Goal: Task Accomplishment & Management: Use online tool/utility

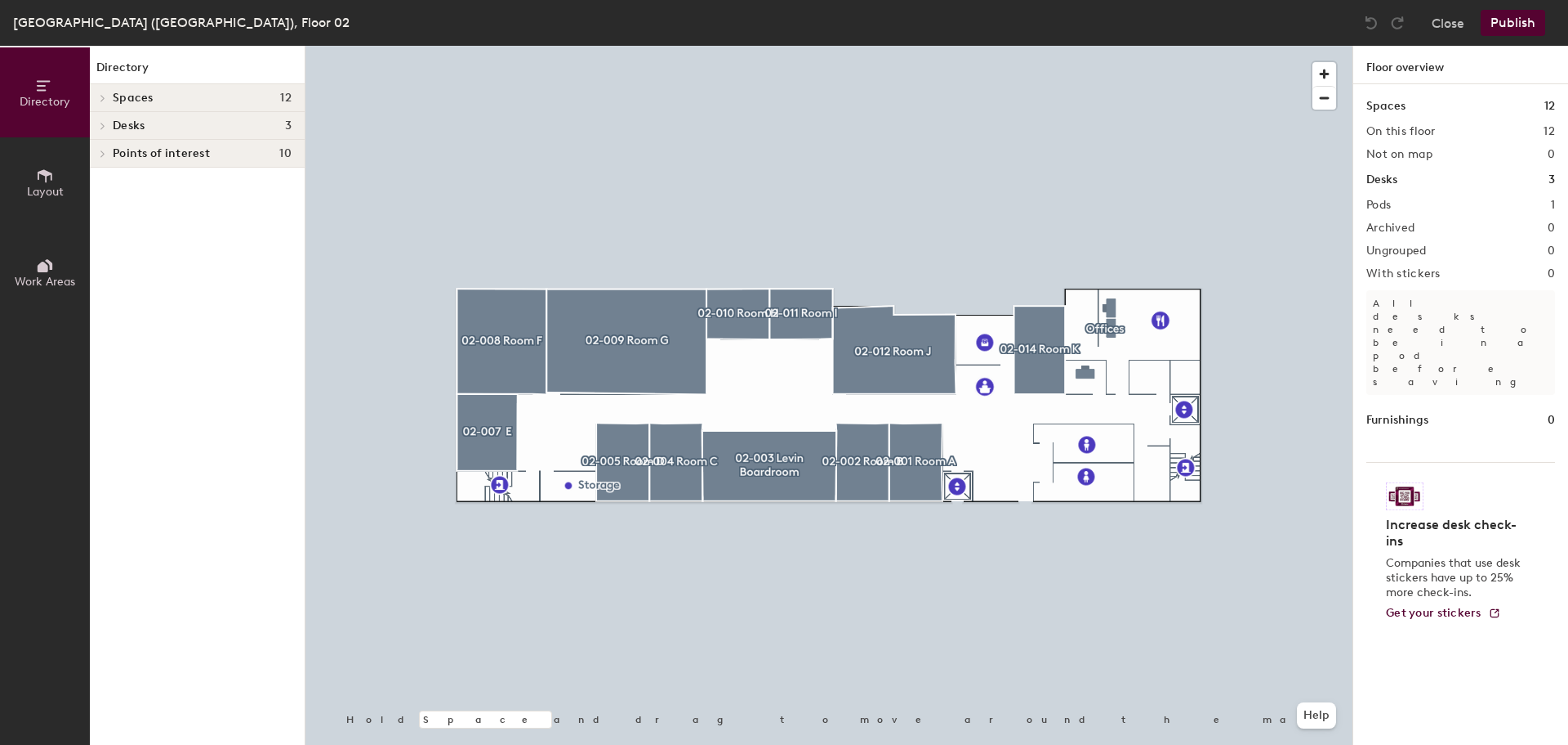
click at [1457, 31] on button "Close" at bounding box center [1448, 23] width 33 height 26
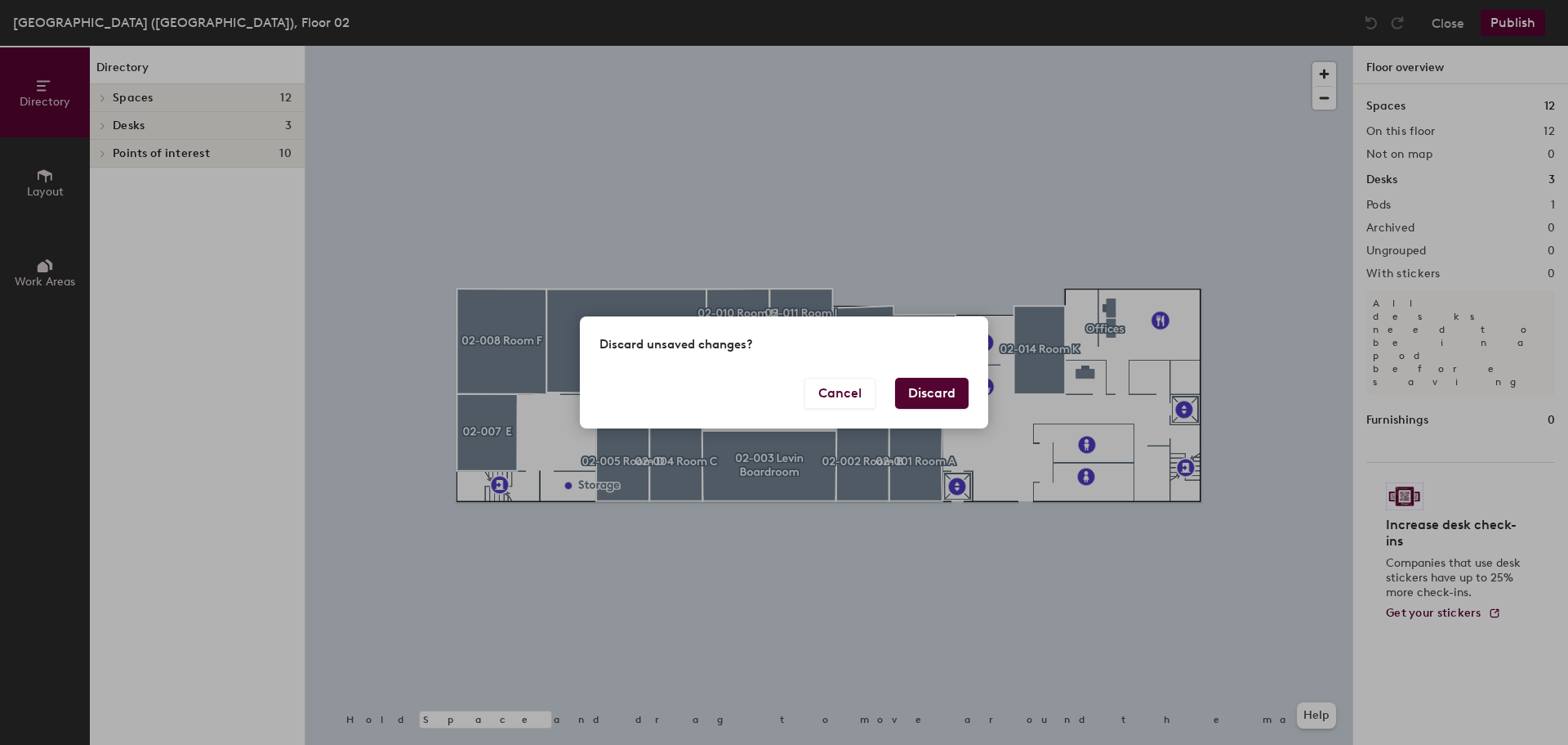
click at [964, 387] on button "Discard" at bounding box center [932, 393] width 74 height 31
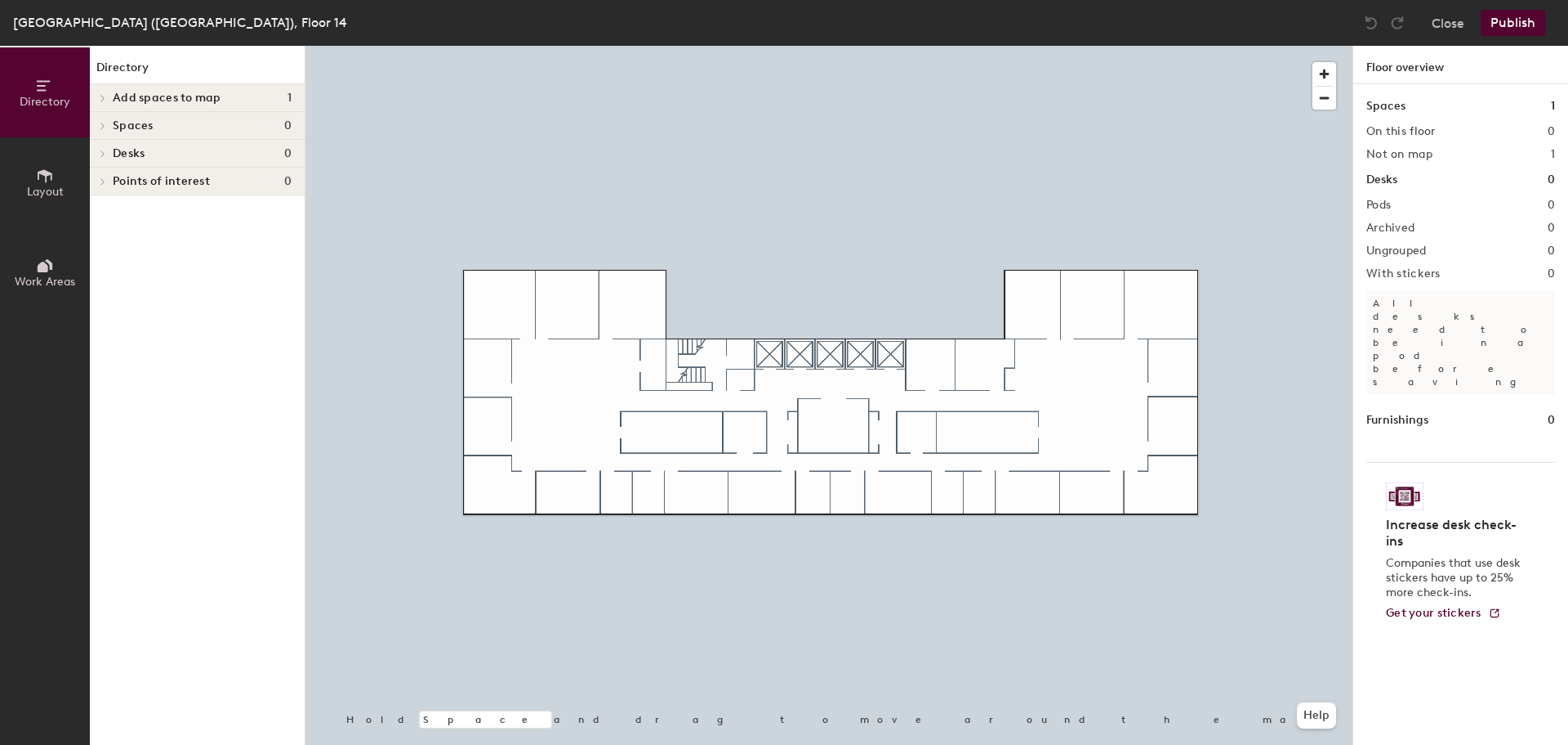
click at [31, 188] on span "Layout" at bounding box center [45, 192] width 37 height 14
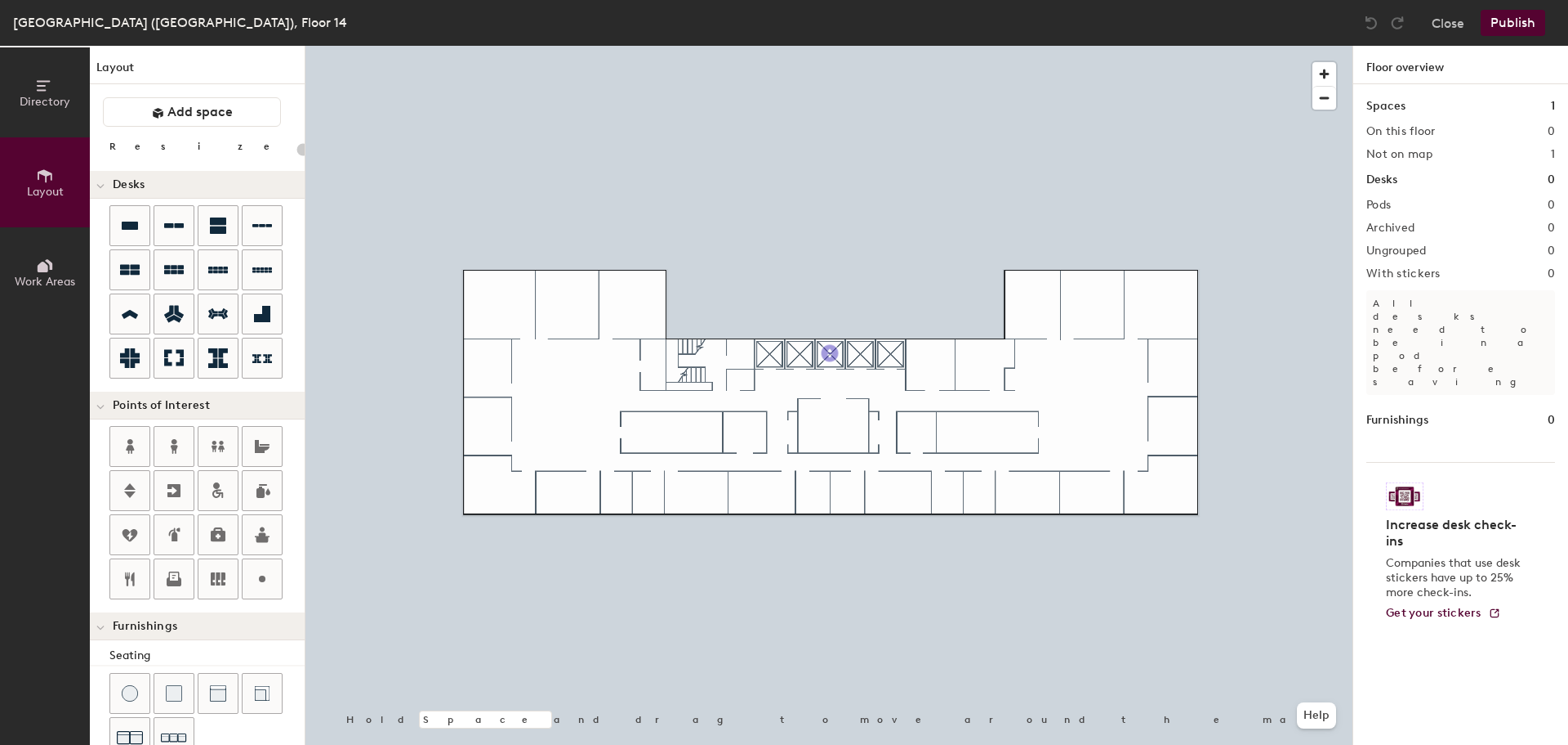
click at [829, 353] on div "Directory Layout Work Areas Layout Add space Resize Desks Points of Interest Fu…" at bounding box center [784, 395] width 1568 height 699
click at [692, 360] on div "Directory Layout Work Areas Layout Add space Resize Desks Points of Interest Fu…" at bounding box center [784, 395] width 1568 height 699
click at [734, 395] on span "Done" at bounding box center [744, 397] width 48 height 28
drag, startPoint x: 132, startPoint y: 441, endPoint x: 128, endPoint y: 428, distance: 13.6
click at [128, 428] on div at bounding box center [129, 446] width 39 height 39
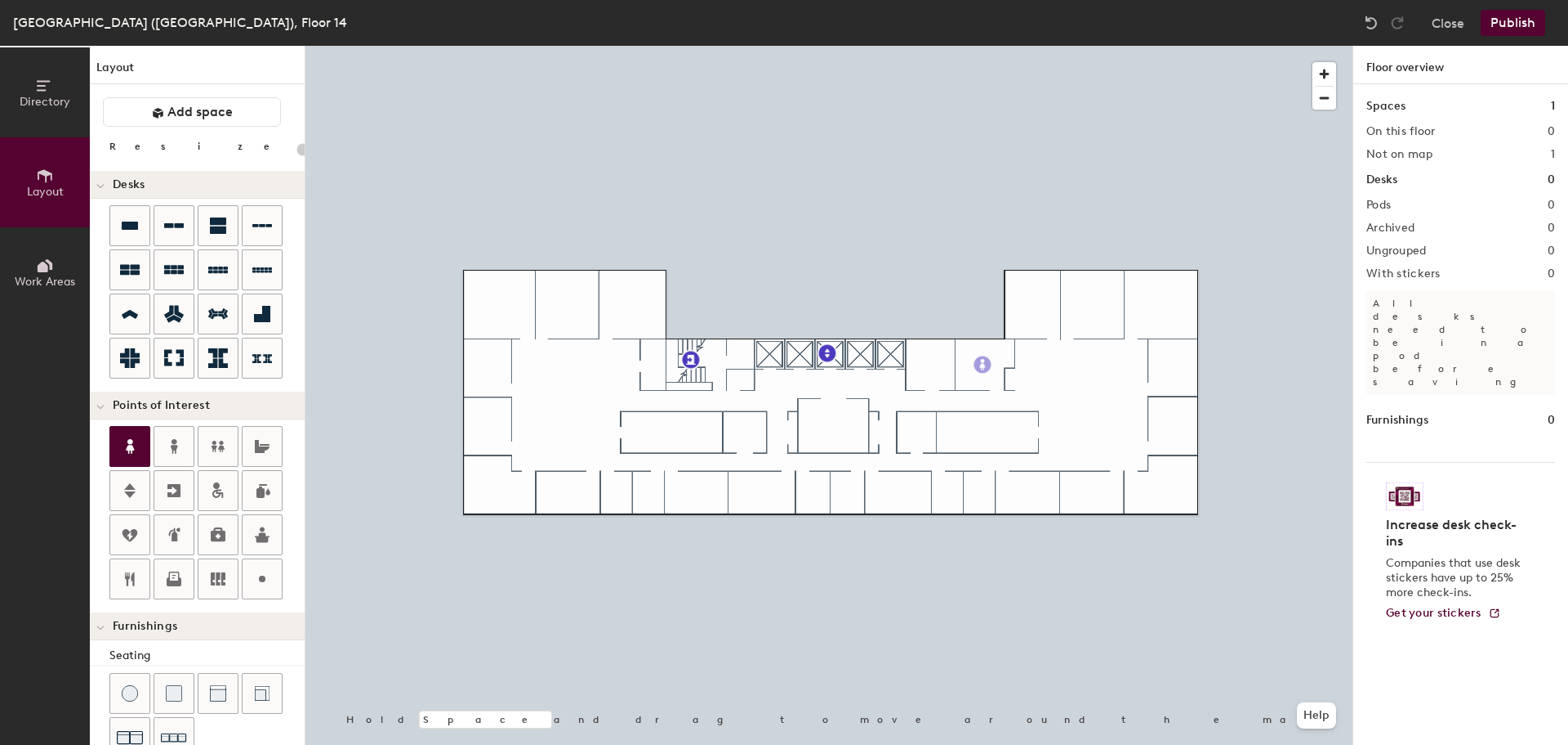
click at [122, 438] on icon at bounding box center [130, 447] width 20 height 20
click at [168, 441] on icon at bounding box center [174, 447] width 20 height 20
click at [129, 443] on icon at bounding box center [130, 446] width 8 height 15
click at [964, 433] on div "Directory Layout Work Areas Layout Add space Resize Desks Points of Interest Fu…" at bounding box center [784, 395] width 1568 height 699
type input "20"
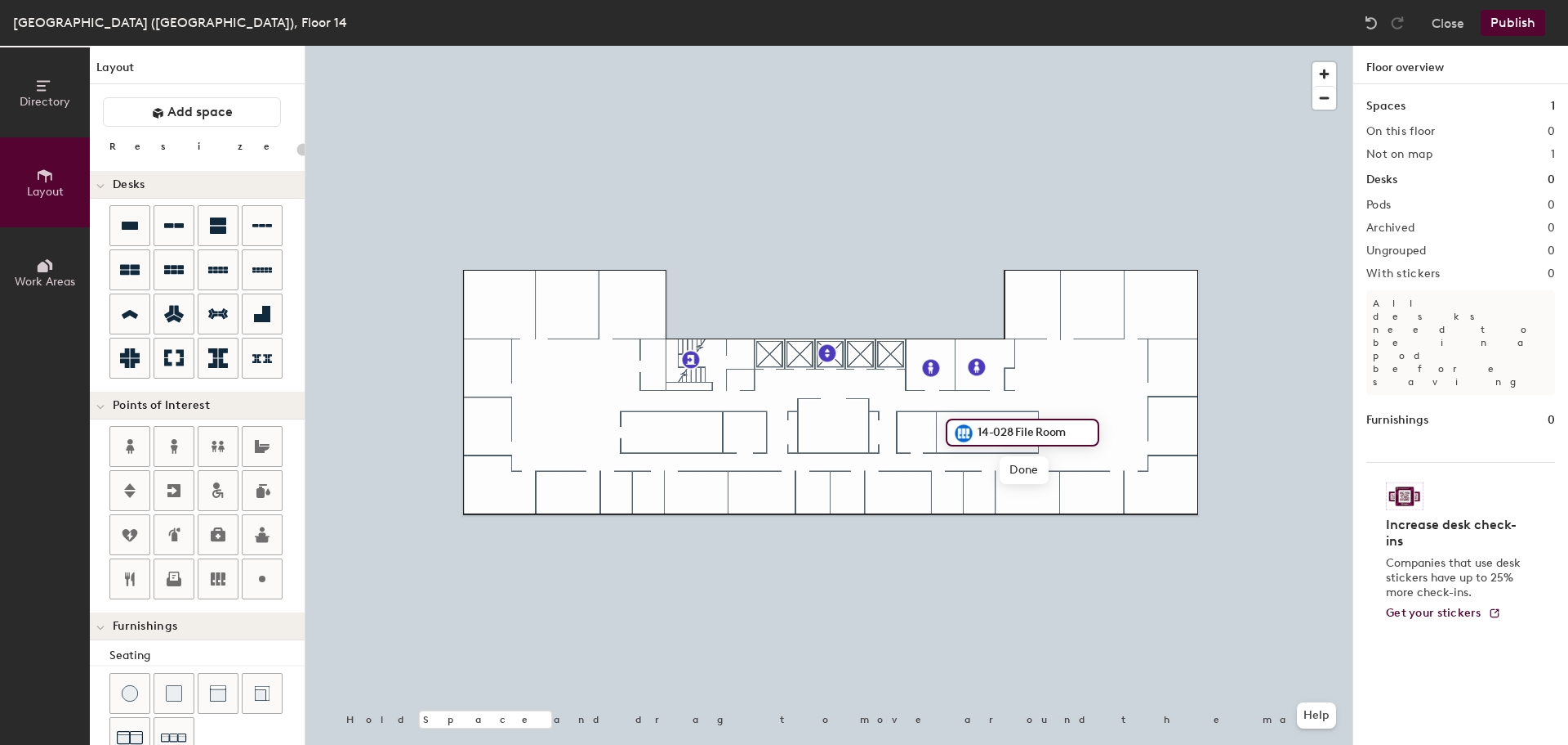
type input "14-028 File Room"
click at [1018, 472] on span "Done" at bounding box center [1024, 470] width 48 height 28
click at [918, 430] on div "Directory Layout Work Areas Layout Add space Resize Desks Points of Interest Fu…" at bounding box center [784, 395] width 1568 height 699
type input "20"
type input "14-028 Copy Room"
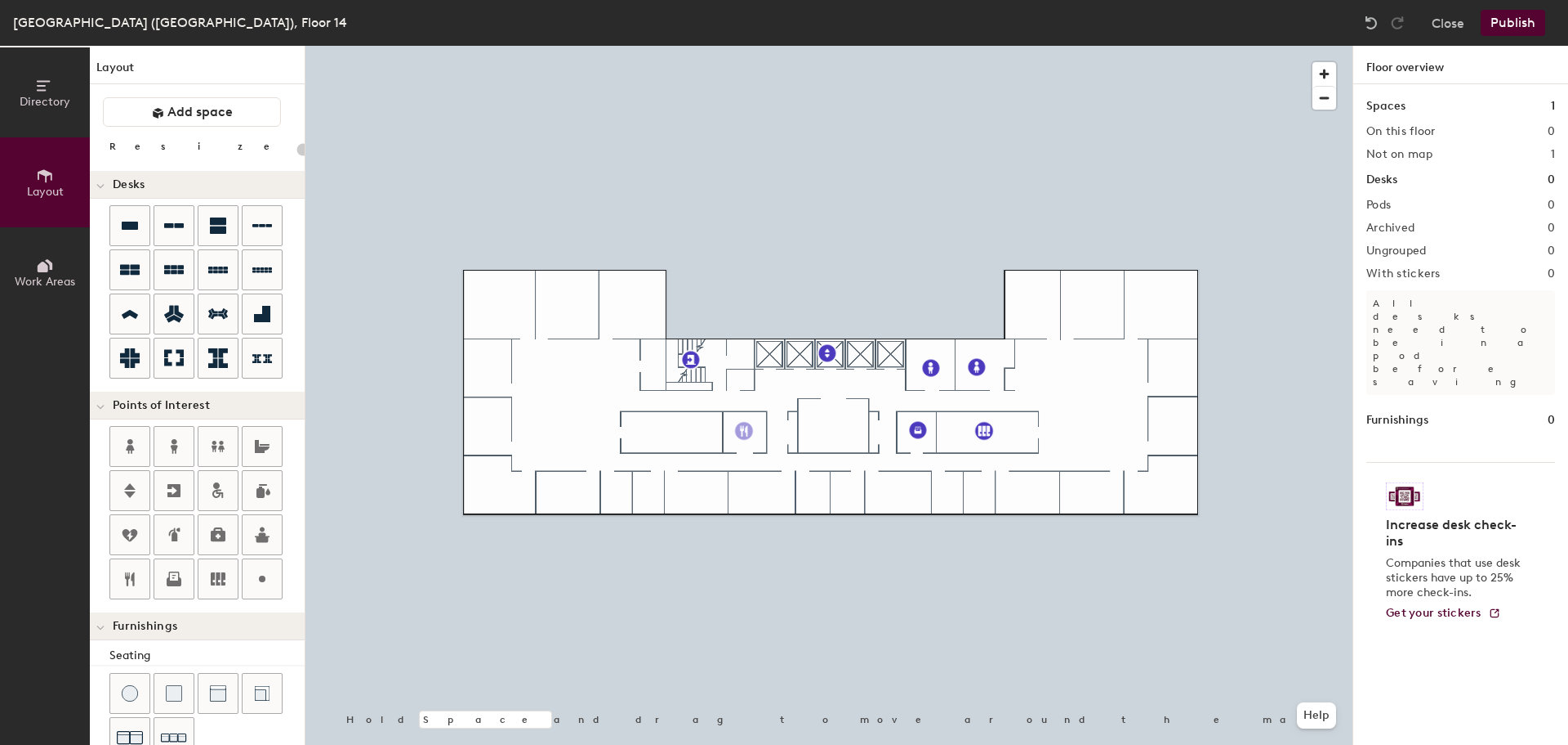
click at [745, 431] on div "Directory Layout Work Areas Layout Add space Resize Desks Points of Interest Fu…" at bounding box center [784, 395] width 1568 height 699
click at [660, 423] on div "Directory Layout Work Areas Layout Add space Resize Desks Points of Interest Fu…" at bounding box center [784, 395] width 1568 height 699
click at [655, 430] on div at bounding box center [653, 431] width 3 height 3
type input "20"
click at [662, 472] on span "Edit" at bounding box center [659, 468] width 43 height 28
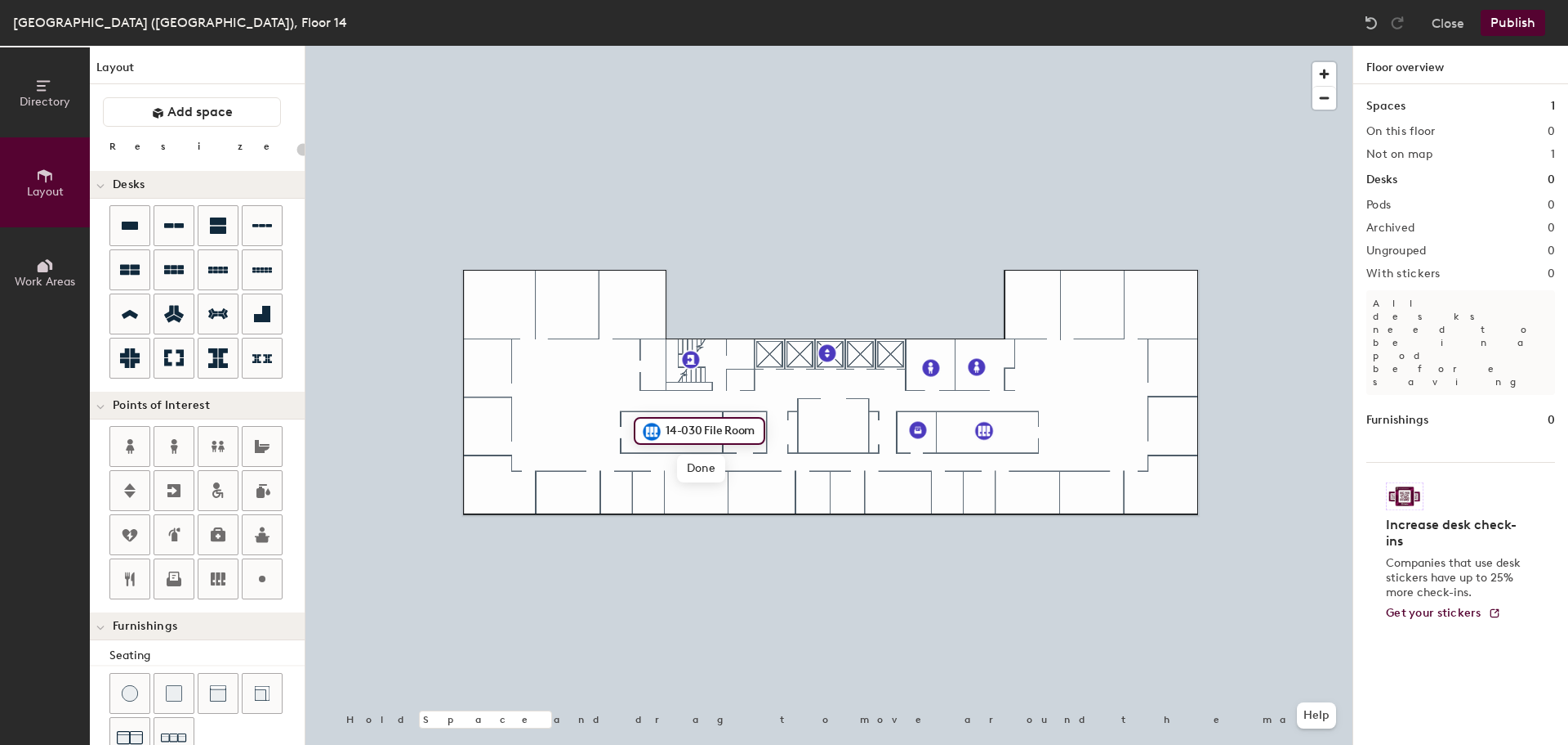
type input "14-030 File Room"
click at [1013, 380] on div "Directory Layout Work Areas Layout Add space Resize Desks Points of Interest Fu…" at bounding box center [784, 395] width 1568 height 699
click at [1075, 416] on span "Done" at bounding box center [1077, 417] width 48 height 28
click at [257, 315] on icon at bounding box center [262, 314] width 16 height 16
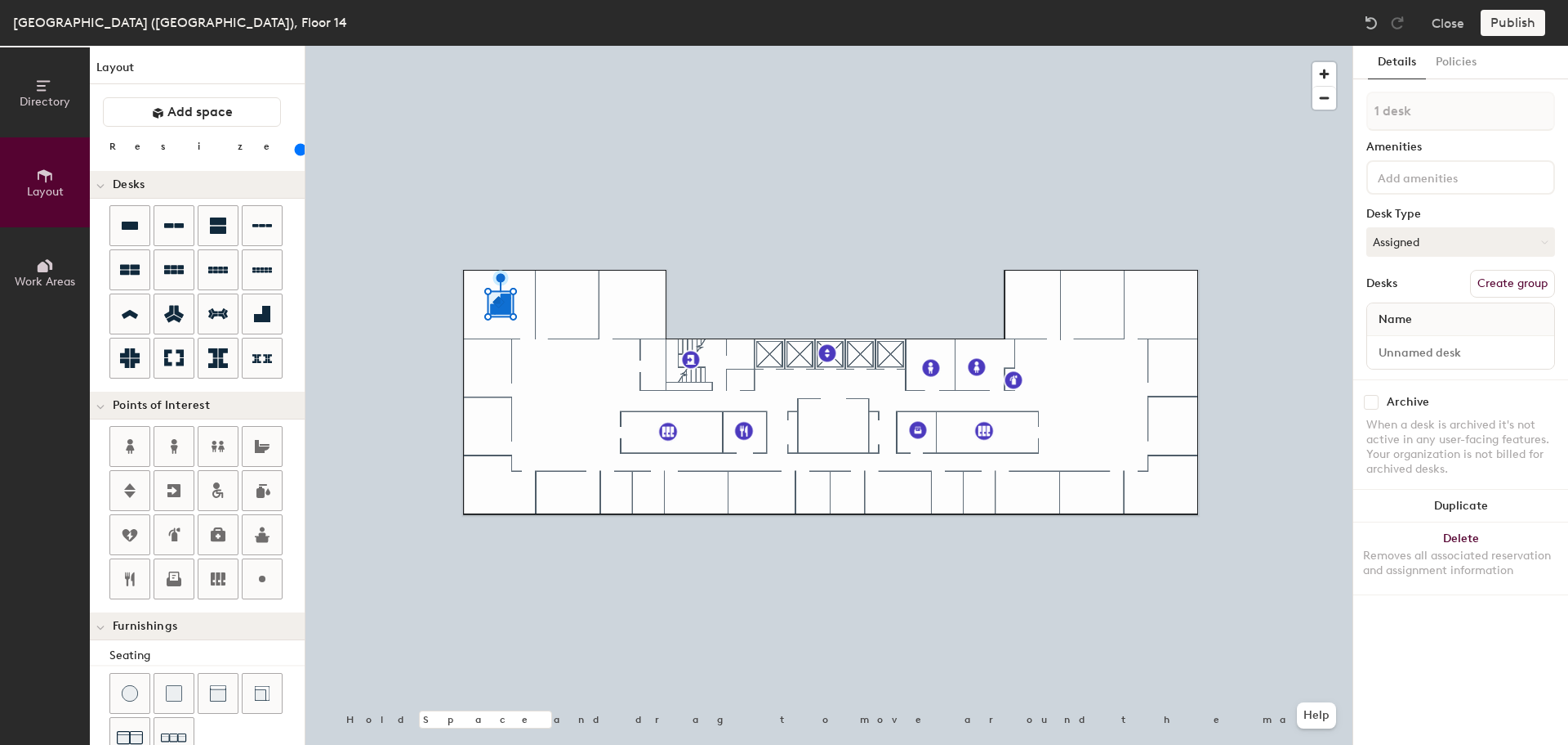
click at [1468, 502] on button "Duplicate" at bounding box center [1460, 506] width 215 height 33
click at [1487, 496] on button "Duplicate" at bounding box center [1460, 506] width 215 height 33
click at [1447, 504] on button "Duplicate" at bounding box center [1460, 506] width 215 height 33
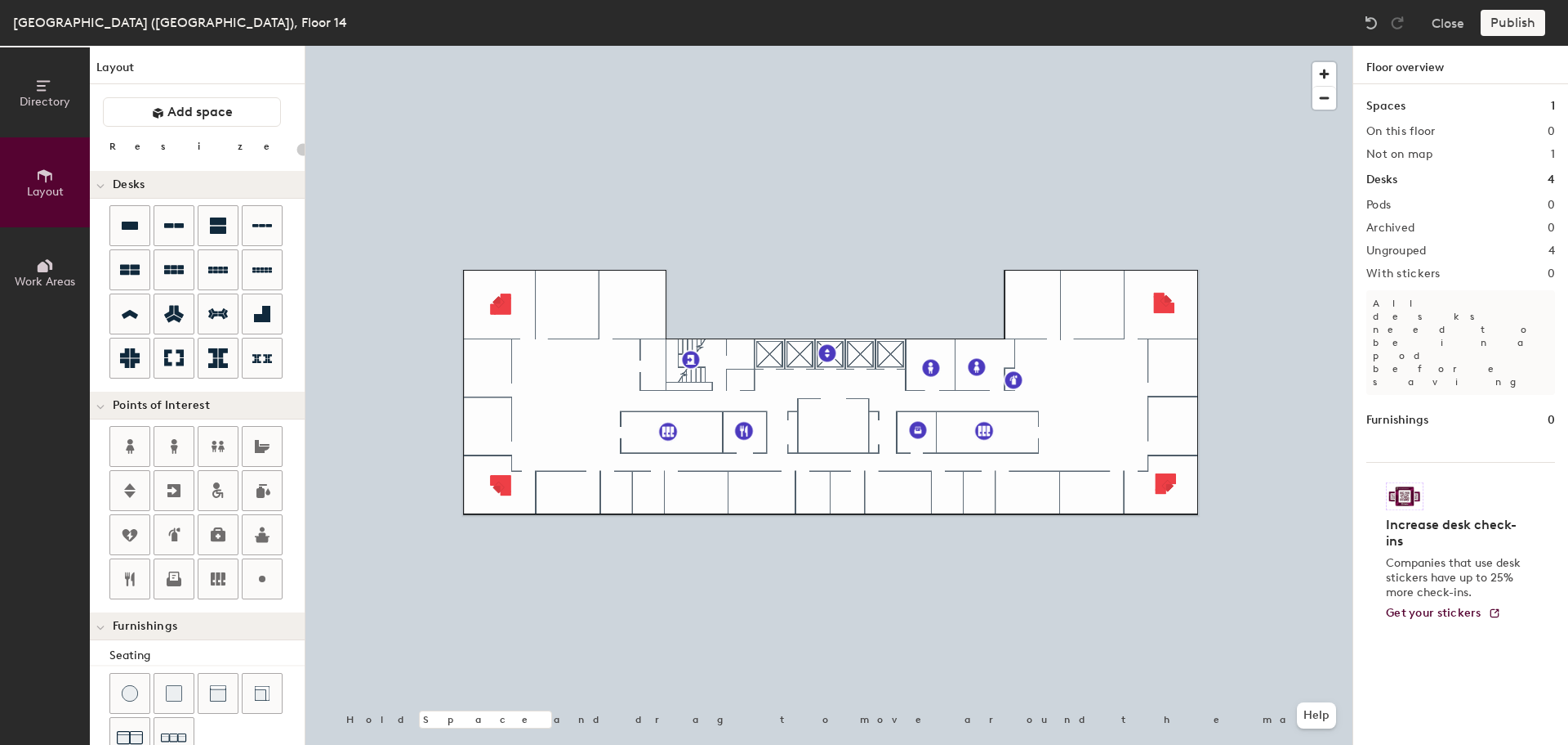
click at [170, 226] on icon at bounding box center [174, 225] width 20 height 5
click at [566, 46] on div at bounding box center [829, 46] width 1047 height 0
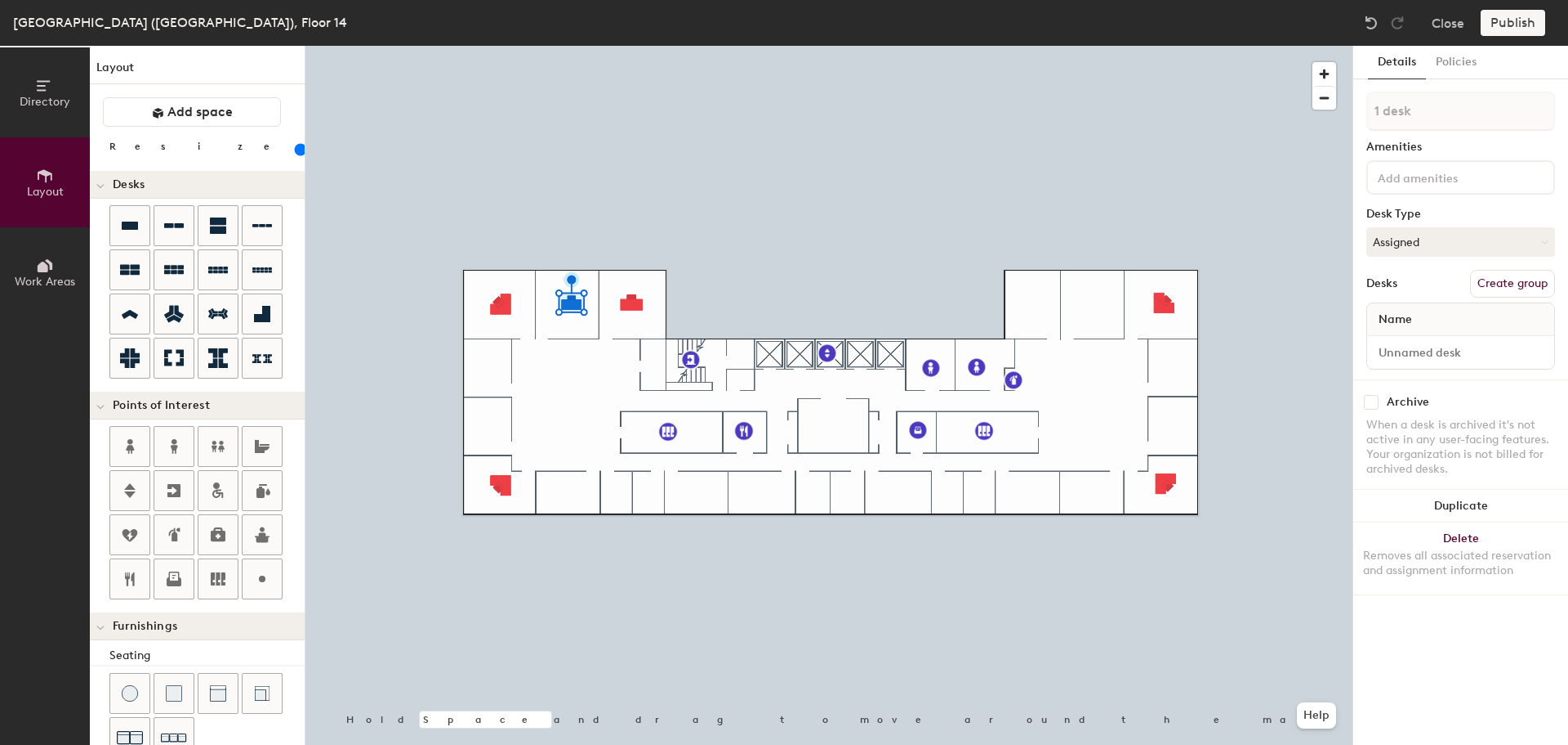
click at [1465, 538] on button "Delete Removes all associated reservation and assignment information" at bounding box center [1460, 558] width 215 height 72
click at [1429, 499] on button "Duplicate" at bounding box center [1460, 506] width 215 height 33
click at [1442, 515] on button "Duplicate" at bounding box center [1460, 506] width 215 height 33
click at [1442, 514] on button "Duplicate" at bounding box center [1460, 506] width 215 height 33
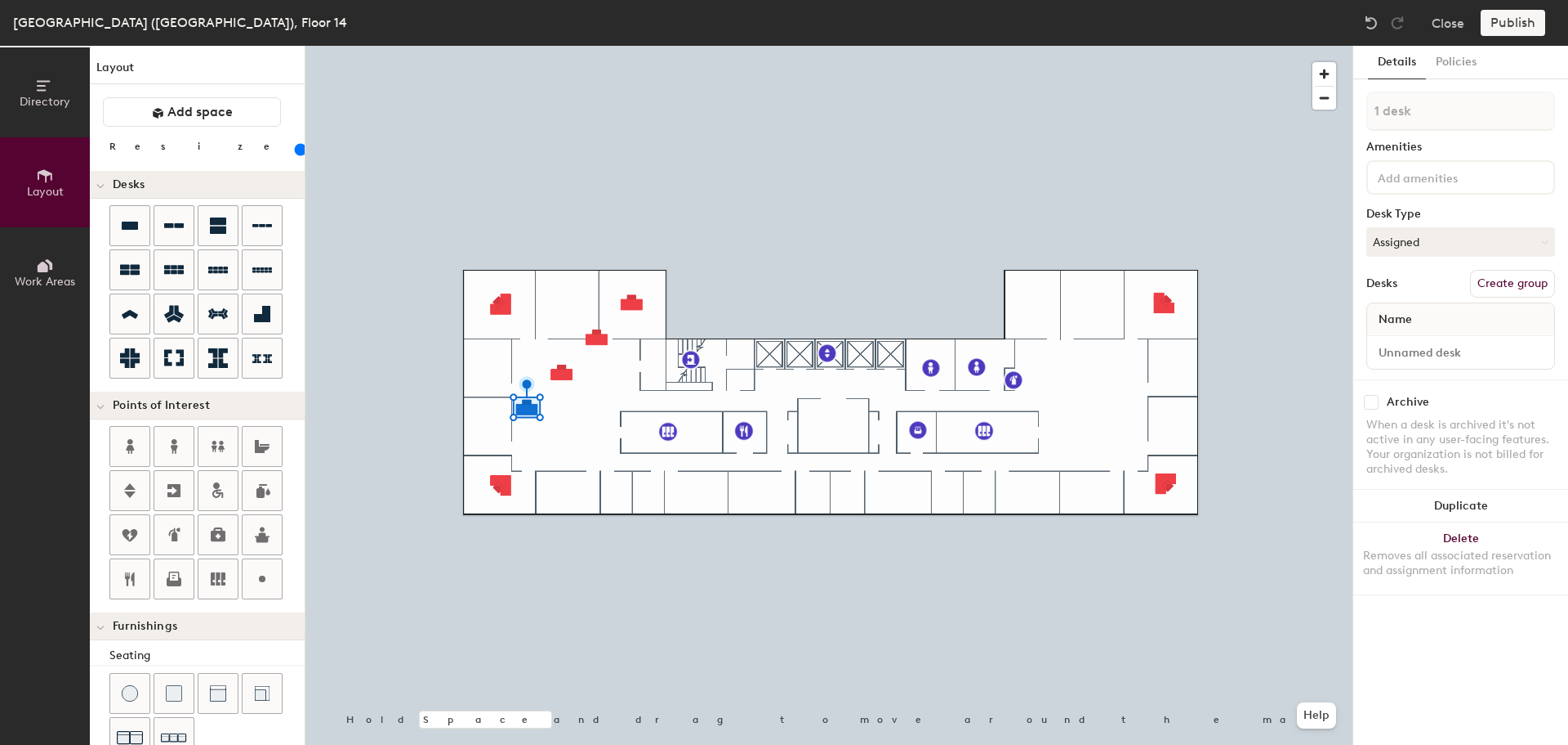
click at [1442, 514] on button "Duplicate" at bounding box center [1460, 506] width 215 height 33
click at [589, 46] on div at bounding box center [829, 46] width 1047 height 0
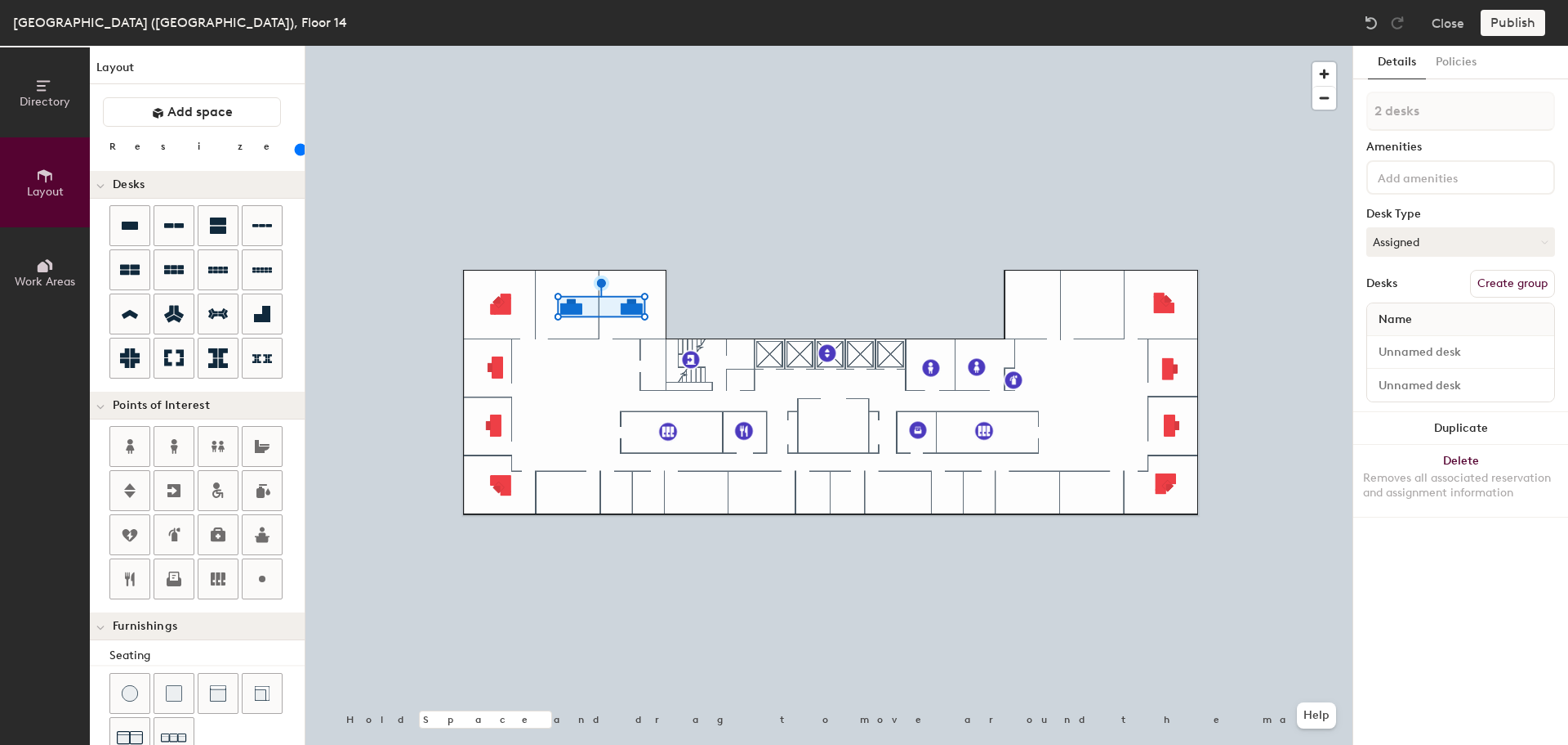
click at [1488, 430] on button "Duplicate" at bounding box center [1460, 428] width 215 height 33
click at [1456, 429] on button "Duplicate" at bounding box center [1460, 428] width 215 height 33
click at [1478, 418] on button "Duplicate" at bounding box center [1460, 428] width 215 height 33
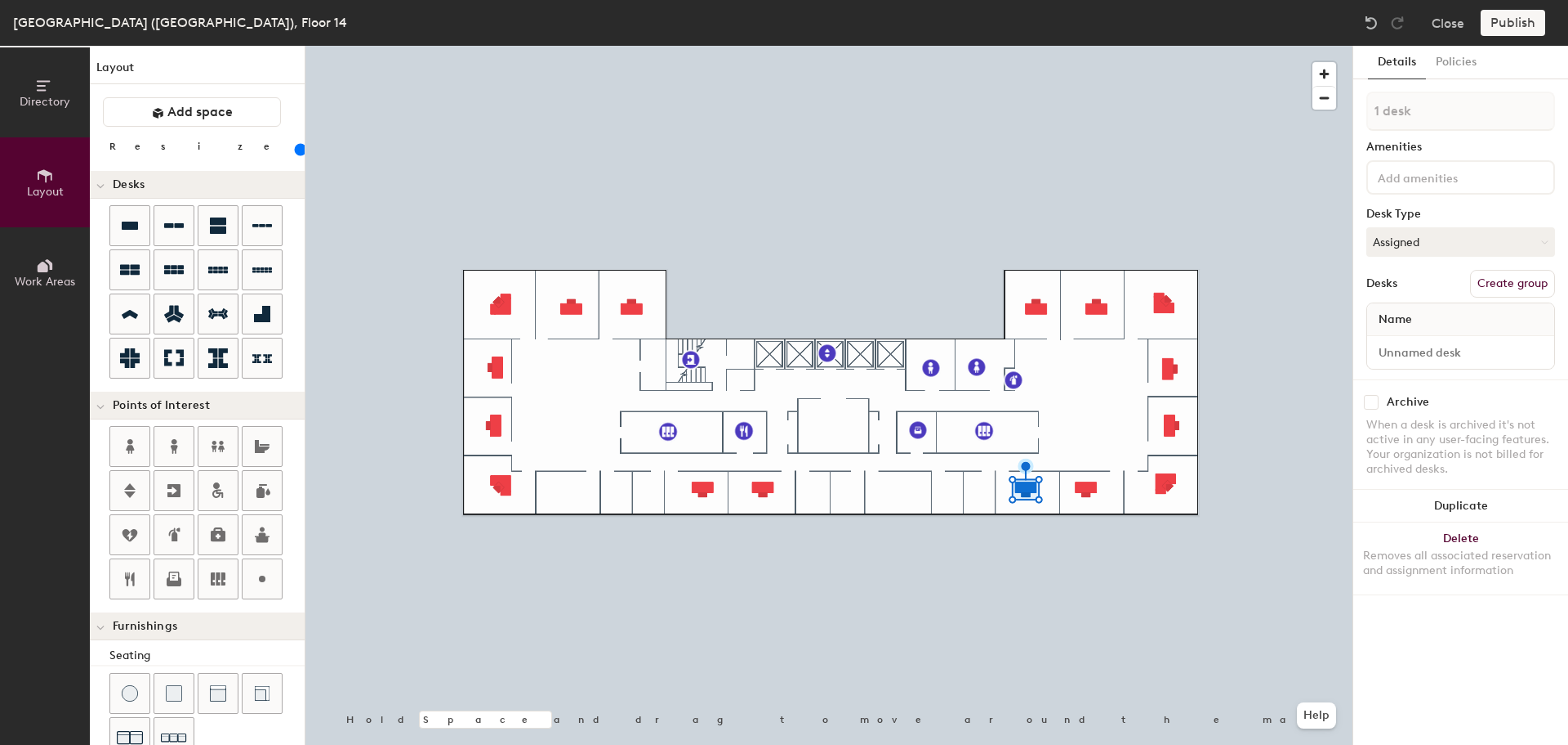
click at [1497, 504] on button "Duplicate" at bounding box center [1460, 506] width 215 height 33
click at [1459, 506] on button "Duplicate" at bounding box center [1460, 506] width 215 height 33
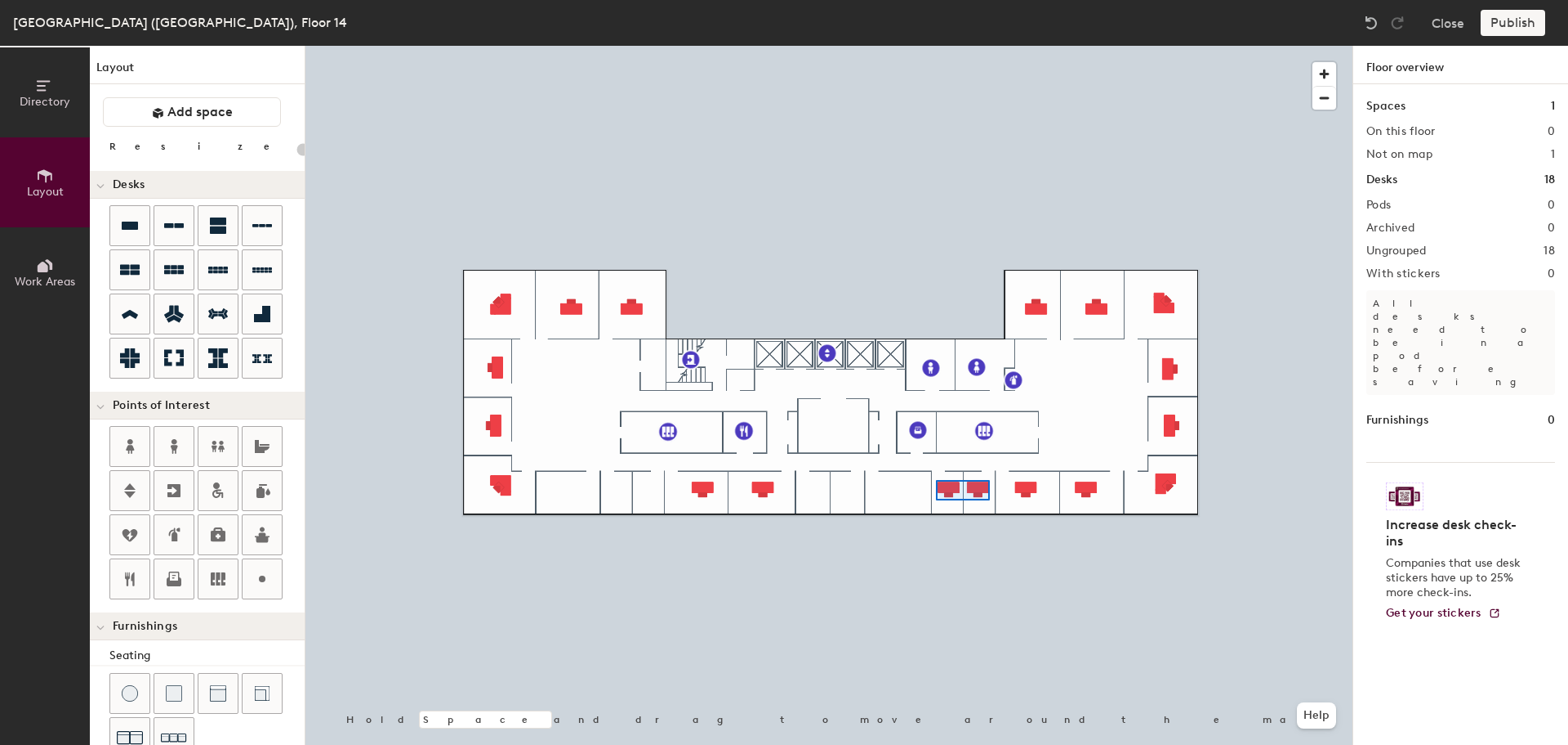
type input "140"
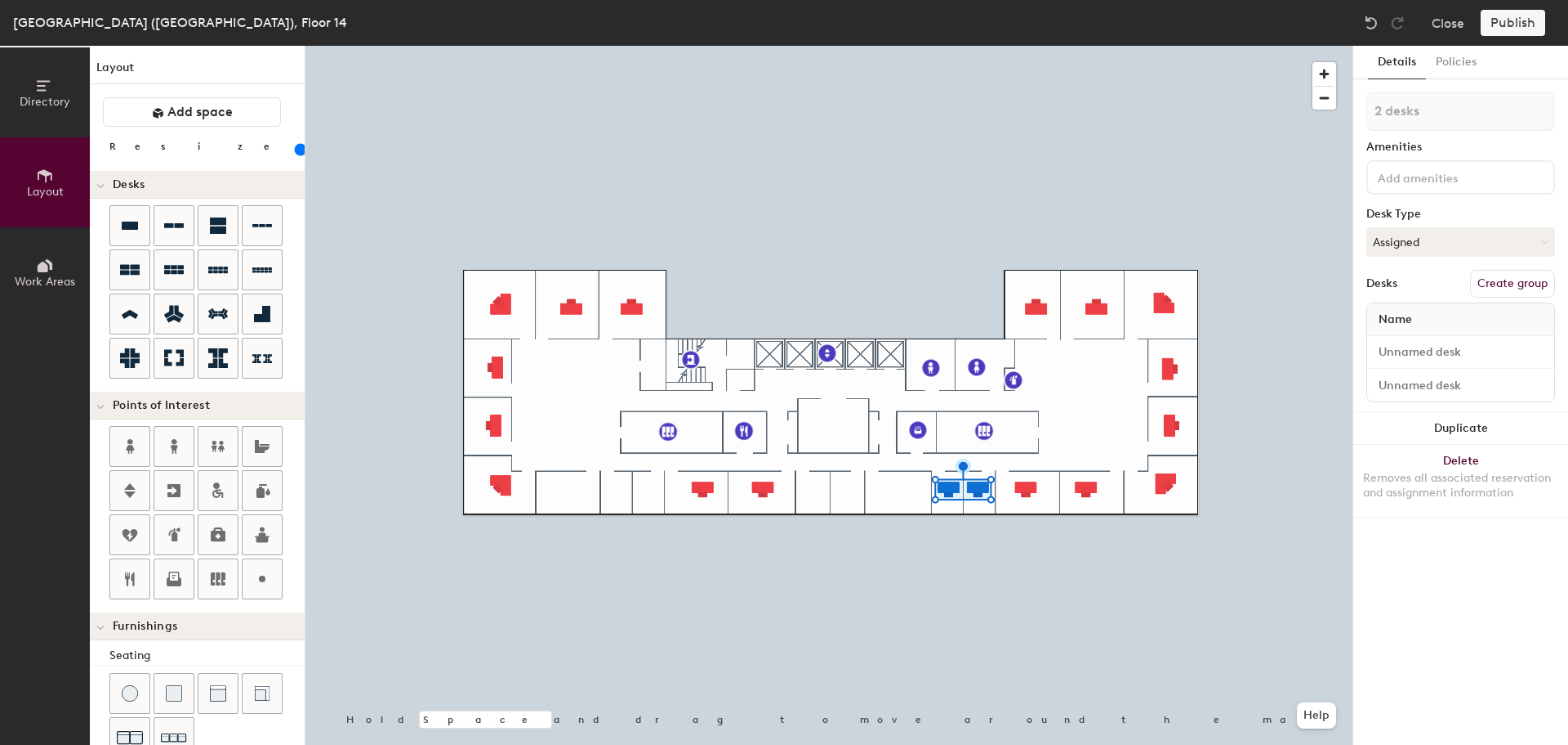
click at [1478, 434] on button "Duplicate" at bounding box center [1460, 428] width 215 height 33
click at [1478, 430] on button "Duplicate" at bounding box center [1460, 428] width 215 height 33
type input "1 desk"
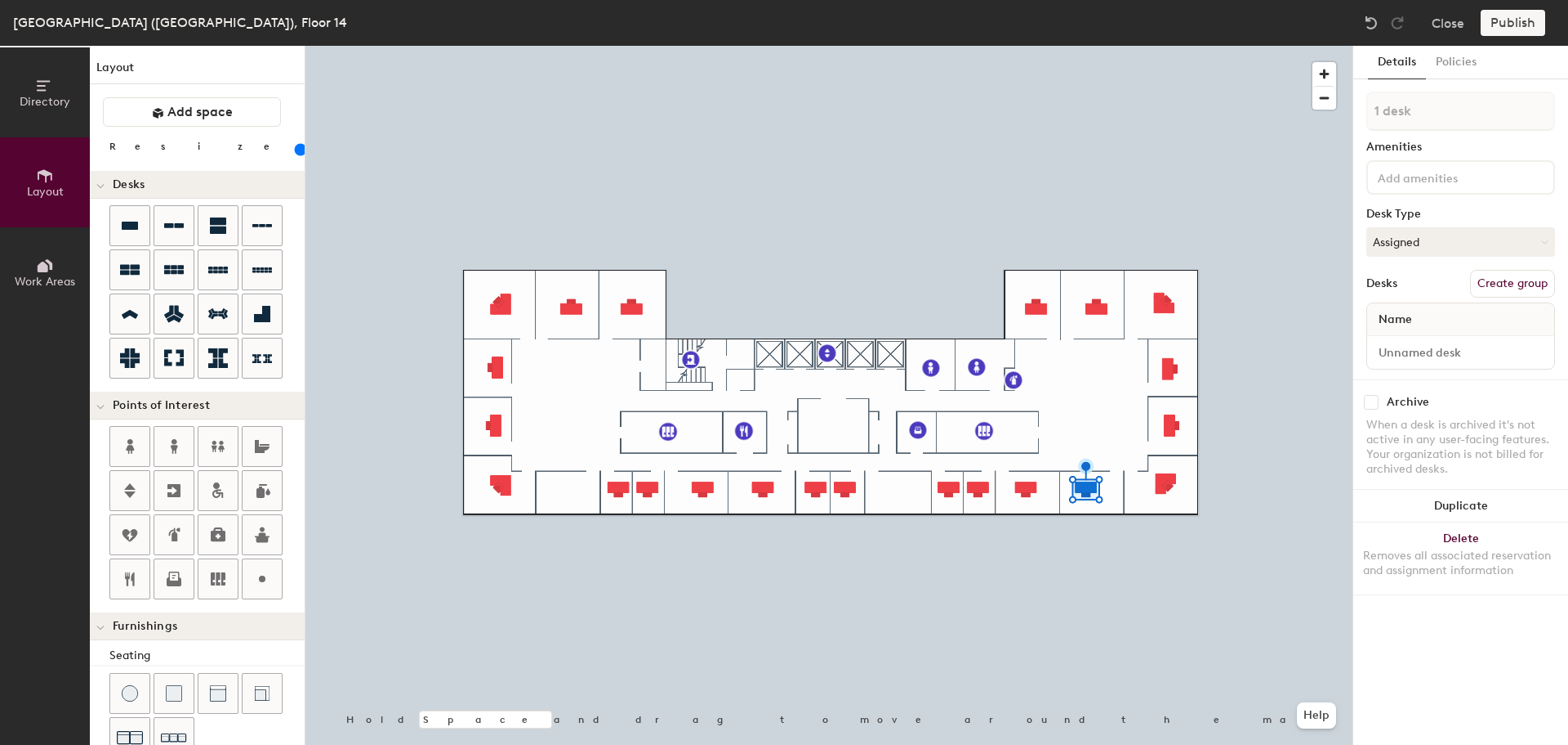
click at [1477, 499] on button "Duplicate" at bounding box center [1460, 506] width 215 height 33
click at [1477, 498] on button "Duplicate" at bounding box center [1460, 506] width 215 height 33
click at [751, 46] on div at bounding box center [829, 46] width 1047 height 0
click at [1461, 354] on input at bounding box center [1461, 352] width 181 height 23
type input "14-024"
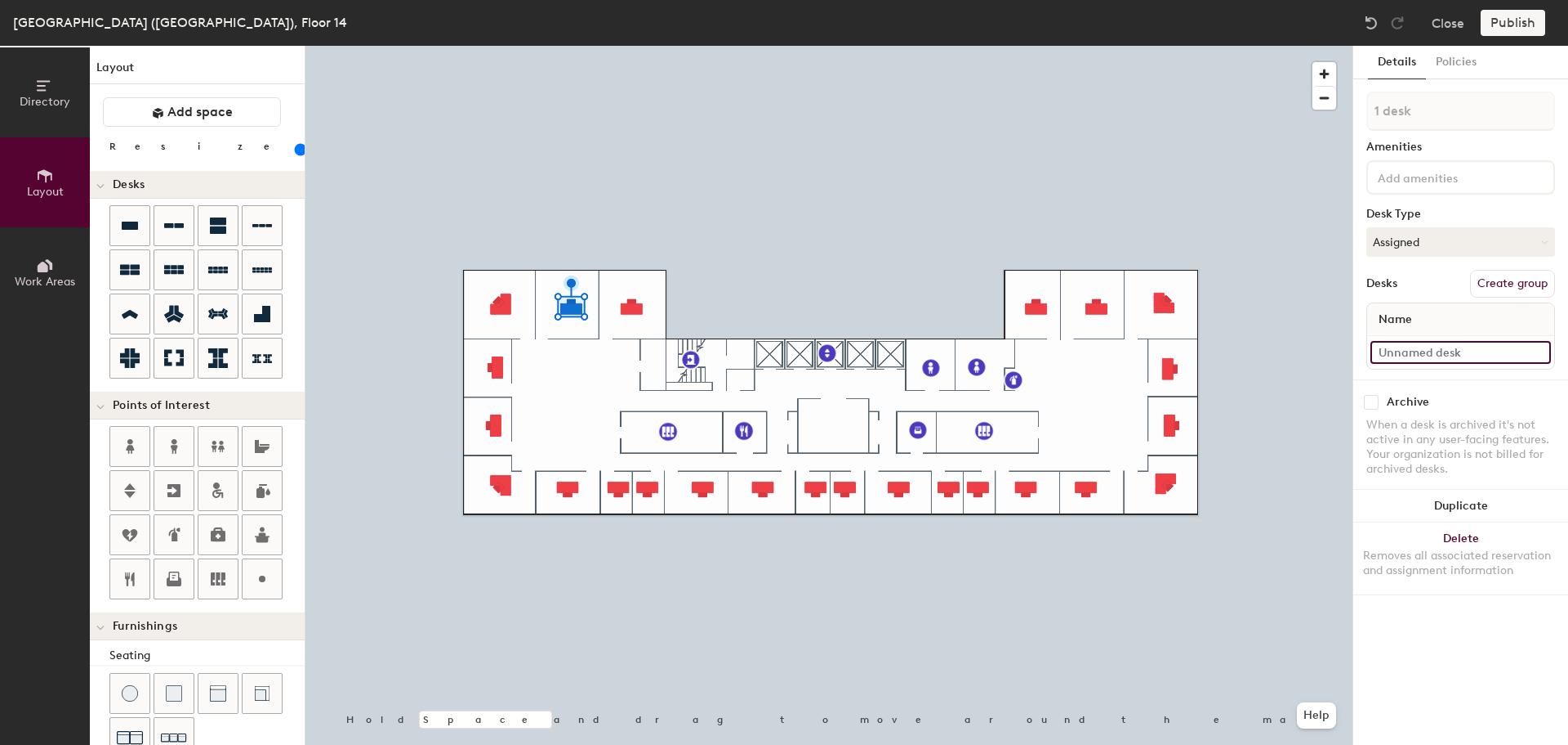
click at [1413, 357] on input at bounding box center [1461, 352] width 181 height 23
type input "14-023"
click at [1474, 347] on input at bounding box center [1461, 352] width 181 height 23
type input "140"
type input "14"
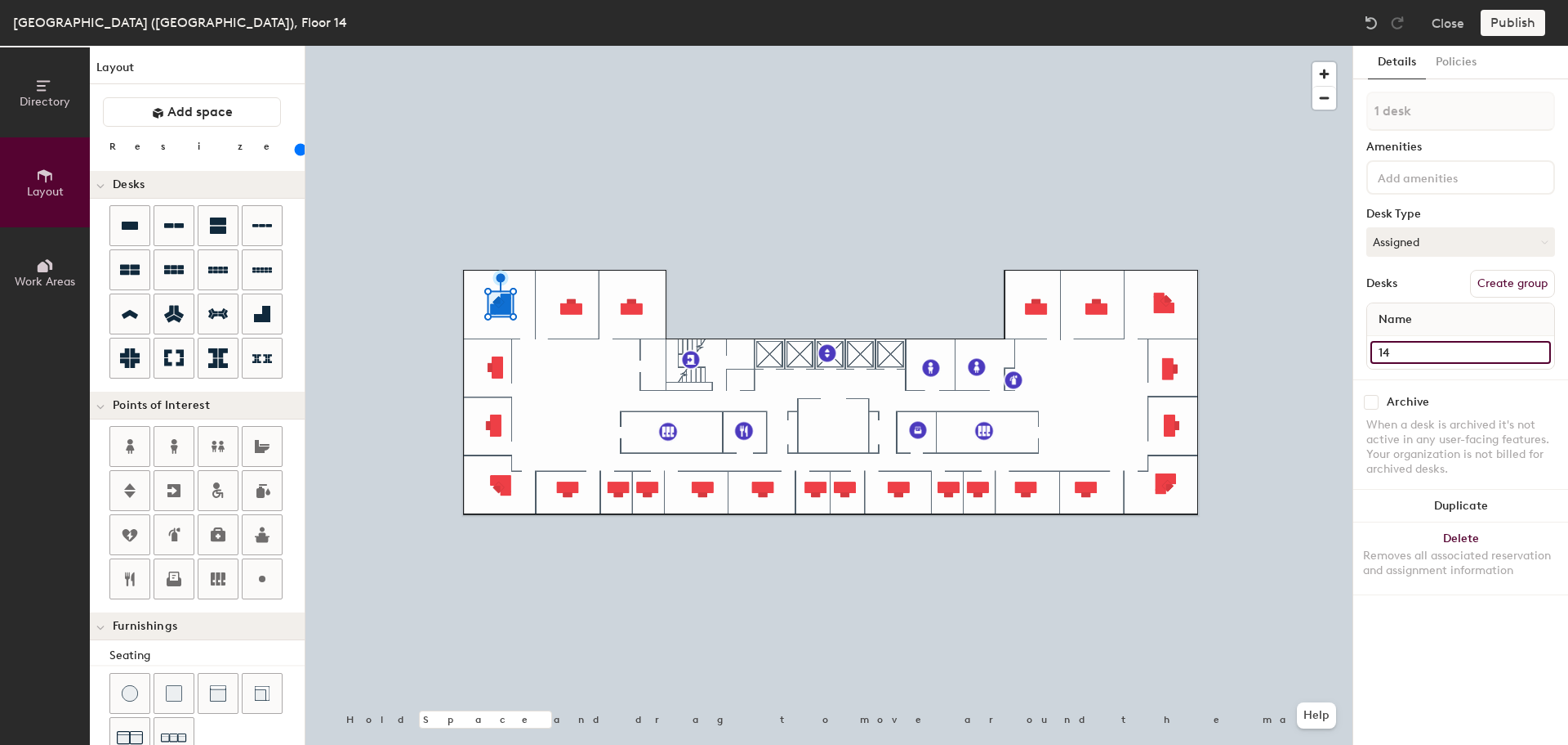
type input "140"
type input "14-"
type input "140"
type input "14-0"
type input "140"
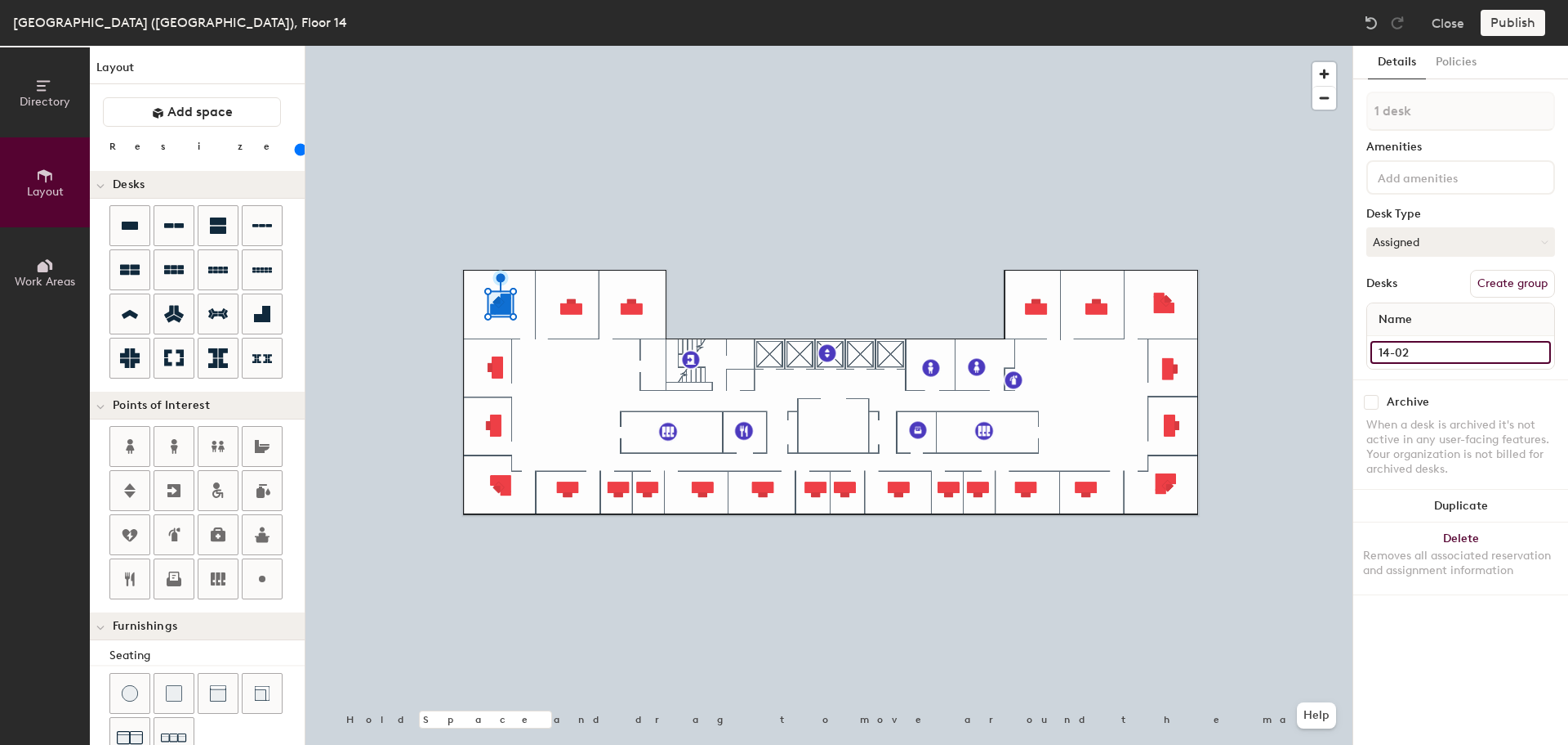
type input "14-022"
type input "140"
type input "14-022"
click at [1414, 353] on input at bounding box center [1461, 352] width 181 height 23
type input "14-021"
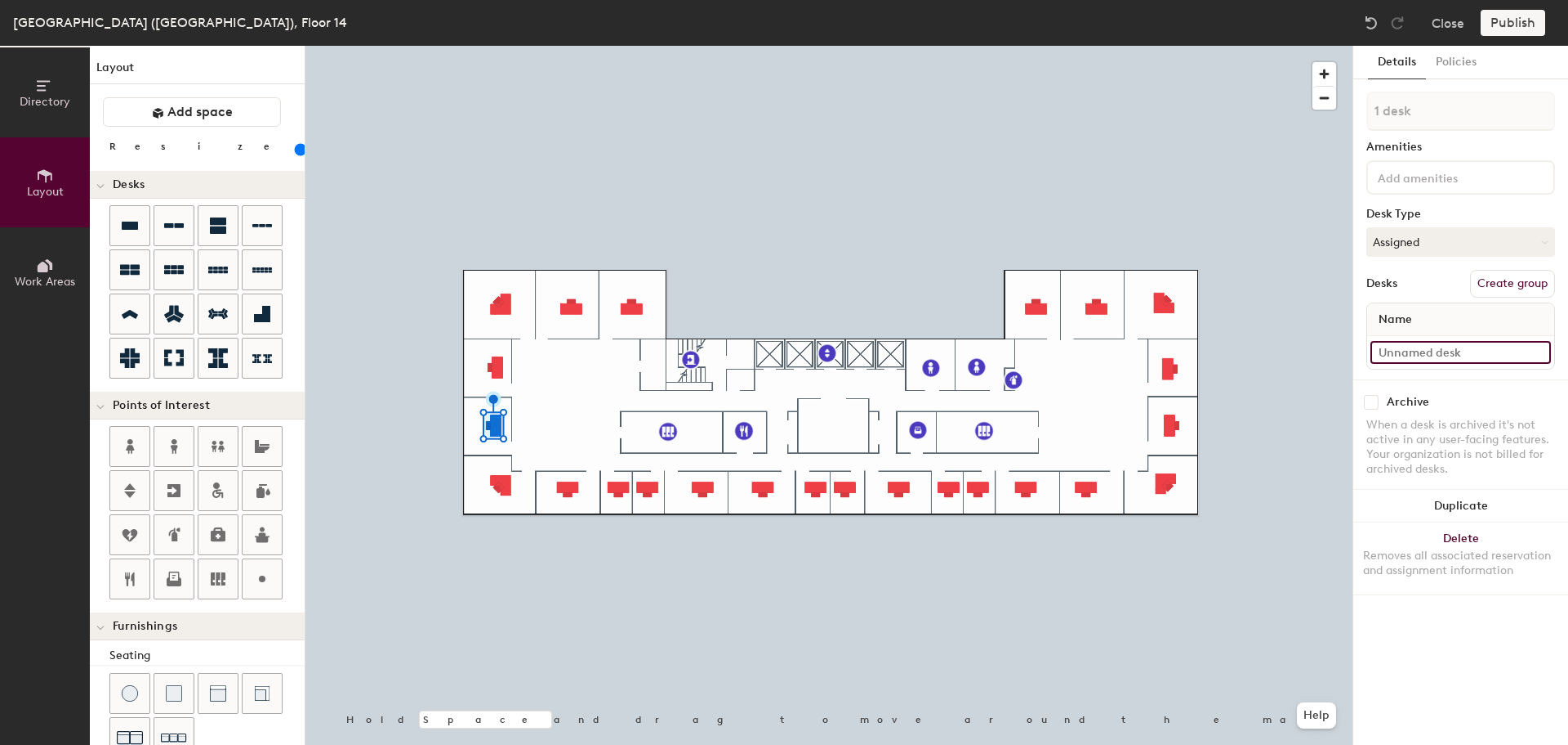
click at [1436, 356] on input at bounding box center [1461, 352] width 181 height 23
type input "14-202"
type input "140"
click at [1434, 352] on input at bounding box center [1461, 352] width 181 height 23
type input "1"
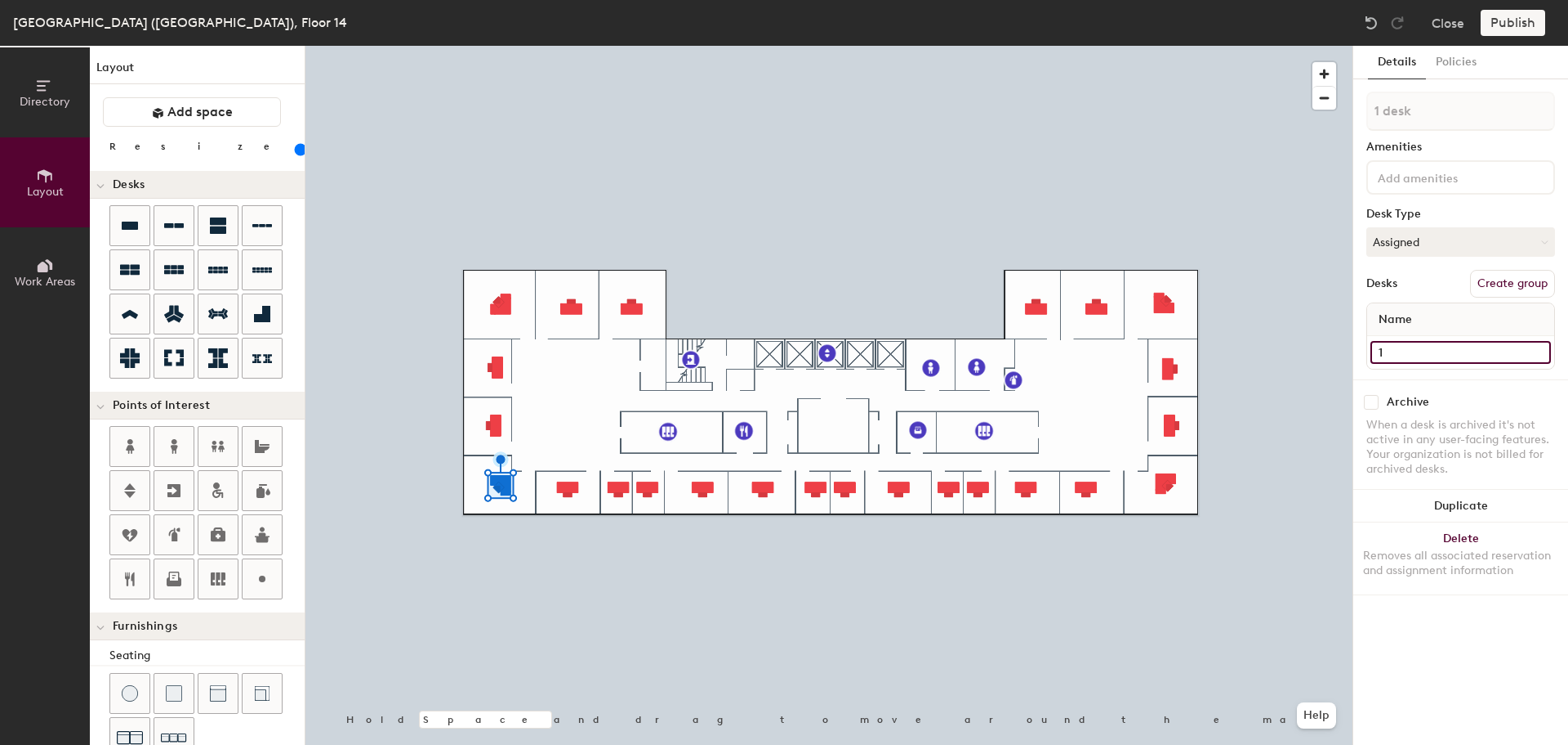
type input "140"
type input "14"
type input "140"
type input "14-"
type input "140"
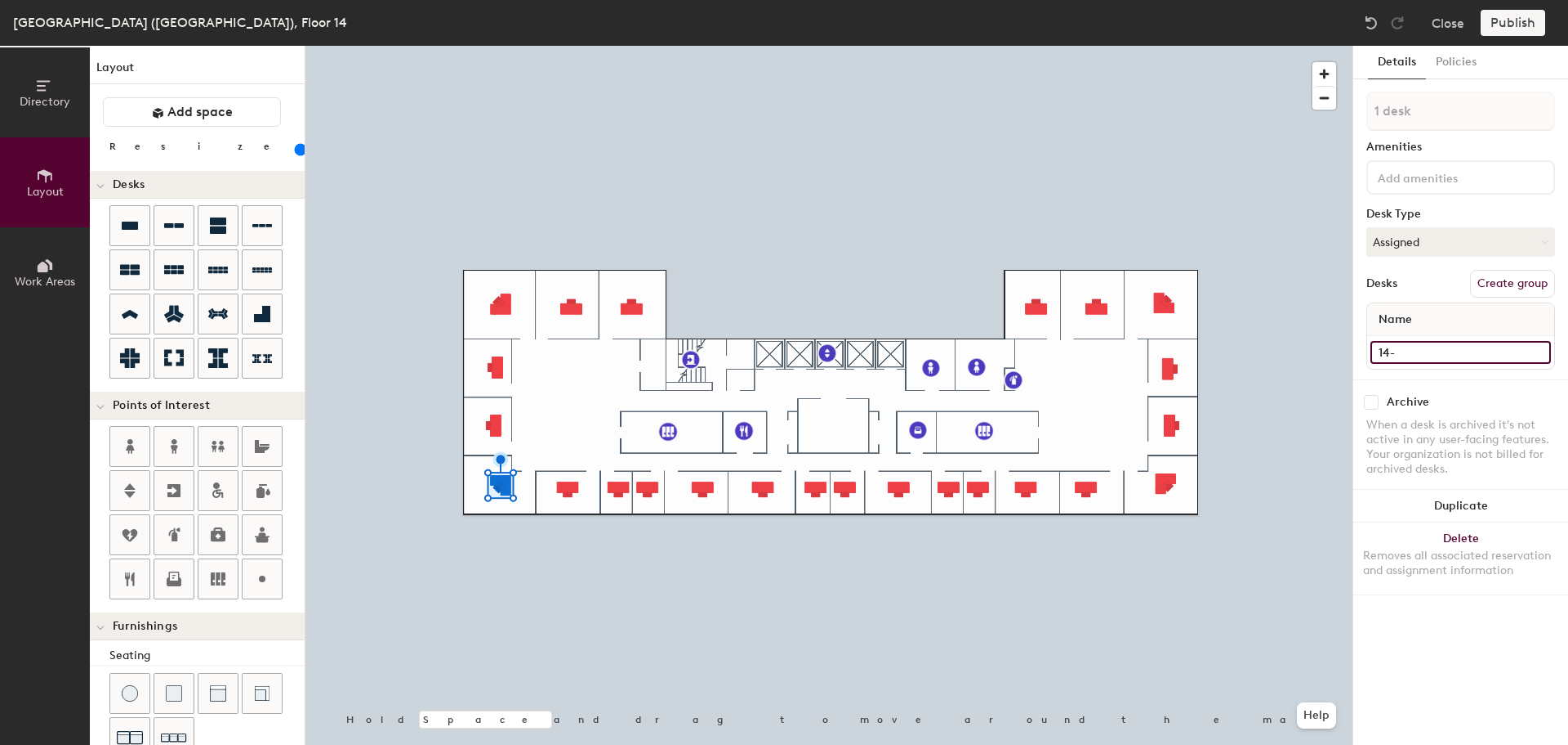
type input "14-0"
type input "140"
type input "14-01"
type input "140"
type input "14-019"
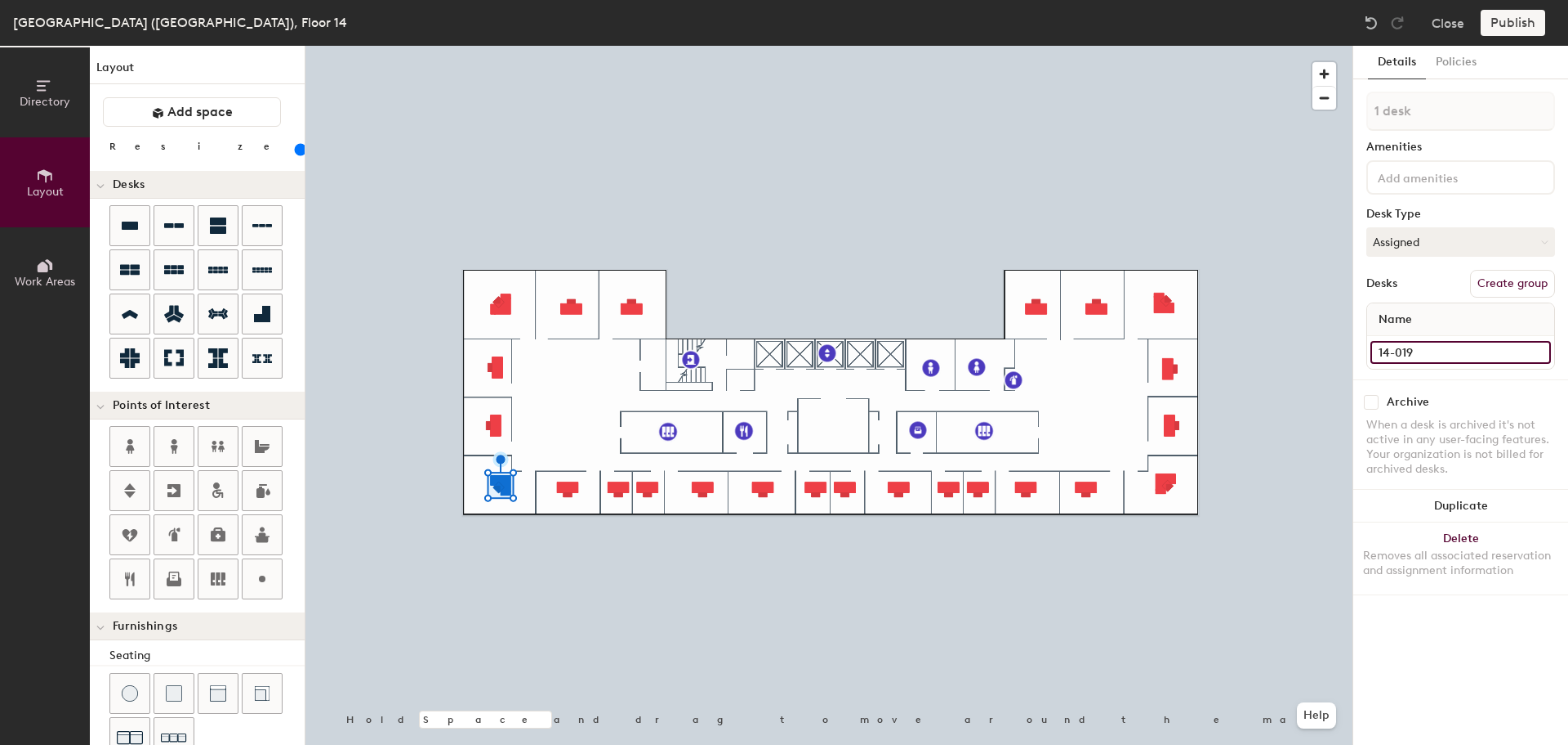
type input "140"
type input "14-019"
click at [1450, 351] on input at bounding box center [1461, 352] width 181 height 23
type input "14-018"
click at [1442, 353] on input at bounding box center [1461, 352] width 181 height 23
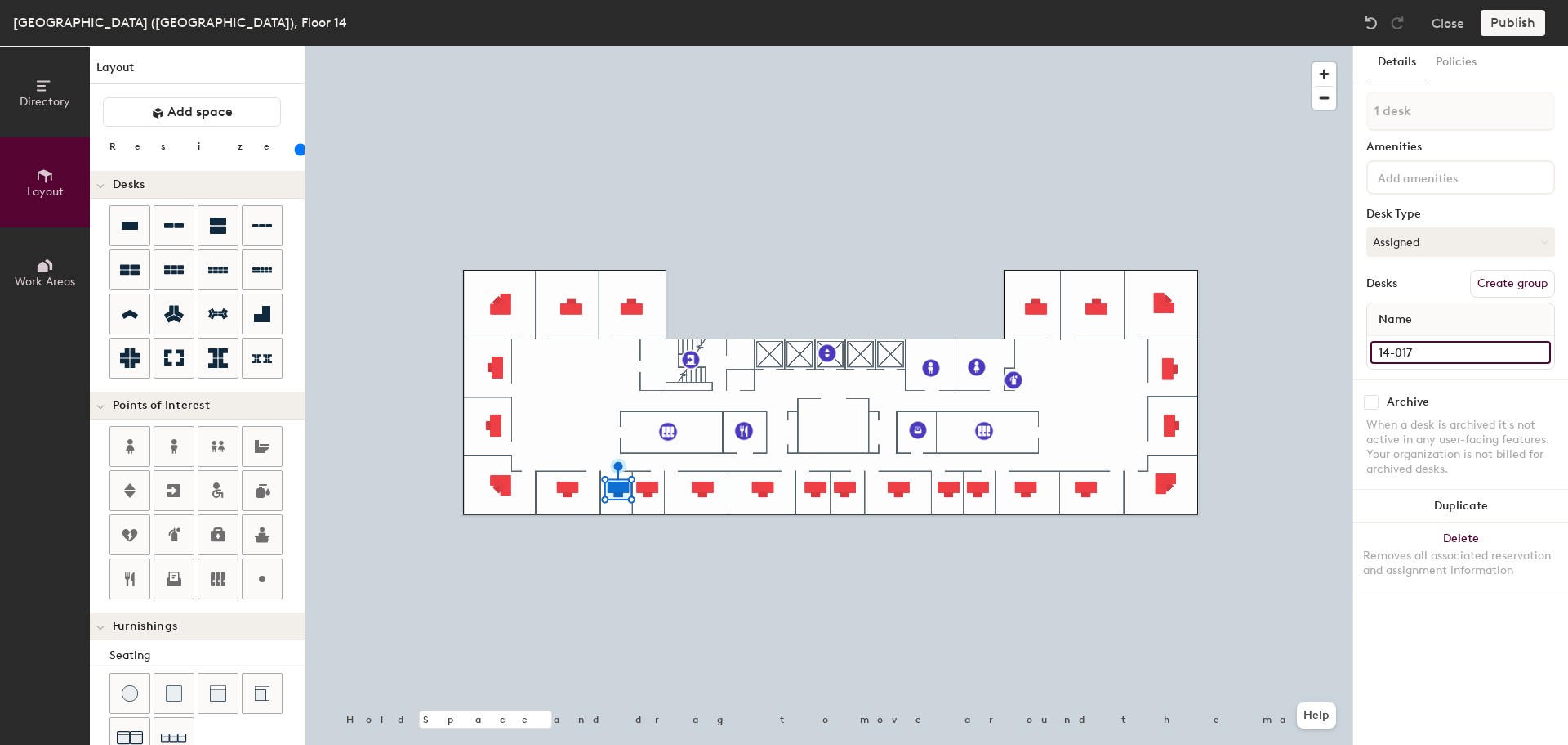
type input "14-017"
click at [1428, 351] on input at bounding box center [1461, 352] width 181 height 23
type input "14-016"
click at [1389, 351] on input at bounding box center [1461, 352] width 181 height 23
type input "14-015"
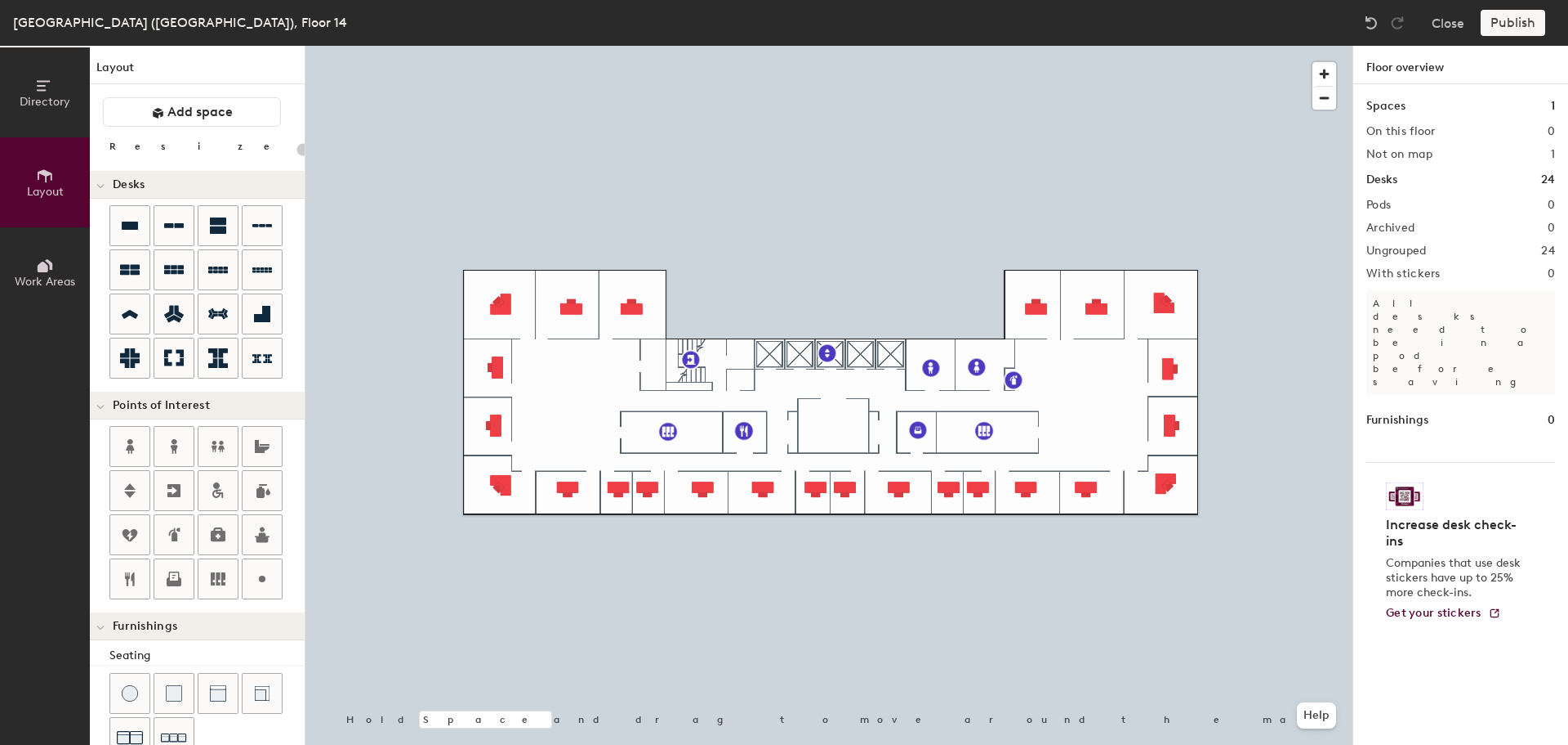
click at [769, 46] on div at bounding box center [829, 46] width 1047 height 0
type input "140"
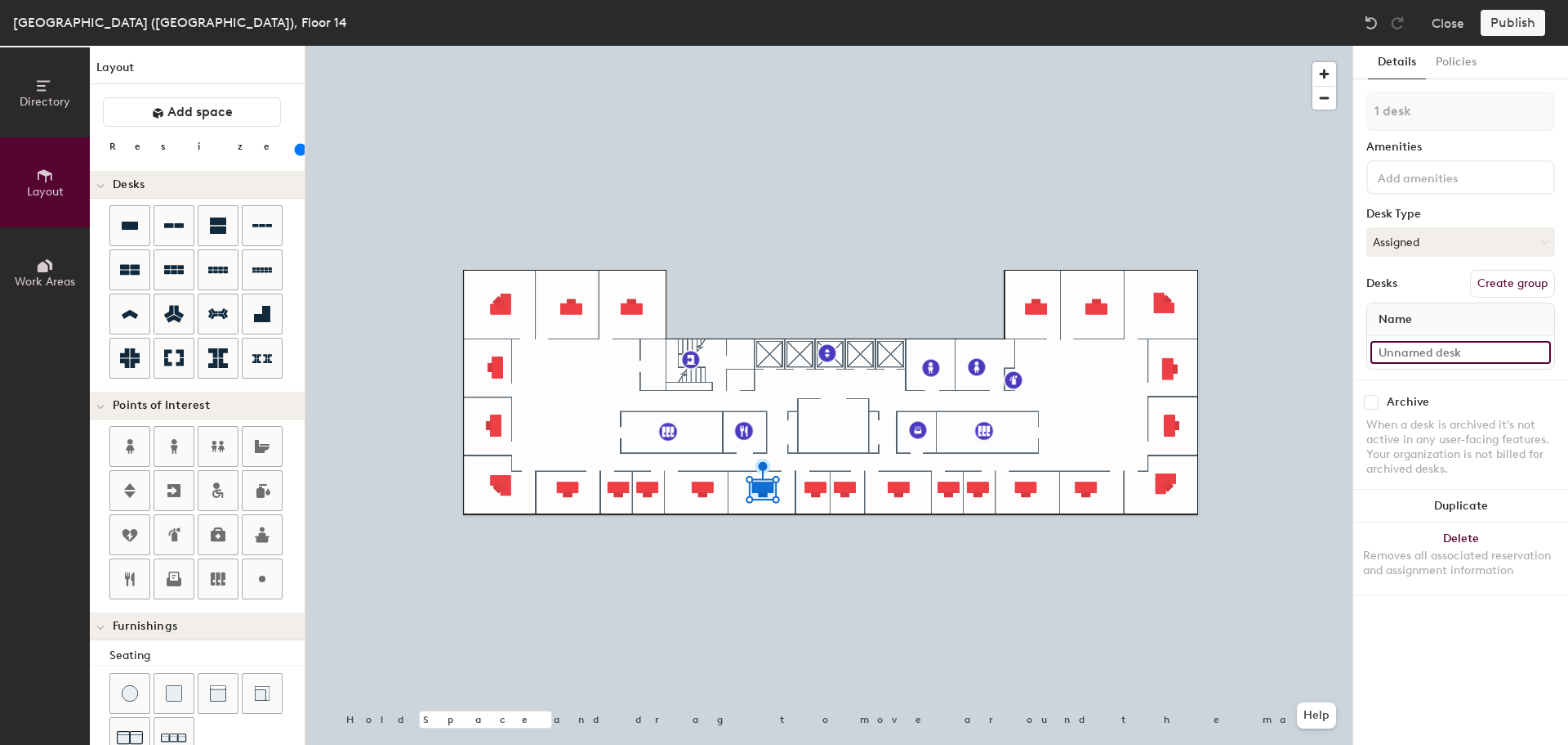
click at [1418, 349] on input at bounding box center [1461, 352] width 181 height 23
type input "14-014"
click at [1430, 349] on input at bounding box center [1461, 352] width 181 height 23
type input "14-013"
click at [1449, 360] on input at bounding box center [1461, 352] width 181 height 23
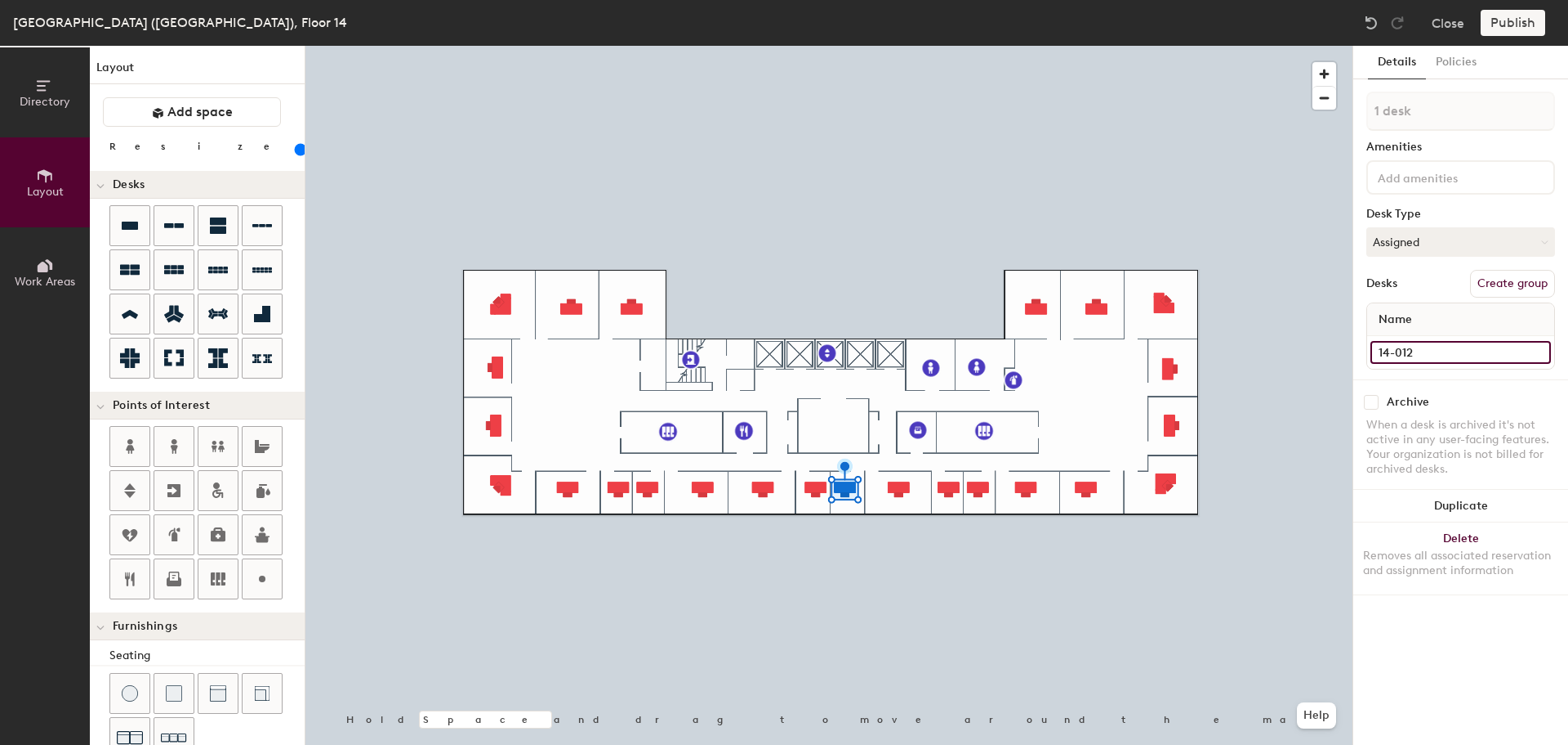
type input "14-012"
click at [1419, 358] on input at bounding box center [1461, 352] width 181 height 23
type input "14-011"
click at [949, 46] on div at bounding box center [829, 46] width 1047 height 0
click at [1399, 351] on input at bounding box center [1461, 352] width 181 height 23
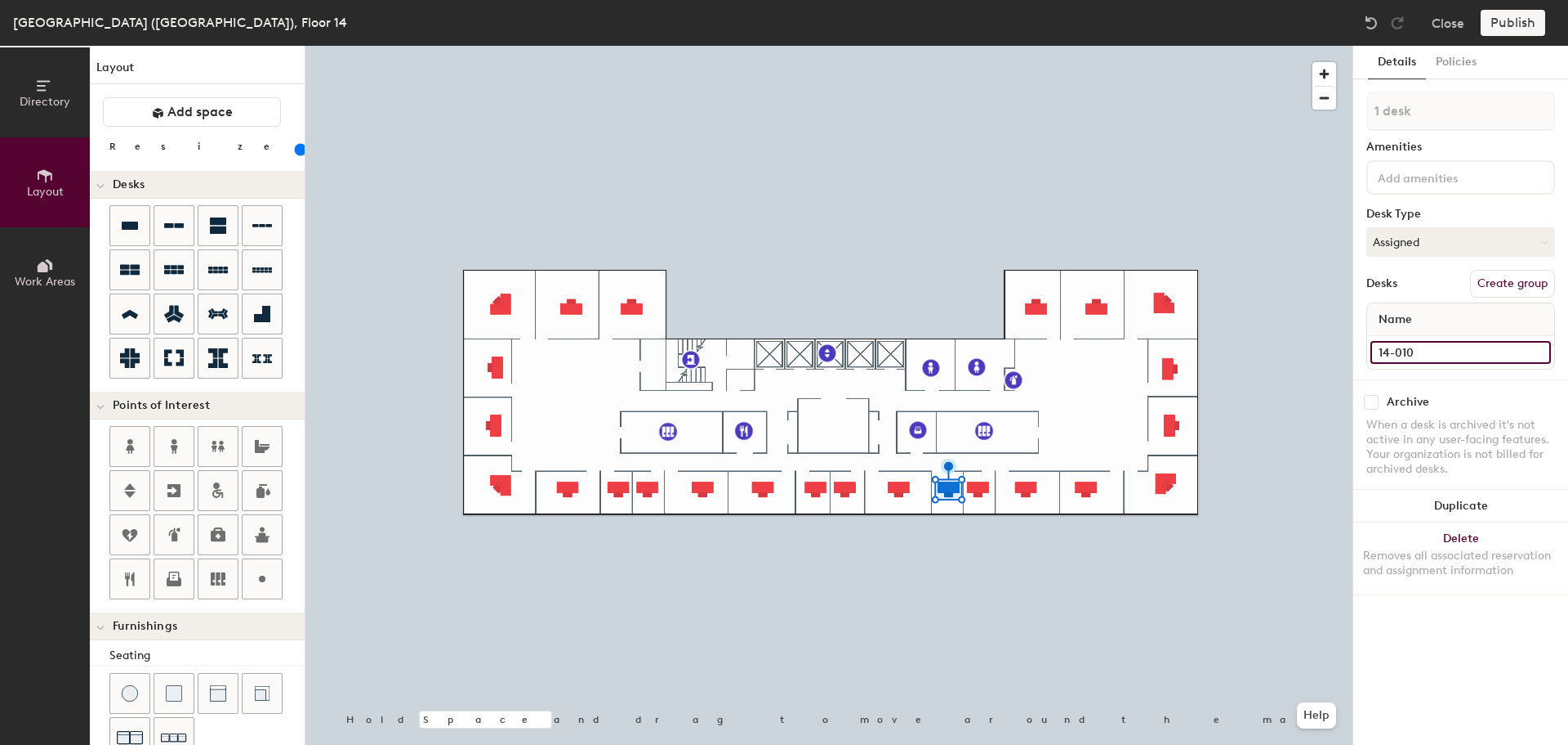
type input "14-010"
click at [1425, 356] on input at bounding box center [1461, 352] width 181 height 23
type input "10-009"
click at [1395, 346] on input at bounding box center [1461, 352] width 181 height 23
type input "14-008"
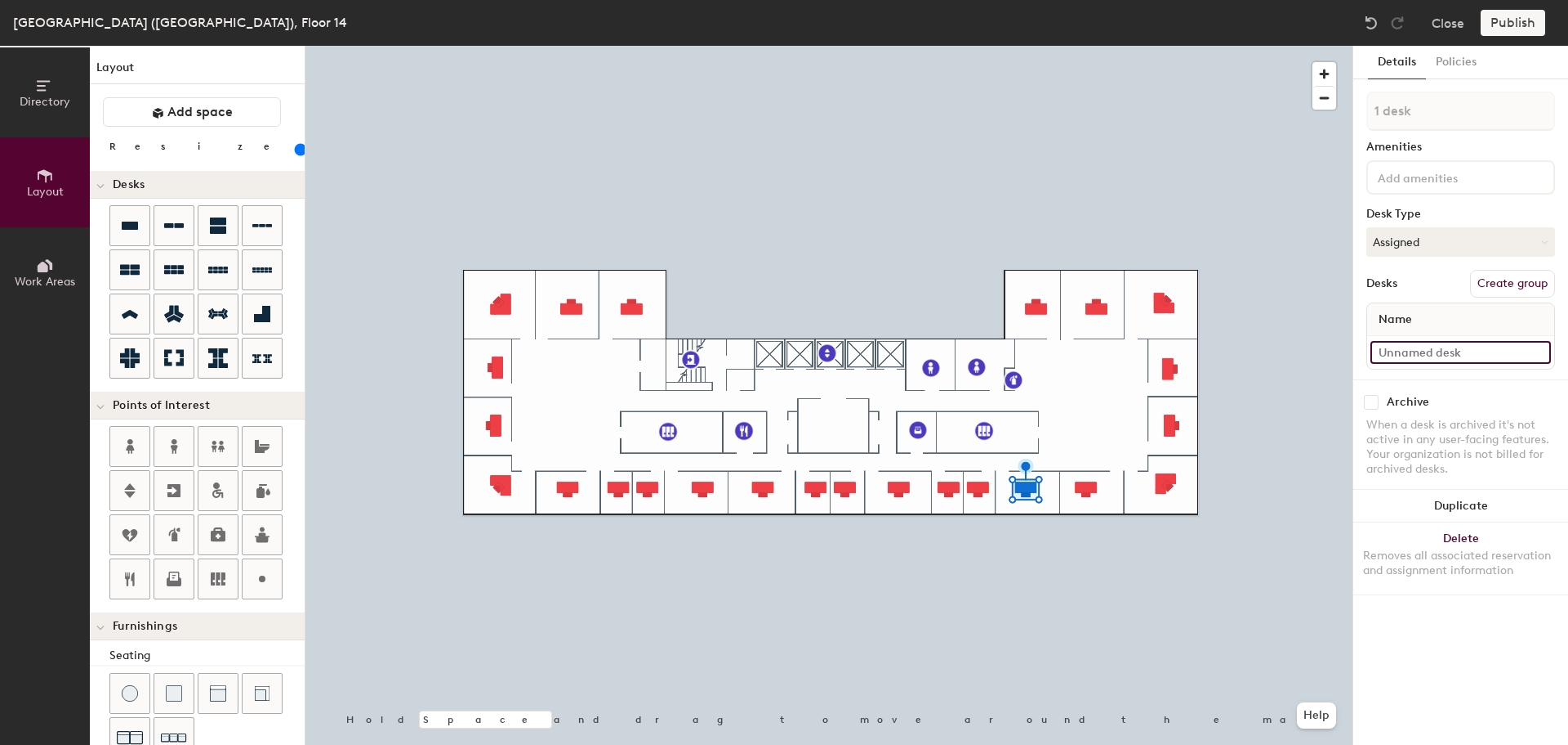
click at [1438, 349] on input at bounding box center [1461, 352] width 181 height 23
type input "14-007"
click at [1152, 46] on div at bounding box center [829, 46] width 1047 height 0
click at [1416, 351] on input at bounding box center [1461, 352] width 181 height 23
type input "140"
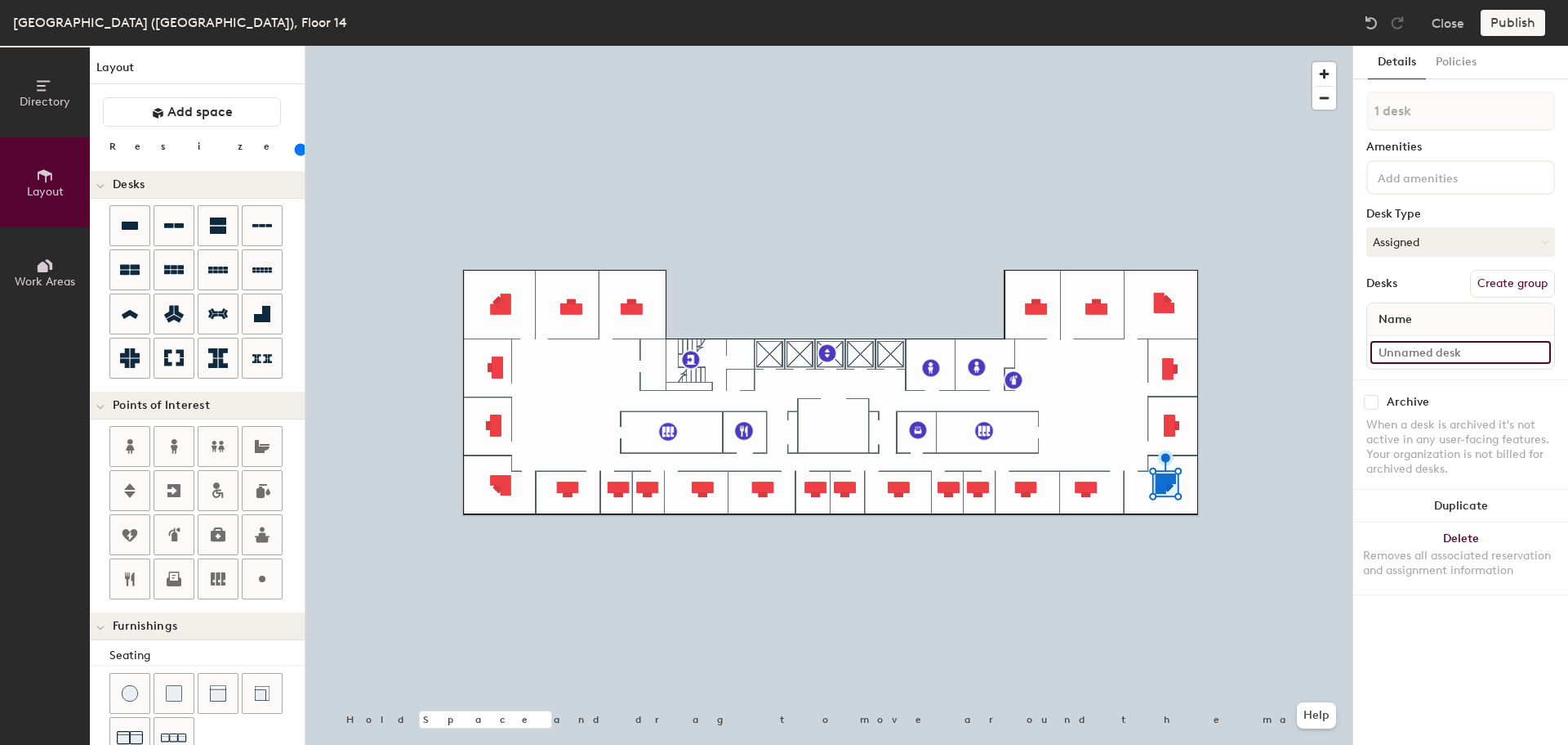
type input "1"
type input "140"
type input "14"
type input "140"
type input "14-"
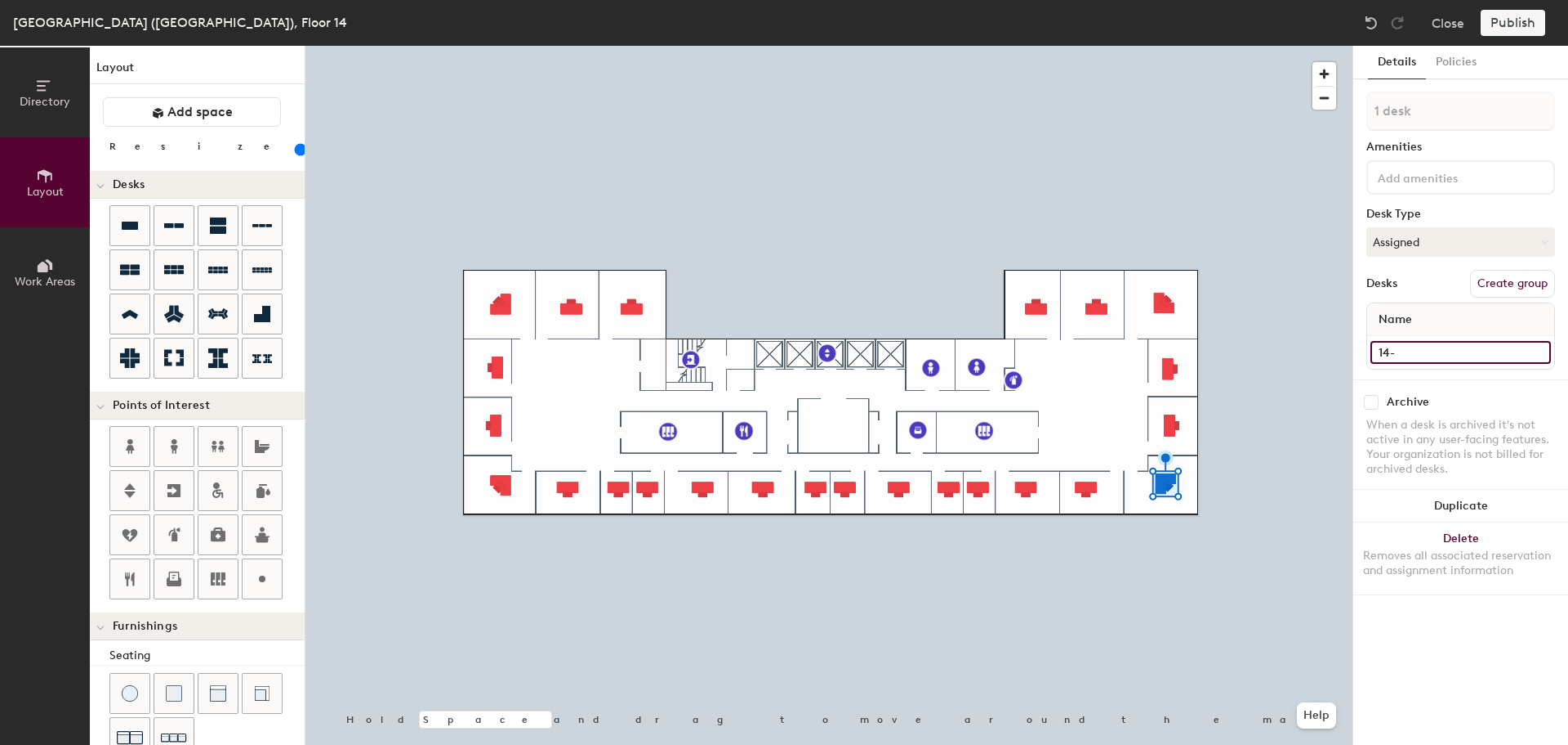
type input "140"
type input "14-00"
type input "140"
type input "14-006"
type input "140"
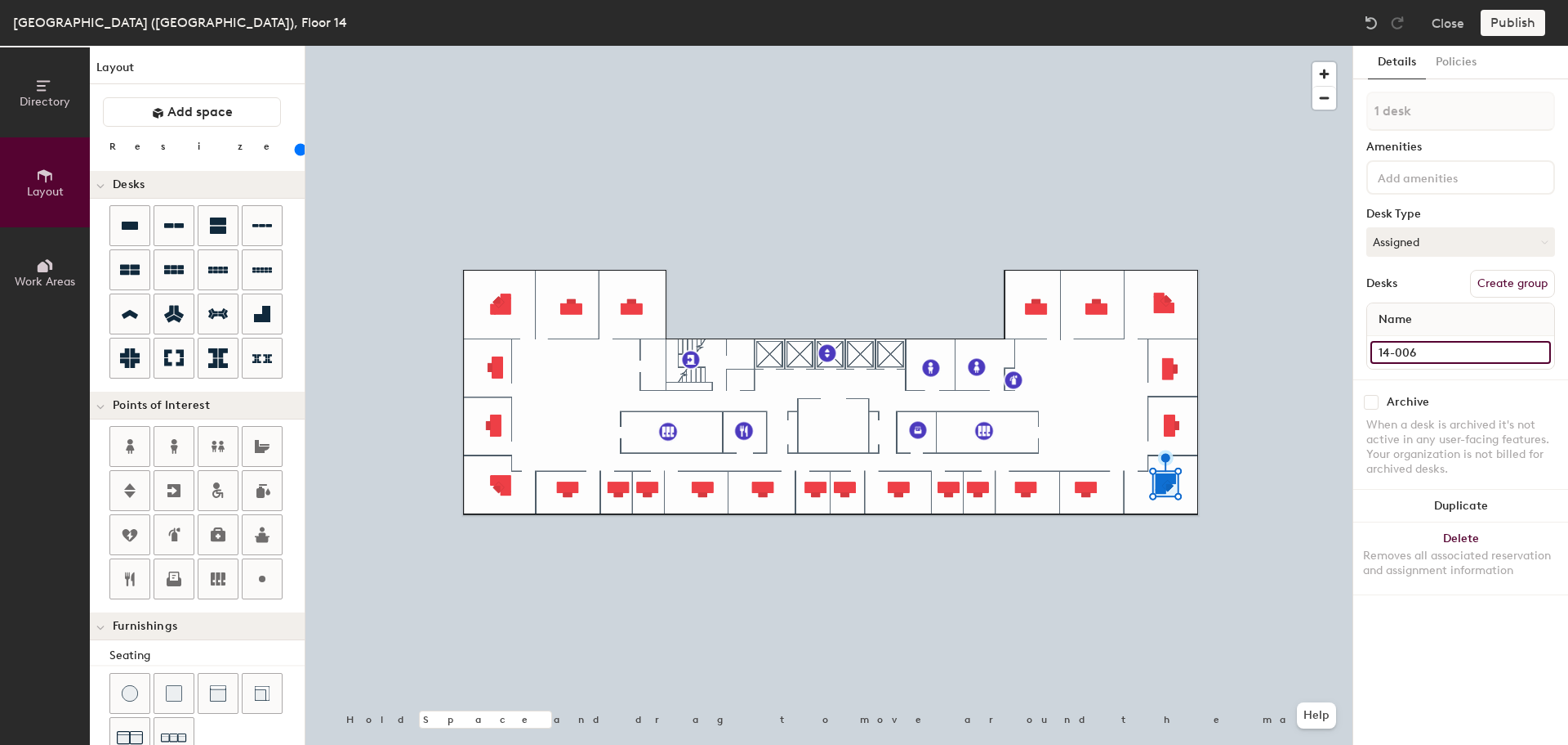
type input "14-006"
click at [1443, 347] on input at bounding box center [1461, 352] width 181 height 23
type input "14-005"
click at [1429, 352] on input at bounding box center [1461, 352] width 181 height 23
type input "14-004"
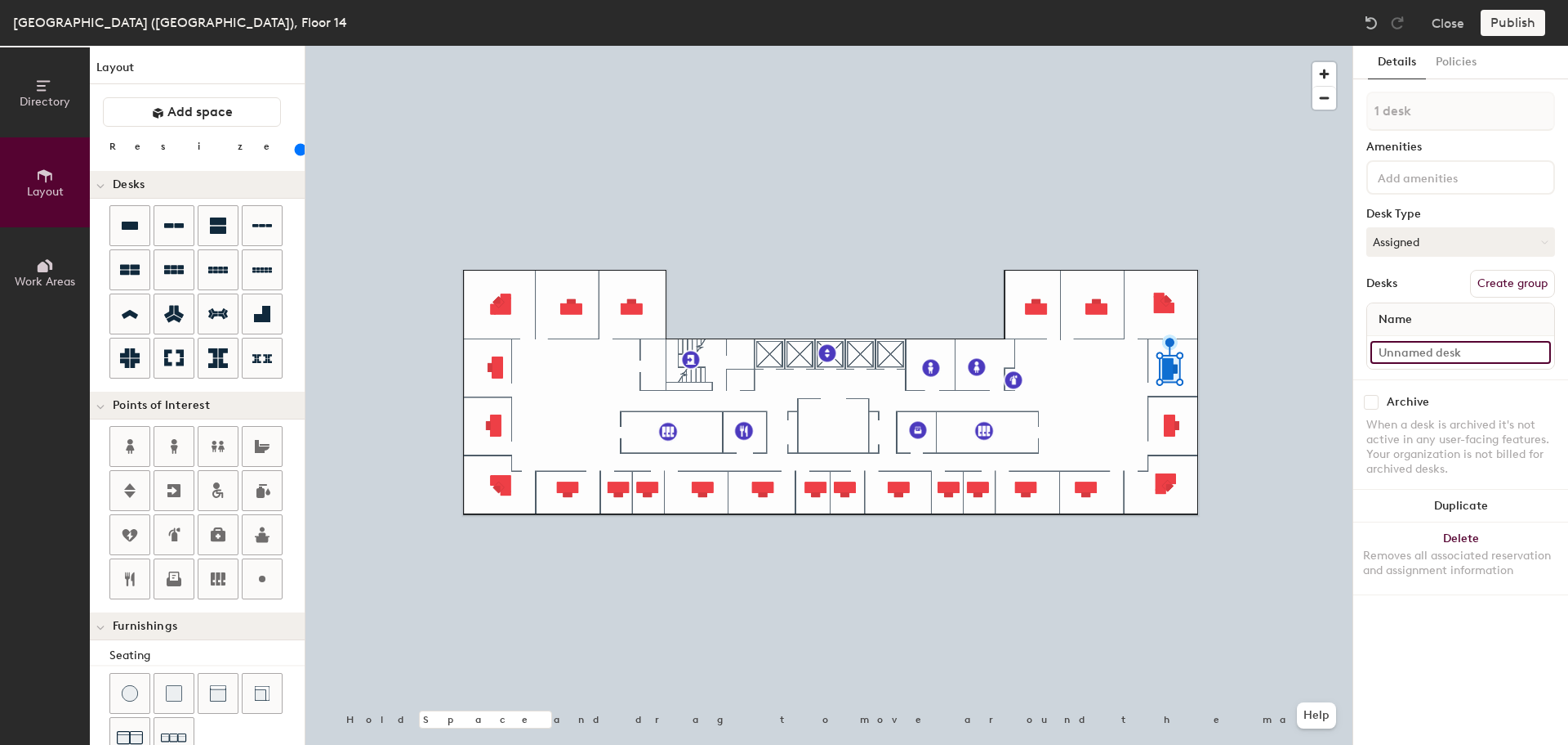
click at [1423, 356] on input at bounding box center [1461, 352] width 181 height 23
type input "140"
type input "1"
type input "140"
type input "14"
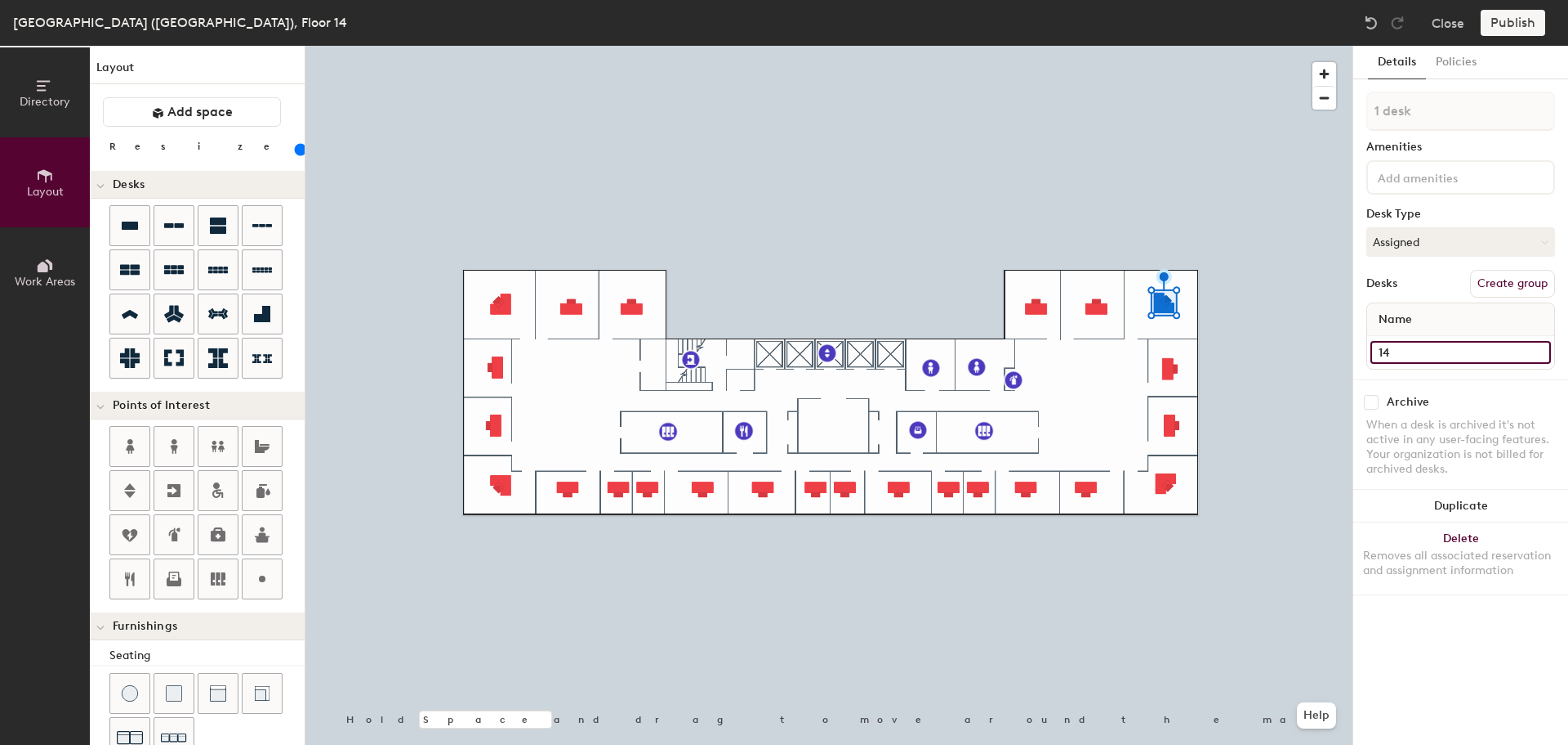
type input "140"
type input "14-"
type input "140"
type input "14-00"
type input "140"
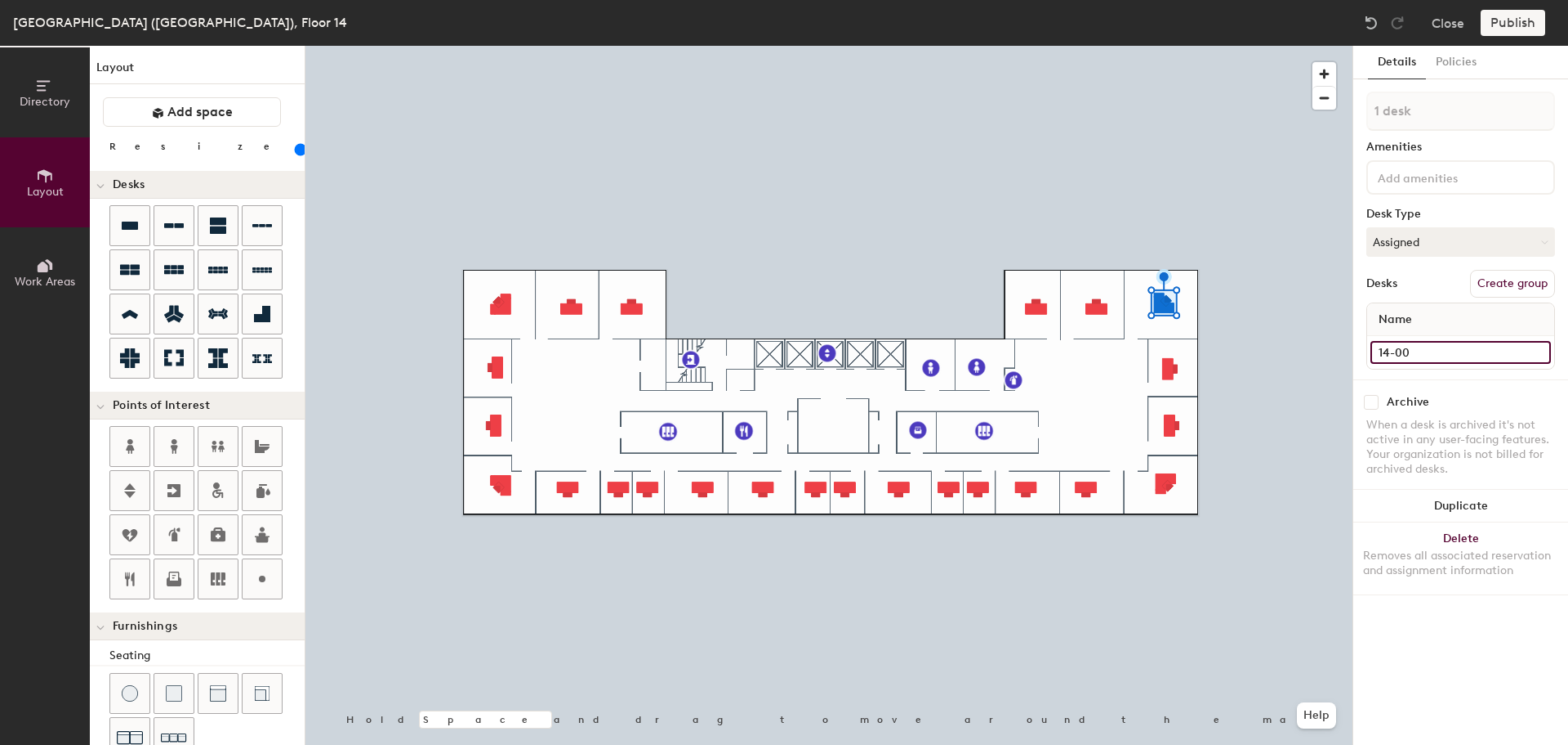
type input "14-003"
type input "140"
type input "14-003"
click at [1412, 353] on input at bounding box center [1461, 352] width 181 height 23
type input "14-001"
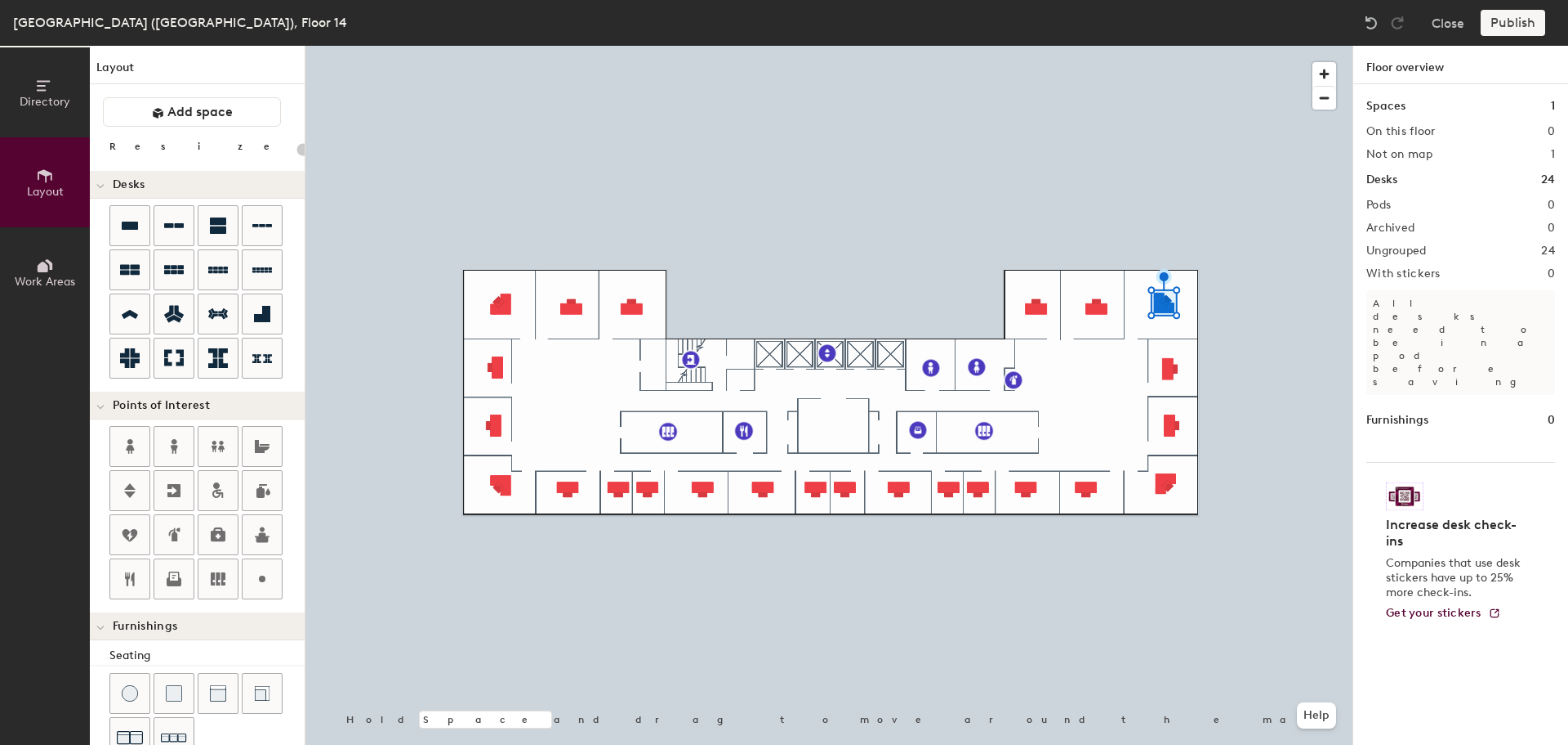
type input "140"
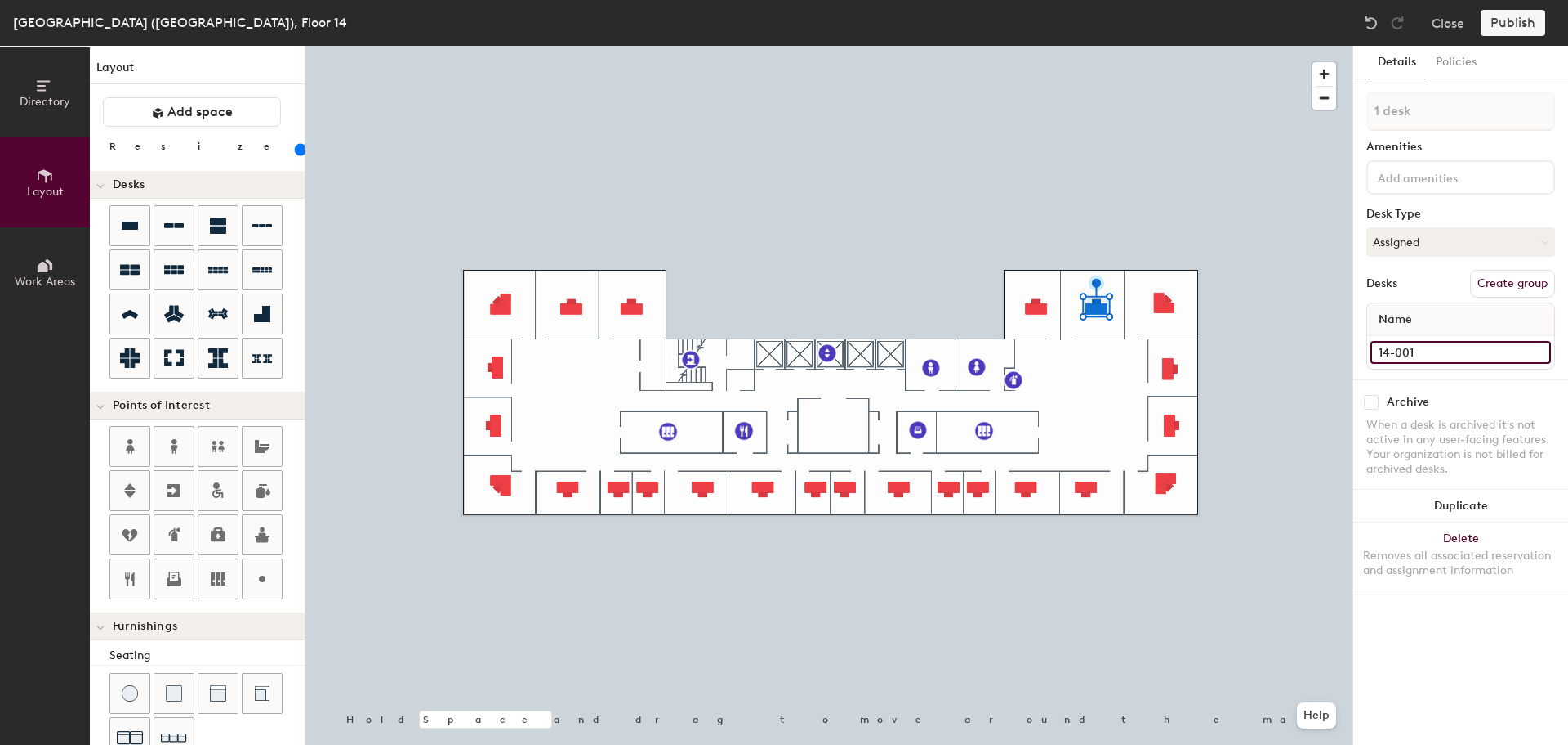
click at [1461, 356] on input "14-001" at bounding box center [1461, 352] width 181 height 23
click at [1460, 358] on input "14-001" at bounding box center [1461, 352] width 181 height 23
type input "14-002"
click at [1415, 353] on input at bounding box center [1461, 352] width 181 height 23
type input "14-001"
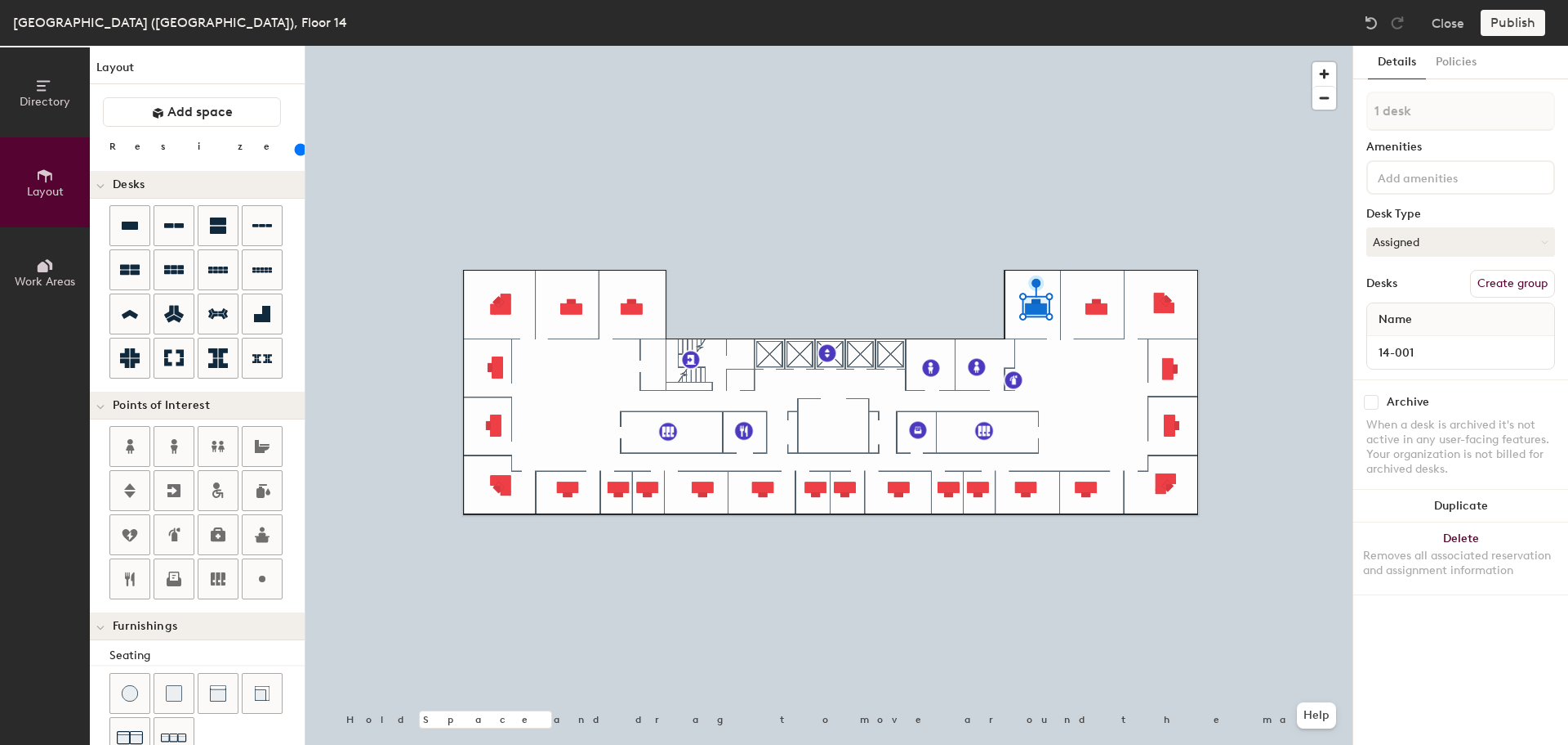
click at [1085, 393] on div "Directory Layout Work Areas Layout Add space Resize Desks Points of Interest Fu…" at bounding box center [784, 395] width 1568 height 699
type input "6 desks"
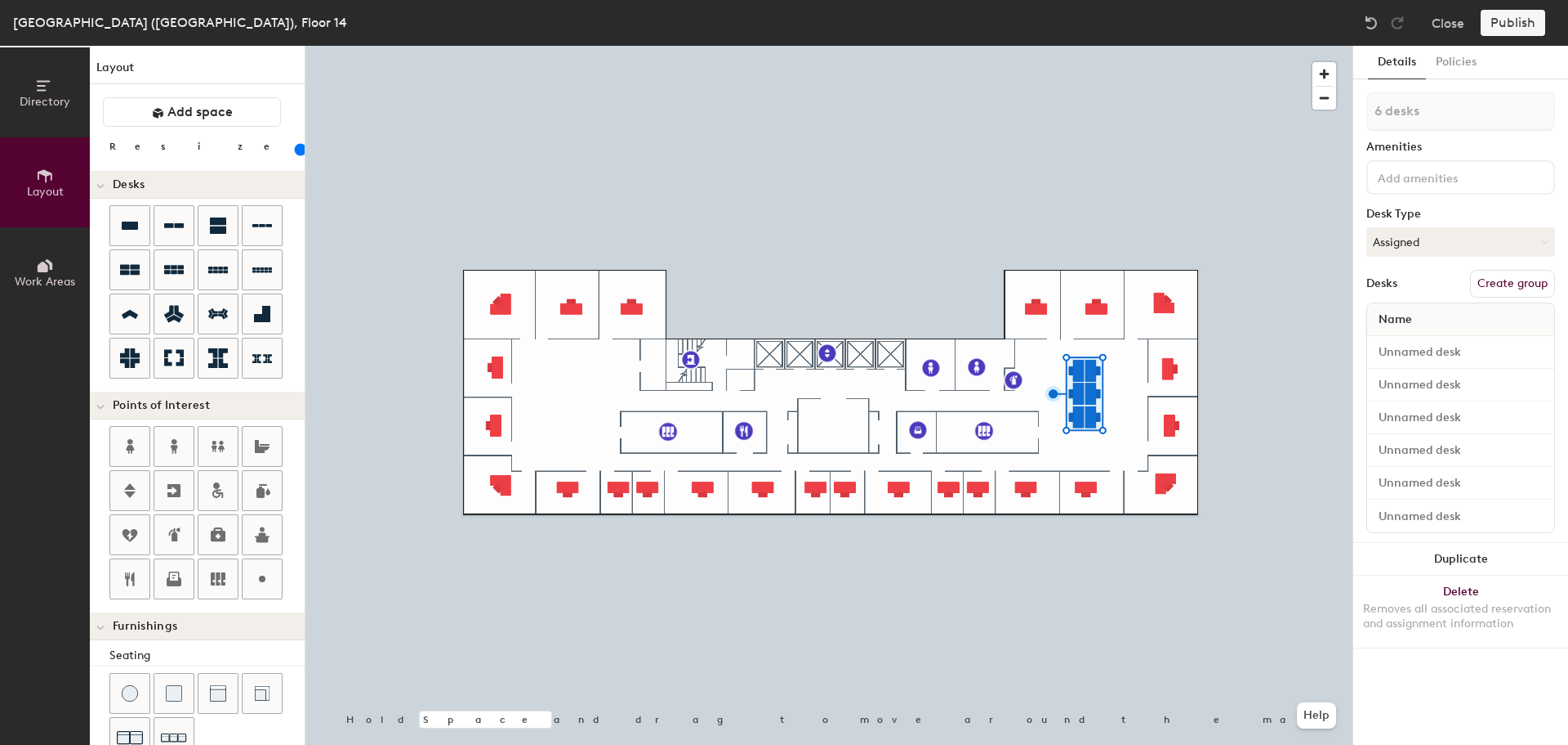
click at [1464, 557] on button "Duplicate" at bounding box center [1460, 559] width 215 height 33
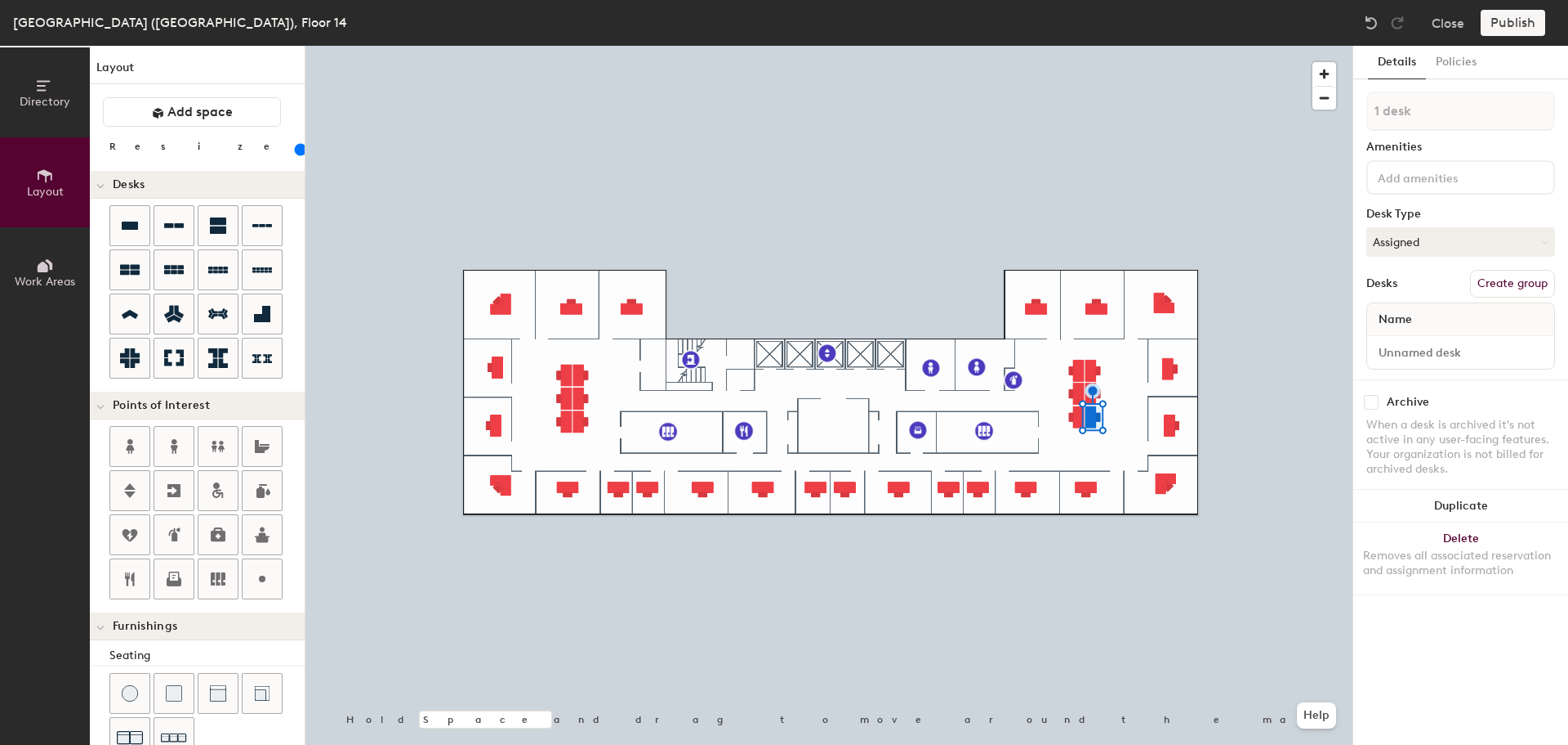
click at [1452, 539] on button "Delete Removes all associated reservation and assignment information" at bounding box center [1460, 558] width 215 height 72
click at [1111, 46] on div at bounding box center [829, 46] width 1047 height 0
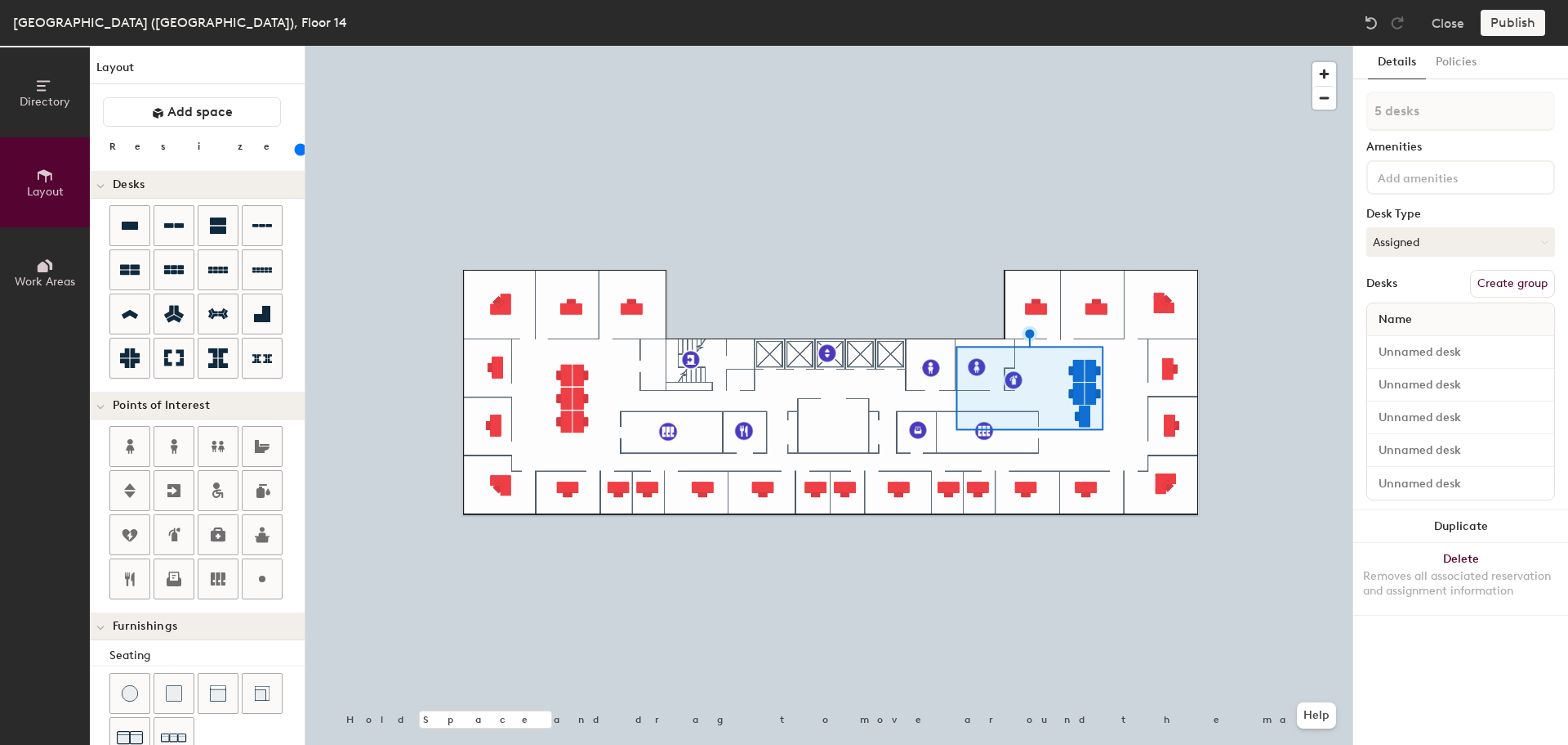
click at [1479, 562] on button "Delete Removes all associated reservation and assignment information" at bounding box center [1460, 579] width 215 height 72
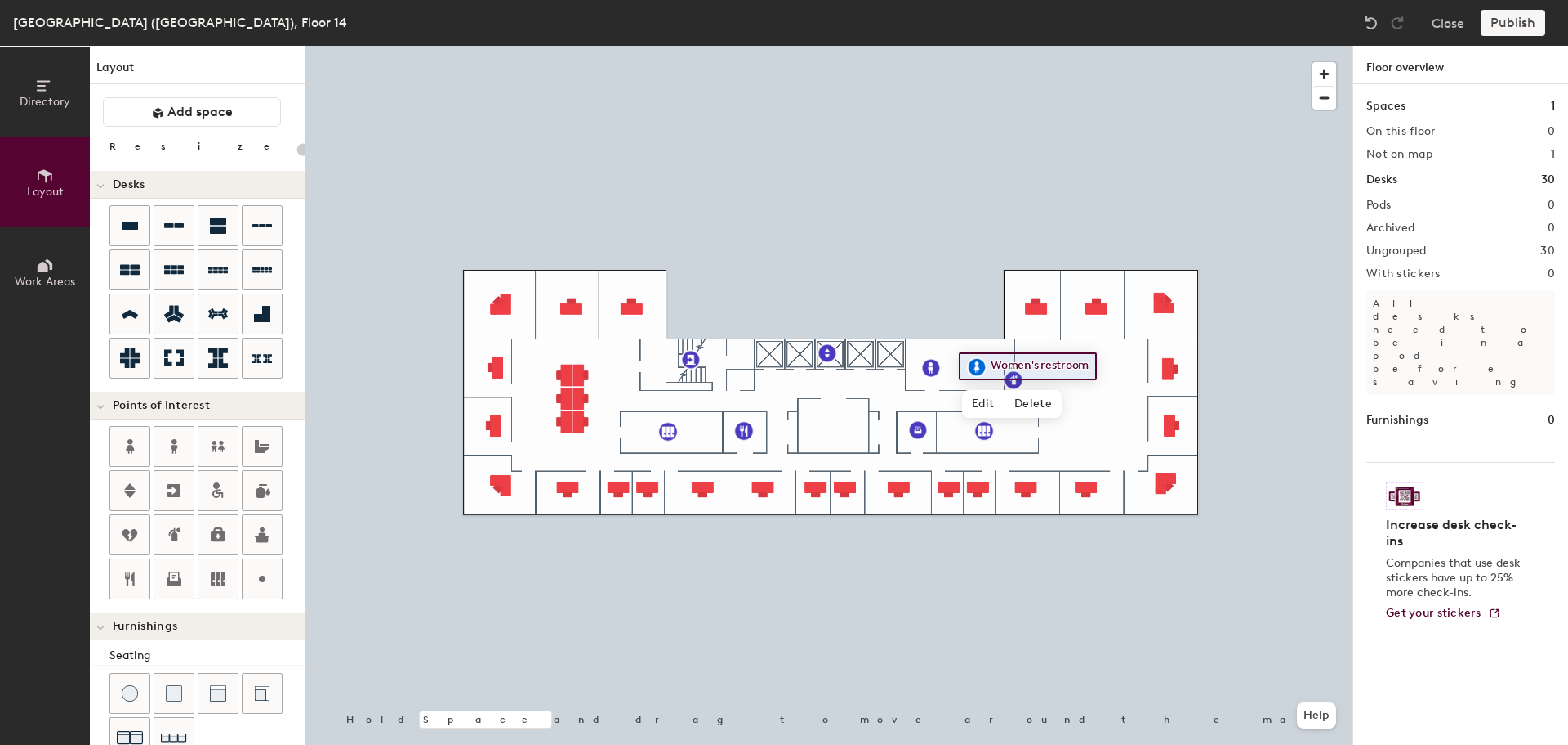
click at [555, 46] on div at bounding box center [829, 46] width 1047 height 0
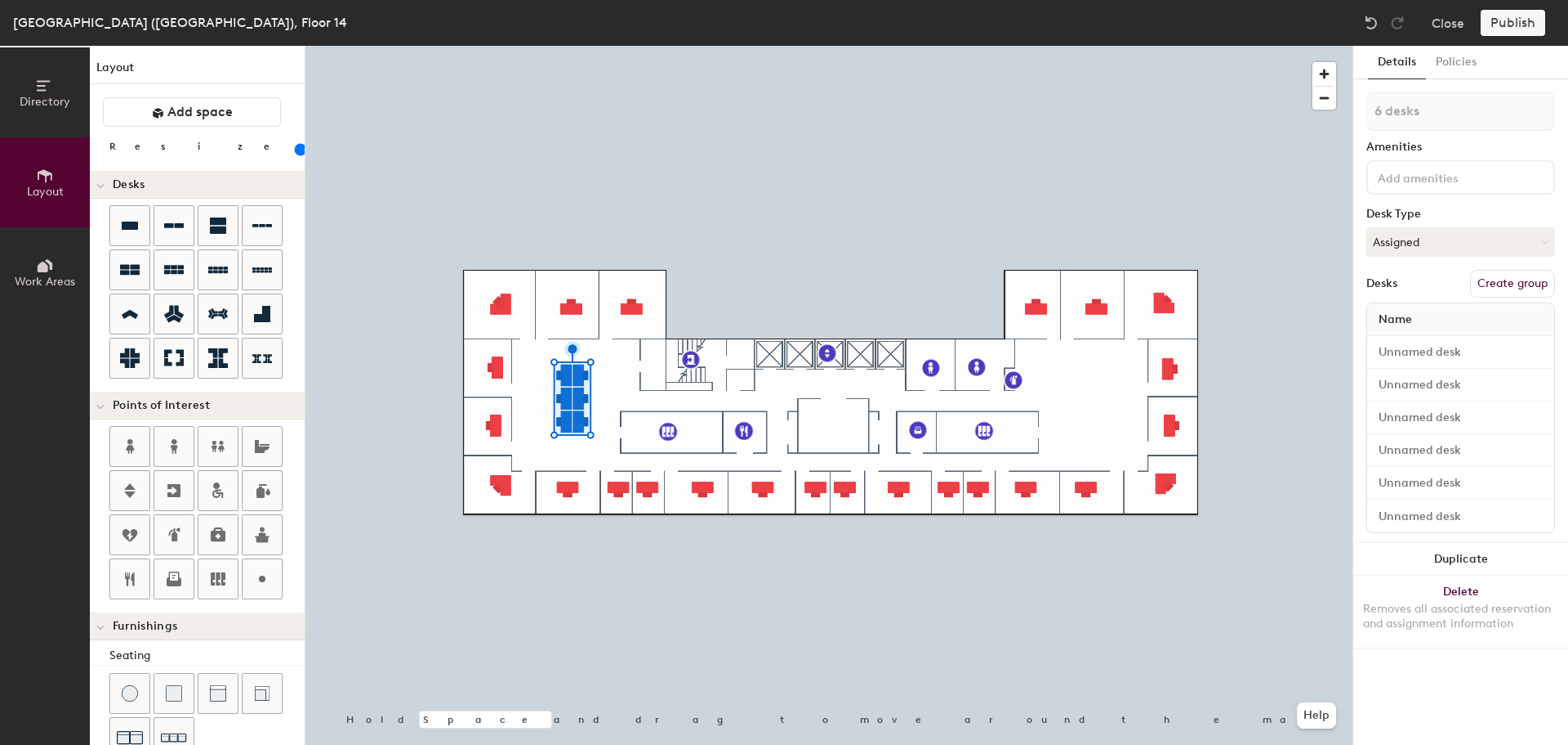
click at [1447, 559] on button "Duplicate" at bounding box center [1460, 559] width 215 height 33
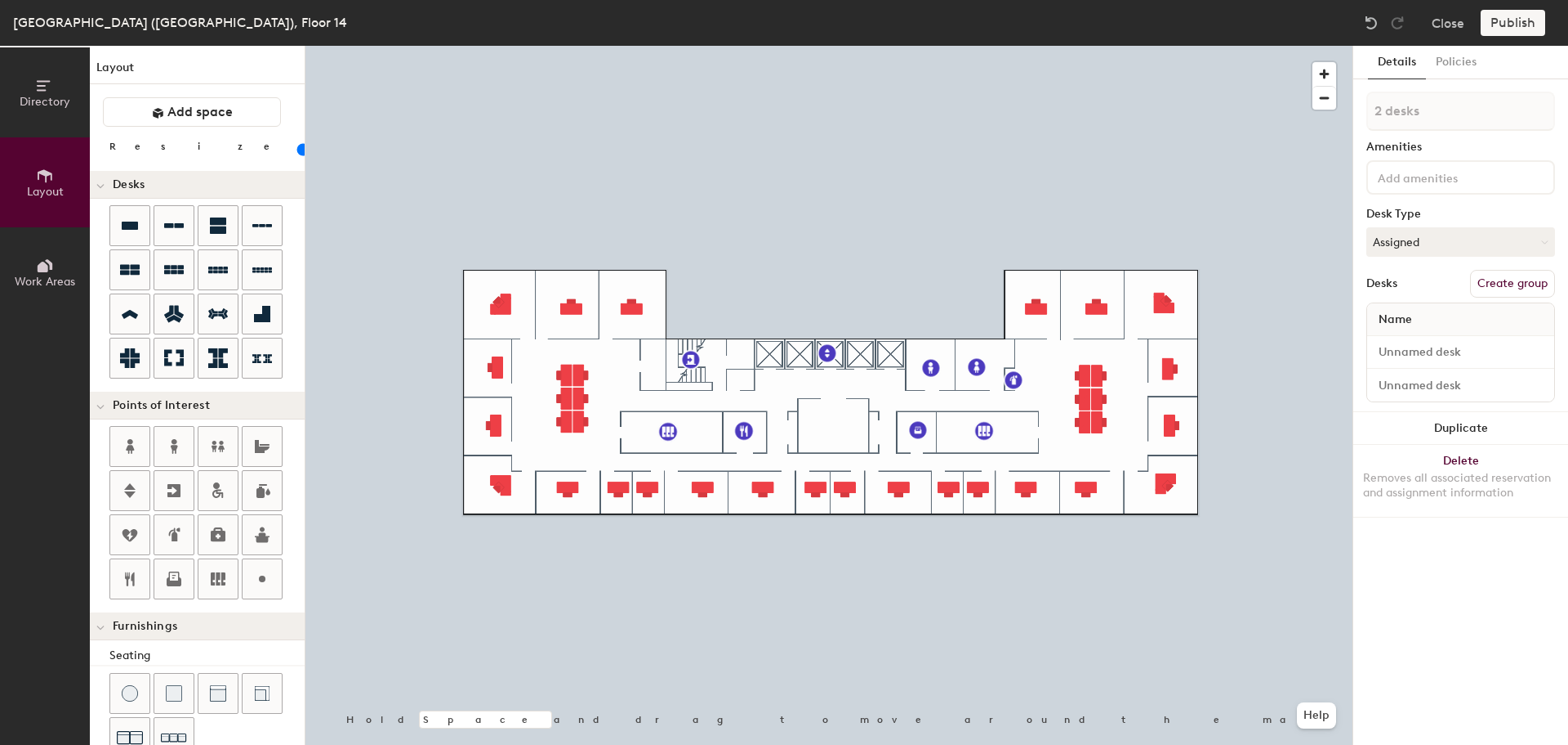
type input "140"
click at [1452, 420] on button "Duplicate" at bounding box center [1460, 428] width 215 height 33
click at [1450, 426] on button "Duplicate" at bounding box center [1460, 428] width 215 height 33
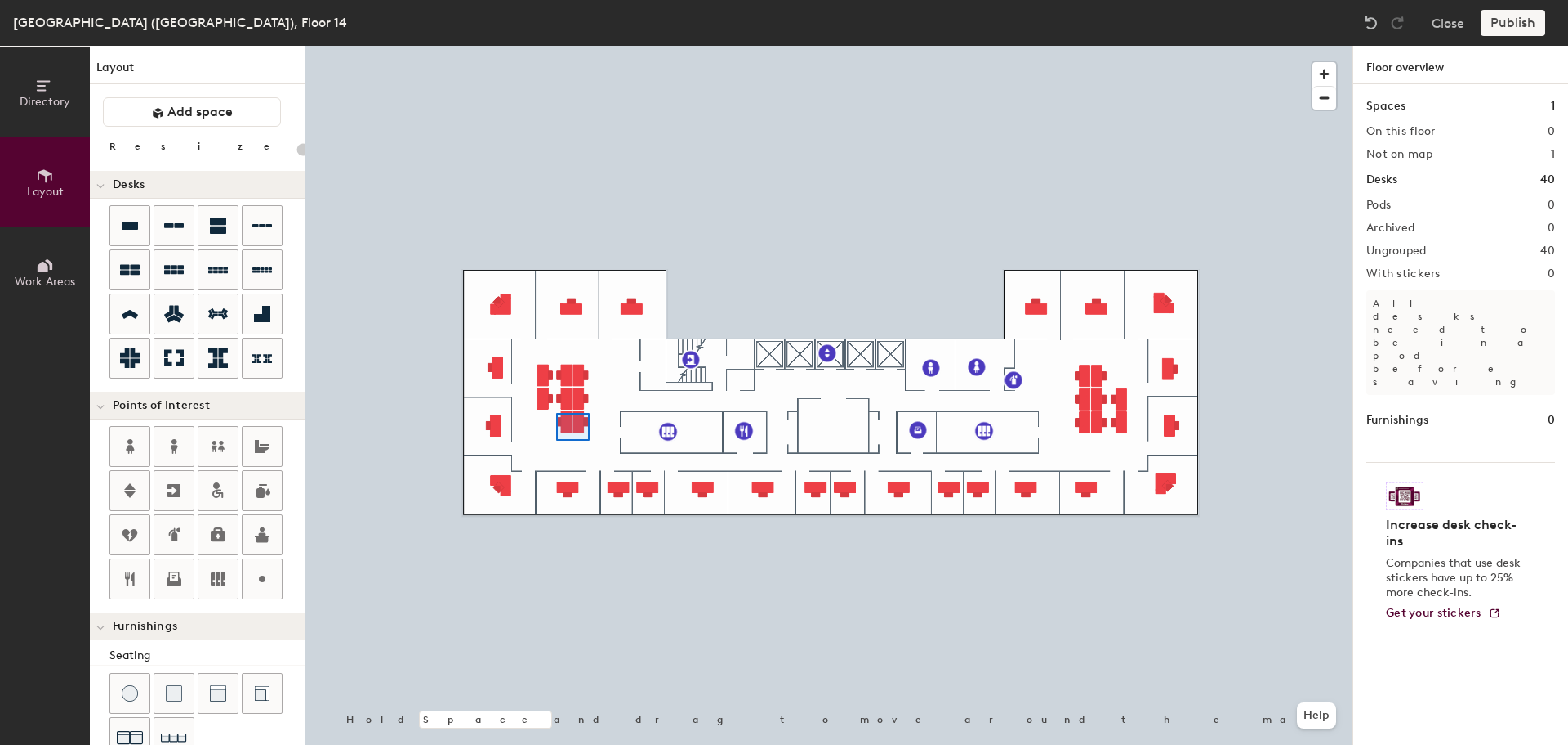
type input "140"
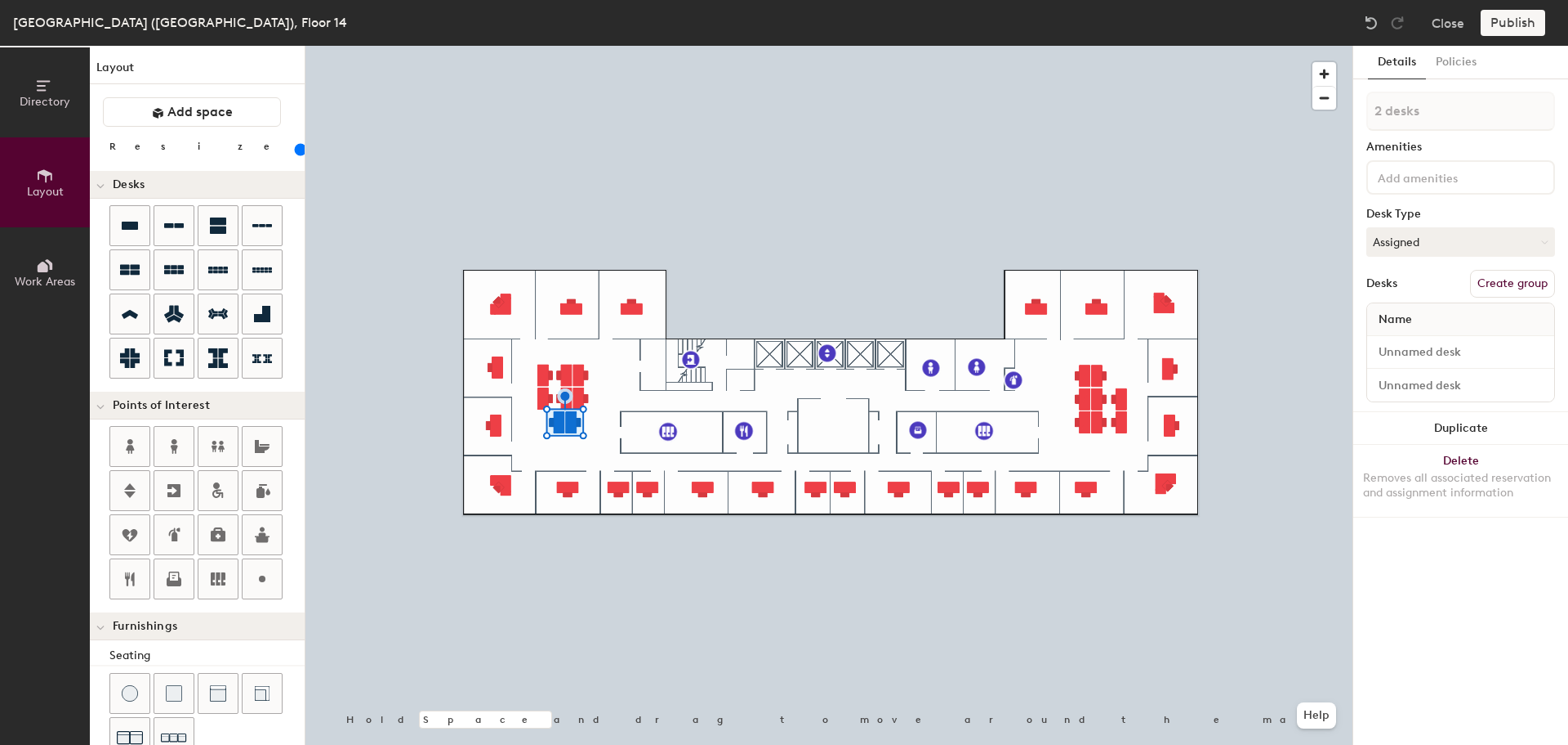
type input "1 desk"
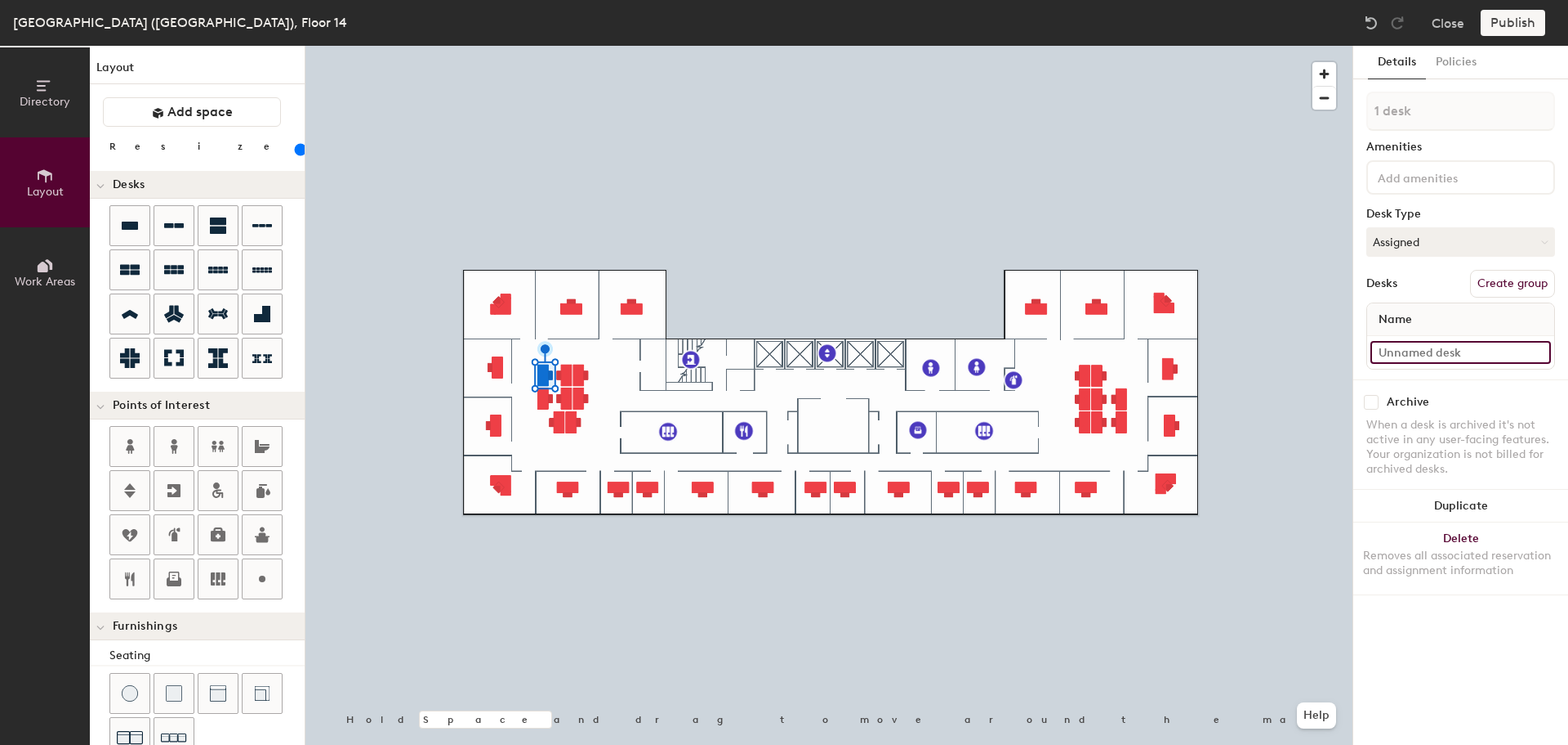
click at [1434, 344] on input at bounding box center [1461, 352] width 181 height 23
type input "14-033"
click at [1446, 362] on input at bounding box center [1461, 352] width 181 height 23
type input "14-034"
click at [1417, 352] on input at bounding box center [1461, 352] width 181 height 23
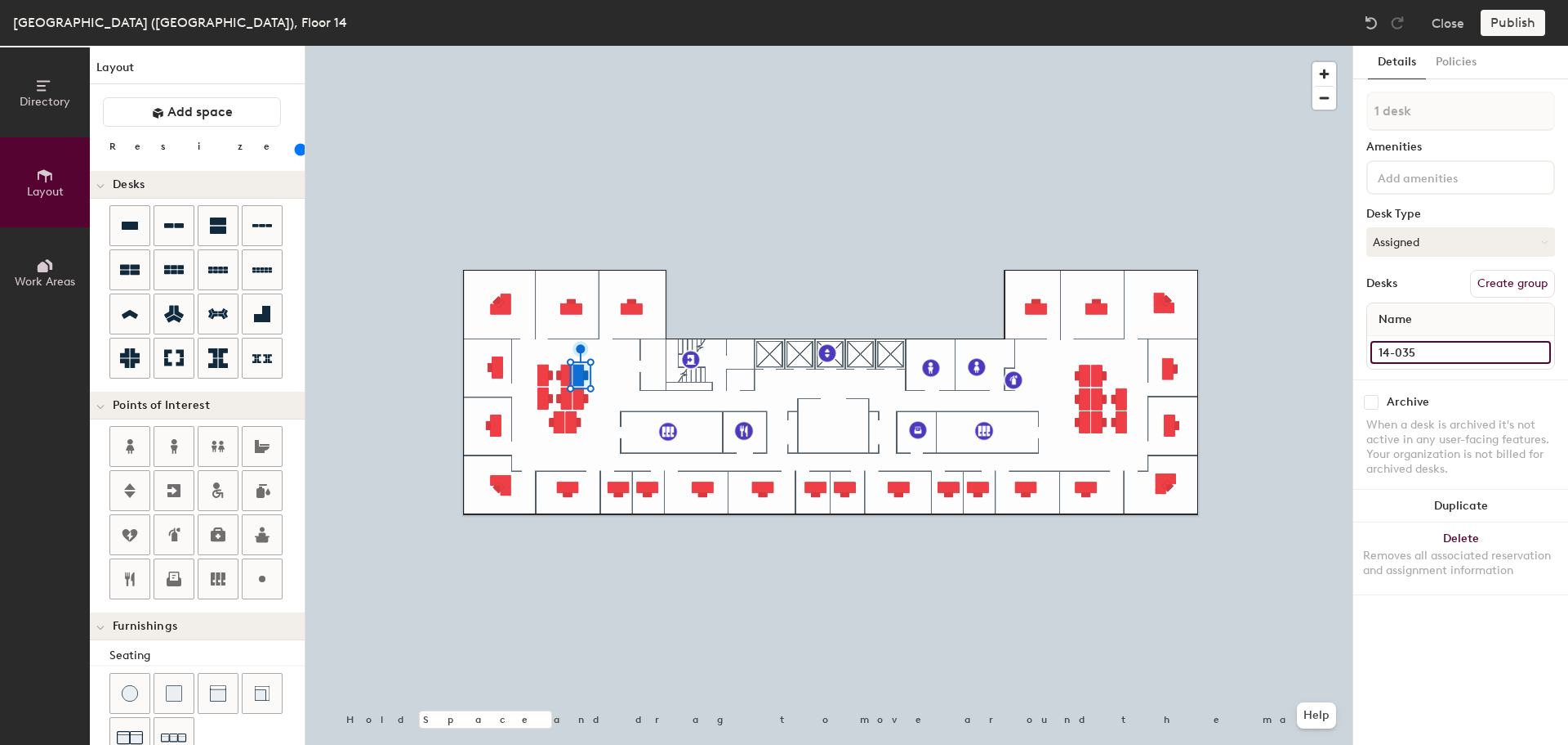
type input "14-035"
type input "2 desks"
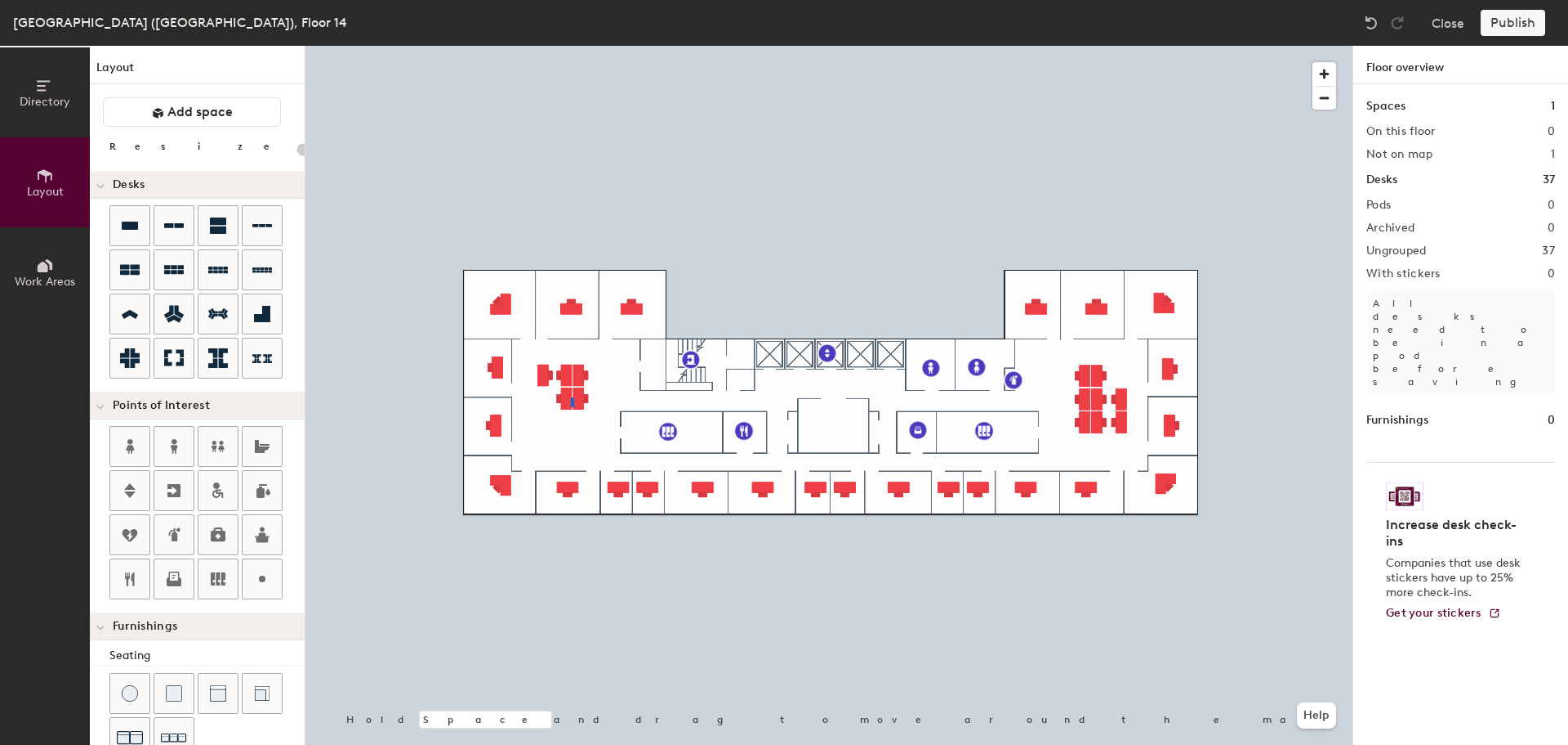
type input "140"
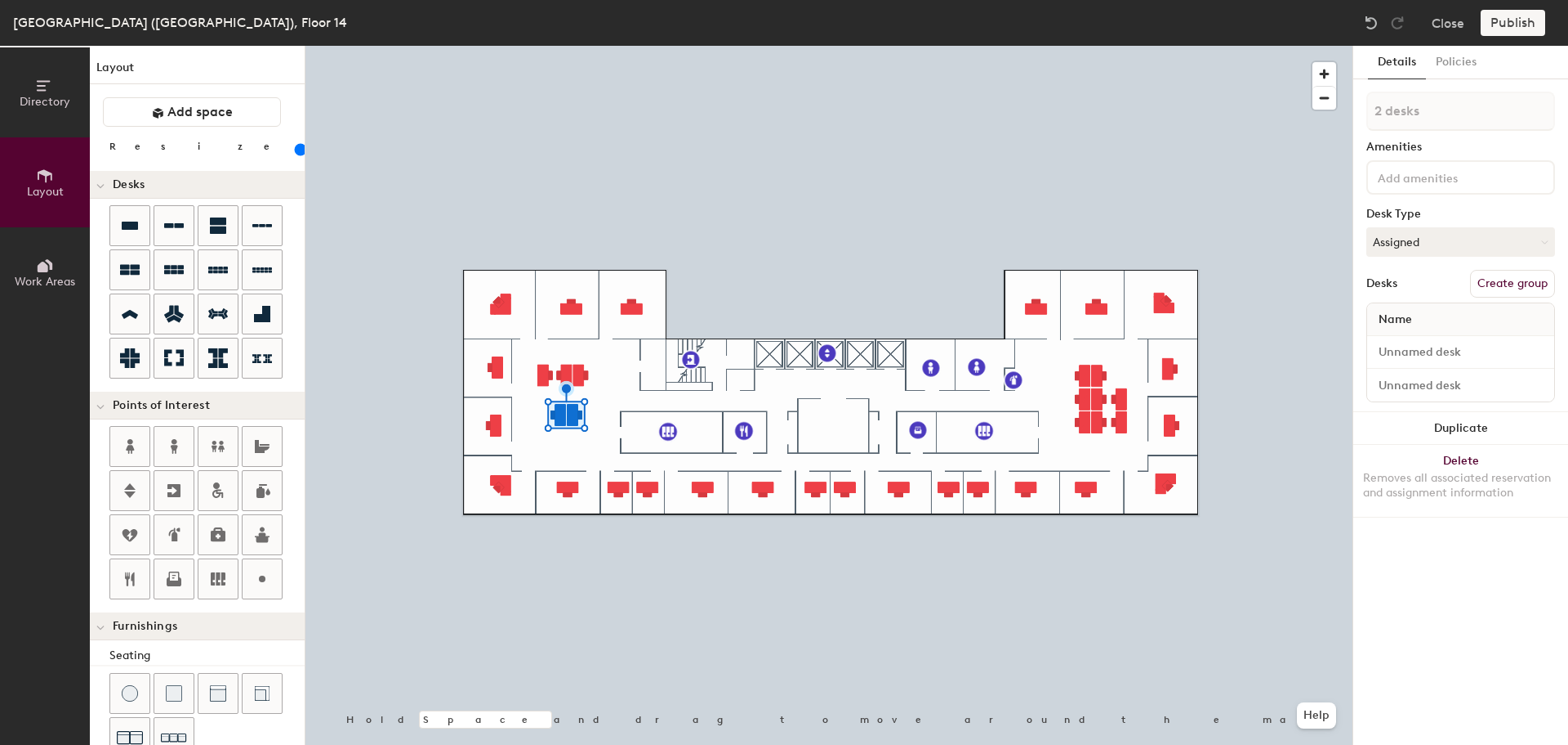
type input "1 desk"
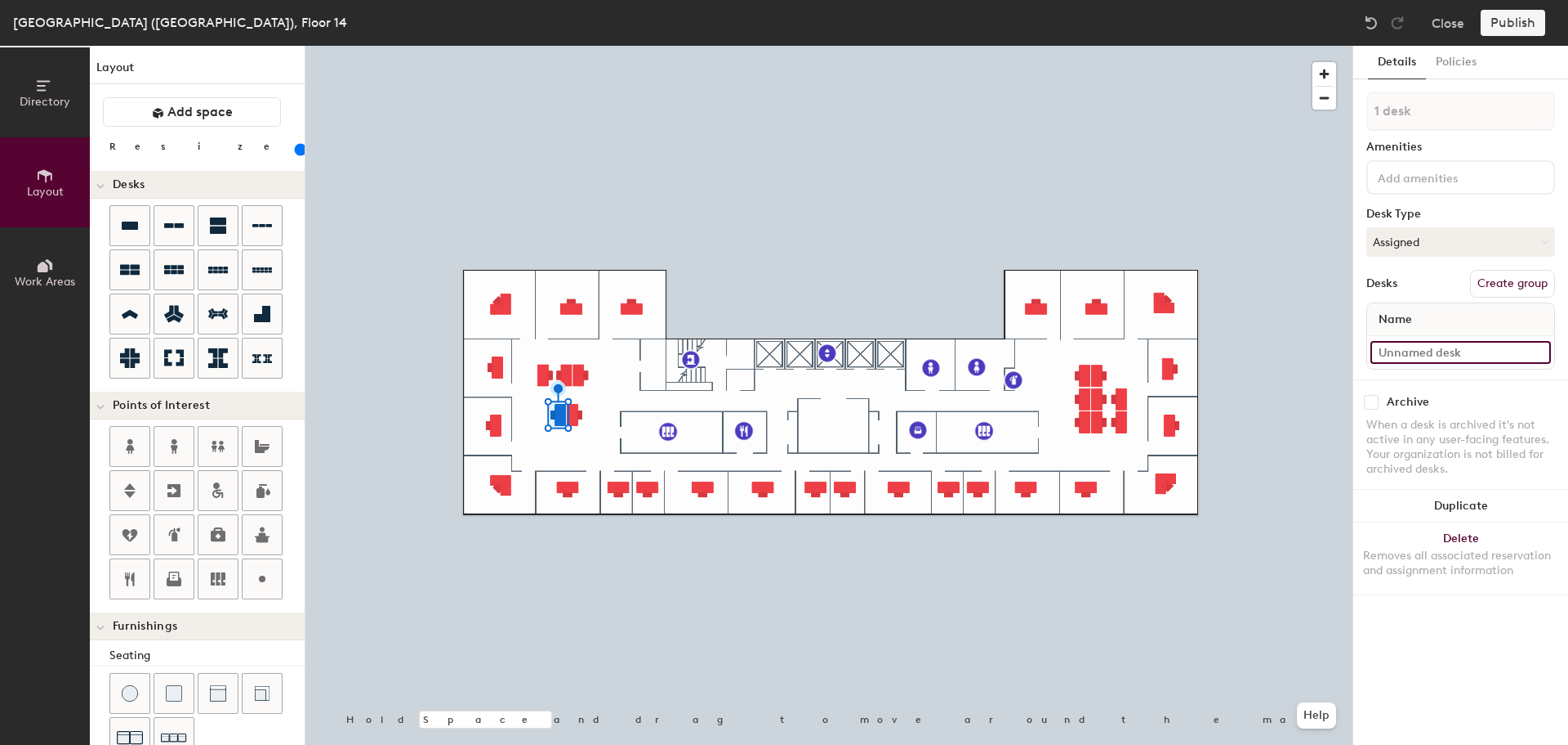
click at [1443, 356] on input at bounding box center [1461, 352] width 181 height 23
type input "14-032"
click at [1424, 347] on input at bounding box center [1461, 352] width 181 height 23
type input "14-031"
type input "5 desks"
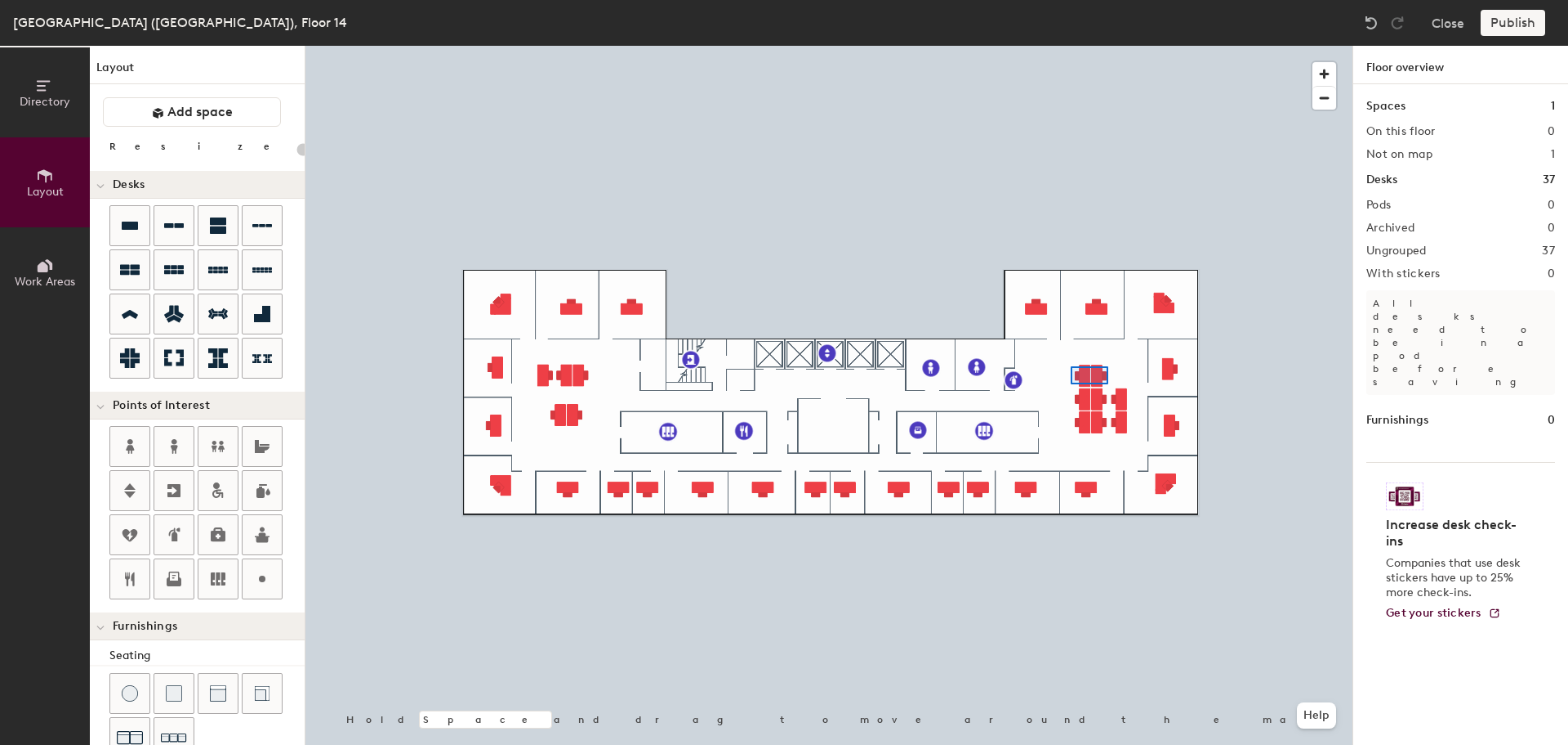
click at [1071, 46] on div at bounding box center [829, 46] width 1047 height 0
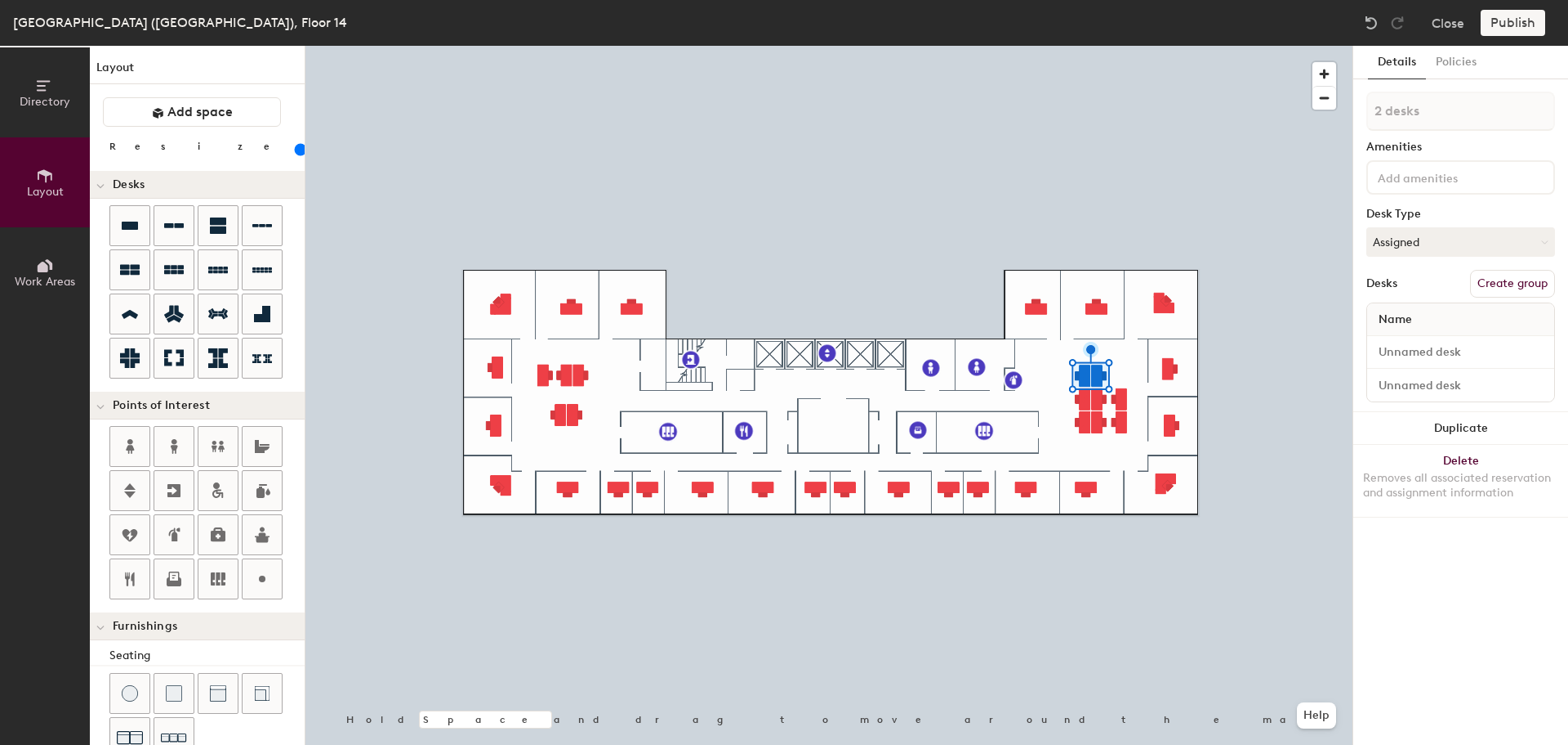
click at [1411, 452] on button "Delete Removes all associated reservation and assignment information" at bounding box center [1460, 481] width 215 height 72
click at [1139, 46] on div at bounding box center [829, 46] width 1047 height 0
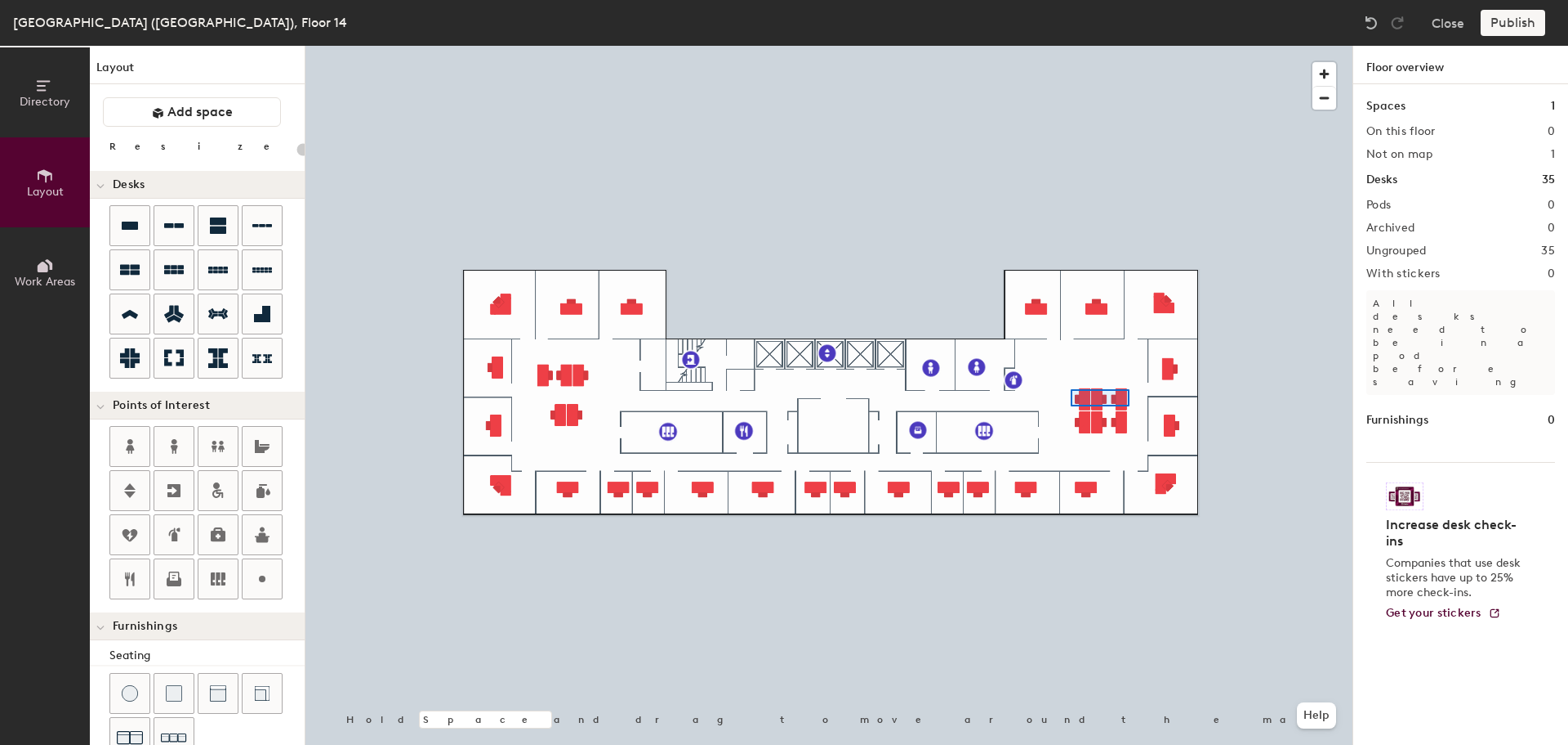
click at [1071, 46] on div at bounding box center [829, 46] width 1047 height 0
type input "140"
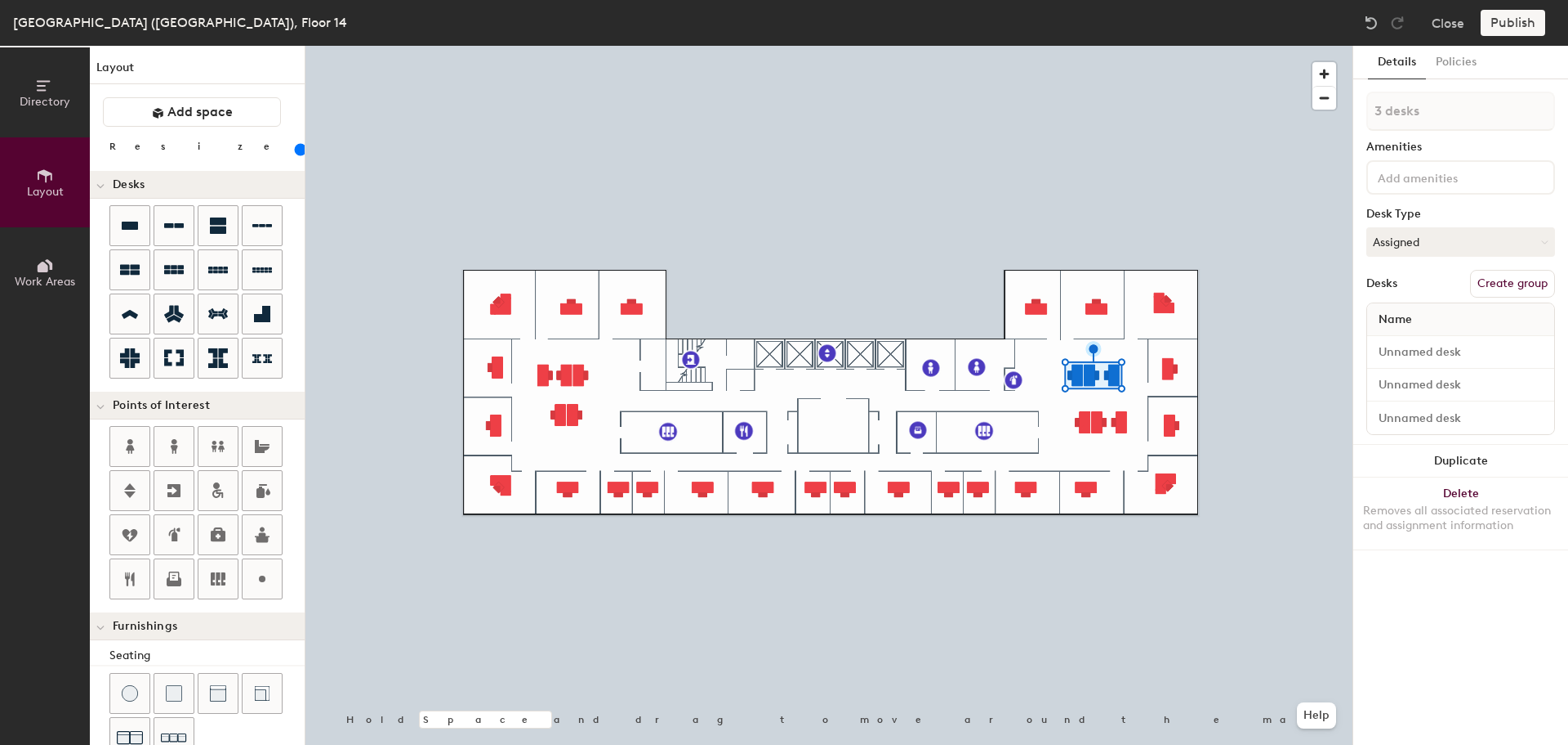
type input "1 desk"
click at [1059, 46] on div at bounding box center [829, 46] width 1047 height 0
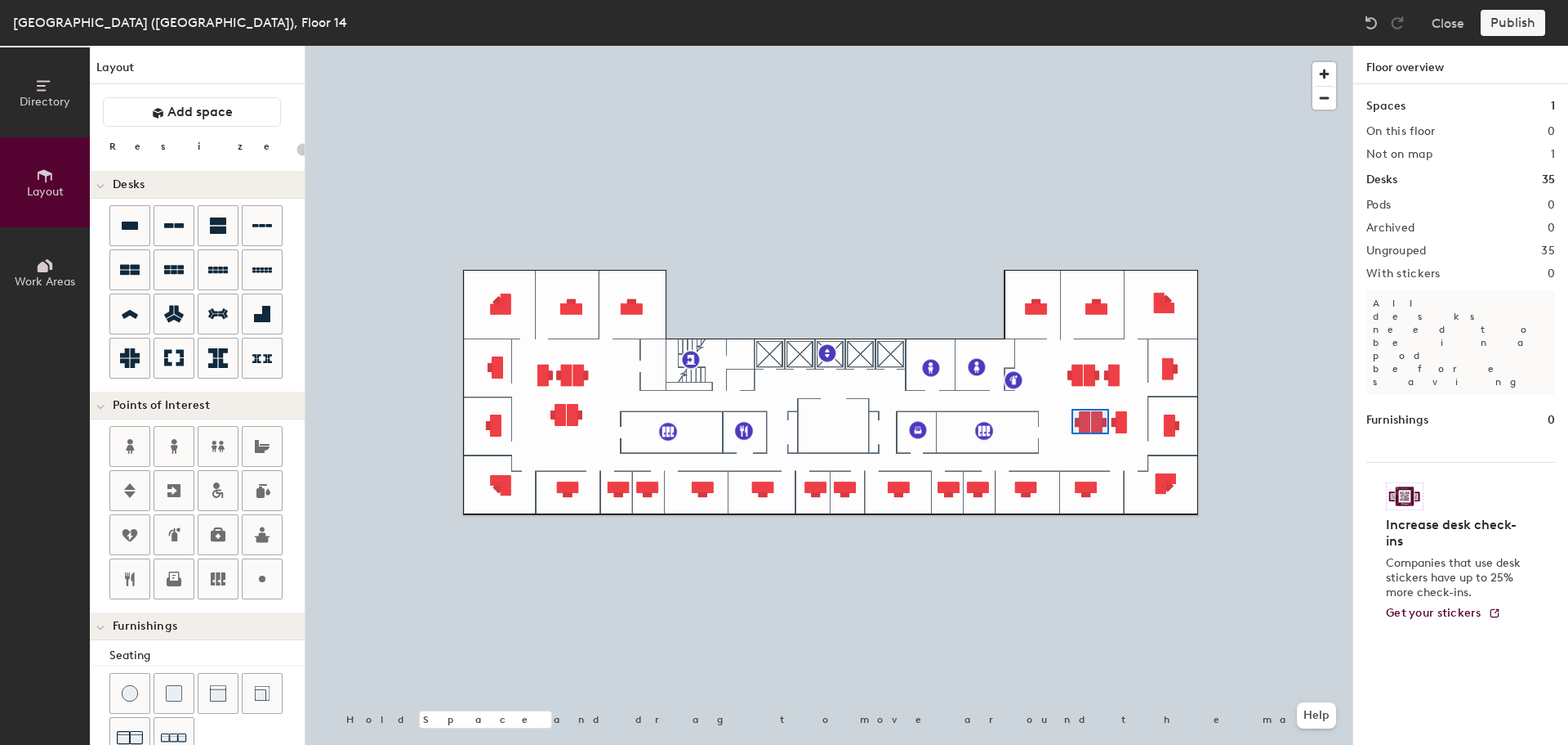
type input "140"
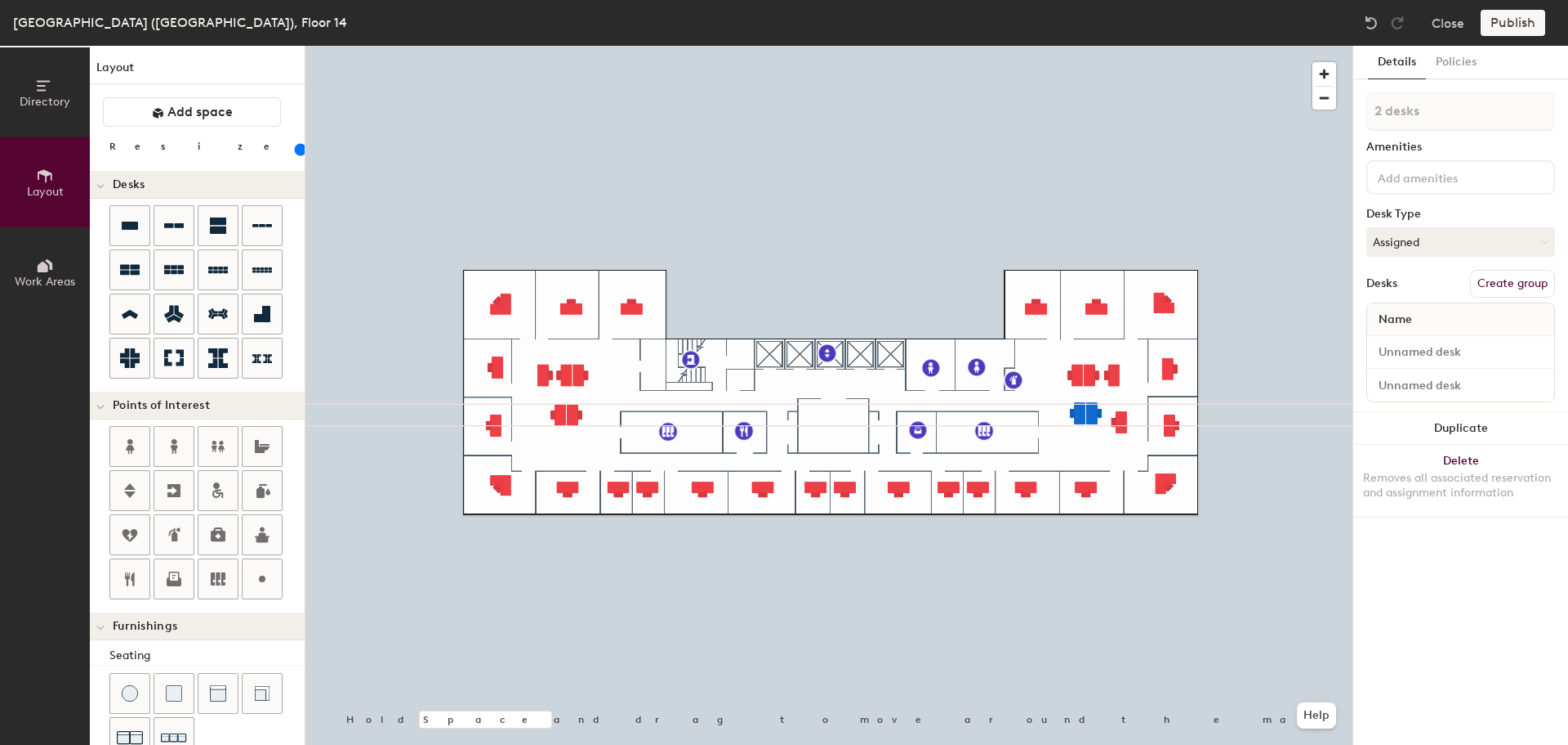
type input "1 desk"
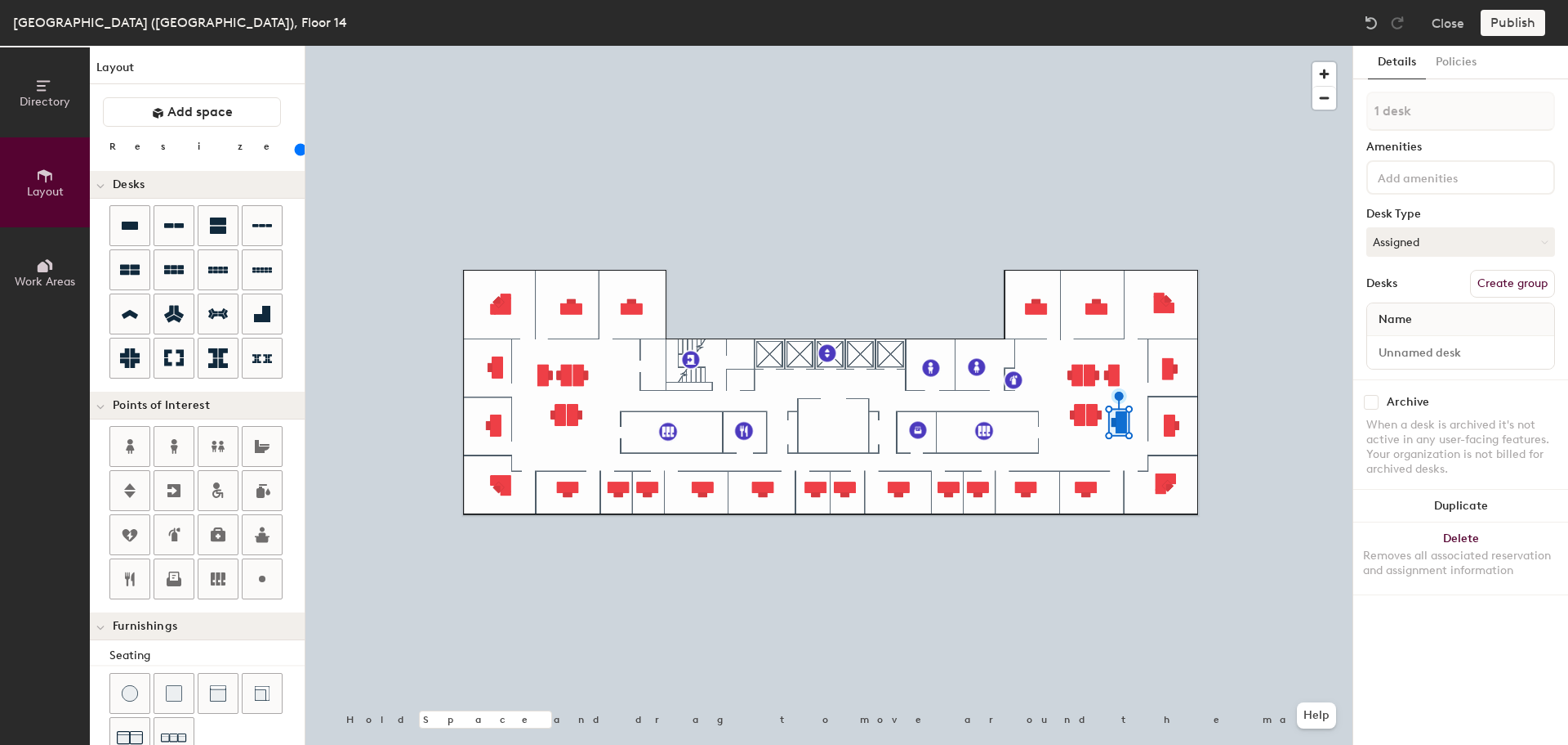
click at [1478, 536] on button "Delete Removes all associated reservation and assignment information" at bounding box center [1460, 558] width 215 height 72
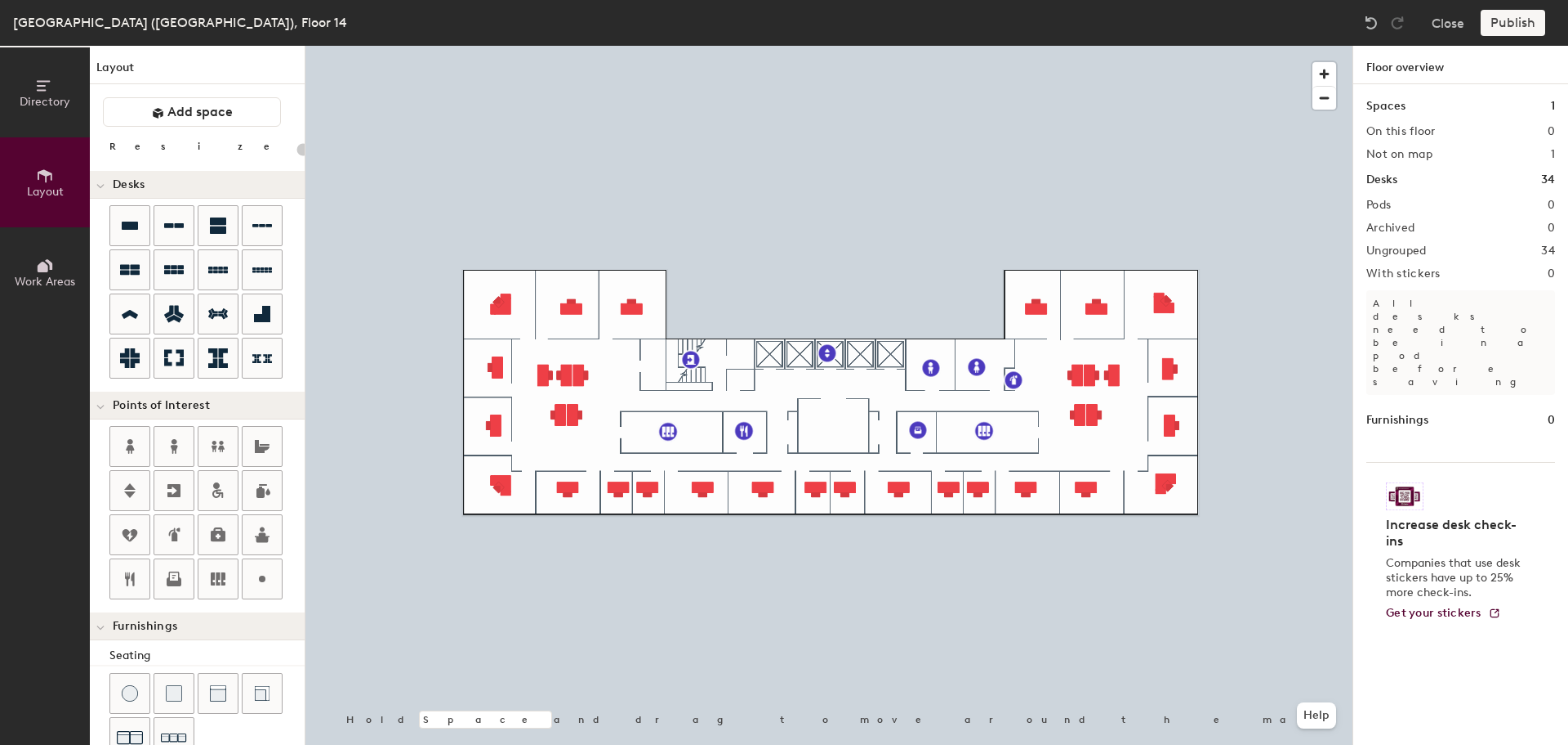
type input "140"
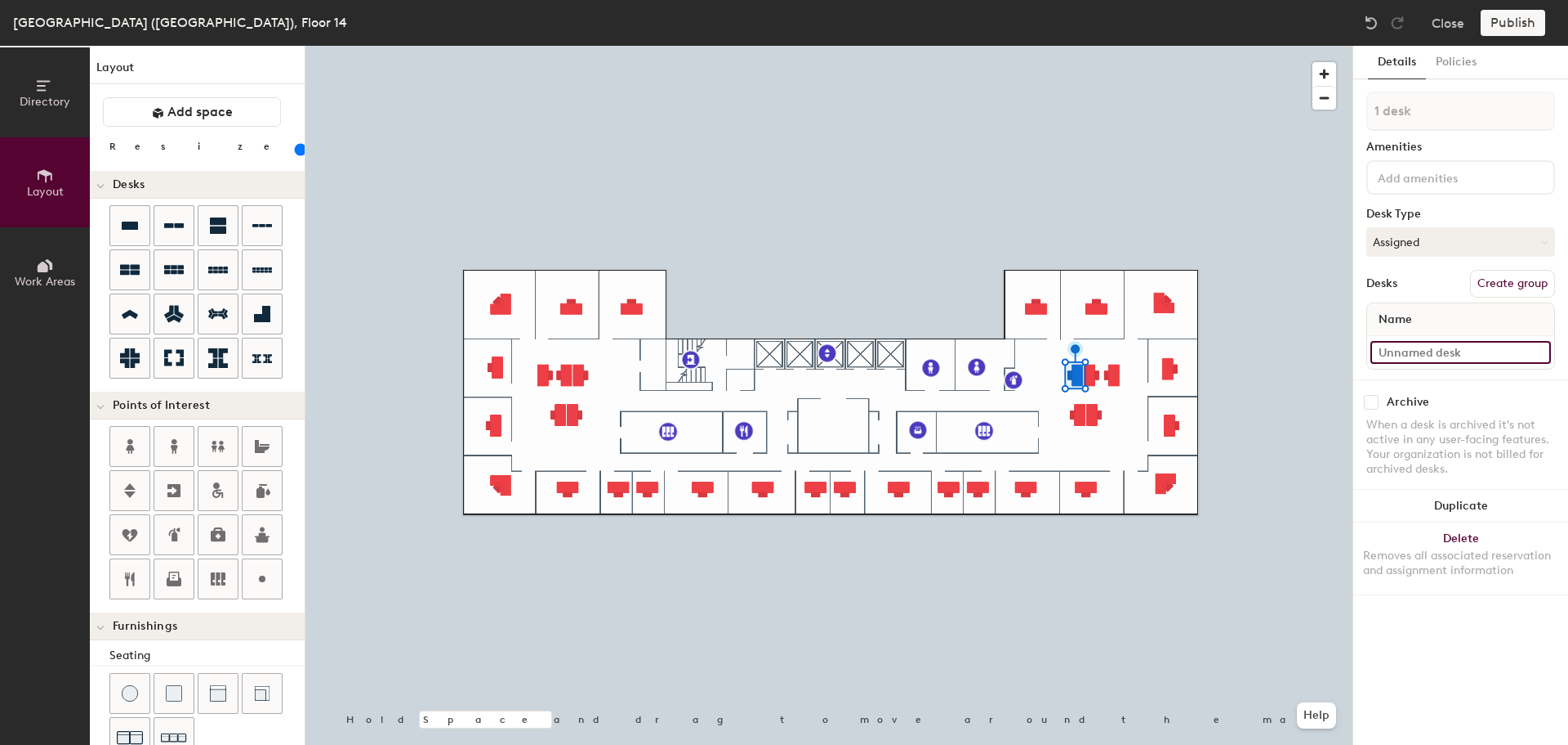
click at [1434, 346] on input at bounding box center [1461, 352] width 181 height 23
type input "14-036"
click at [1380, 356] on input at bounding box center [1461, 352] width 181 height 23
type input "14-037"
click at [1418, 350] on input at bounding box center [1461, 352] width 181 height 23
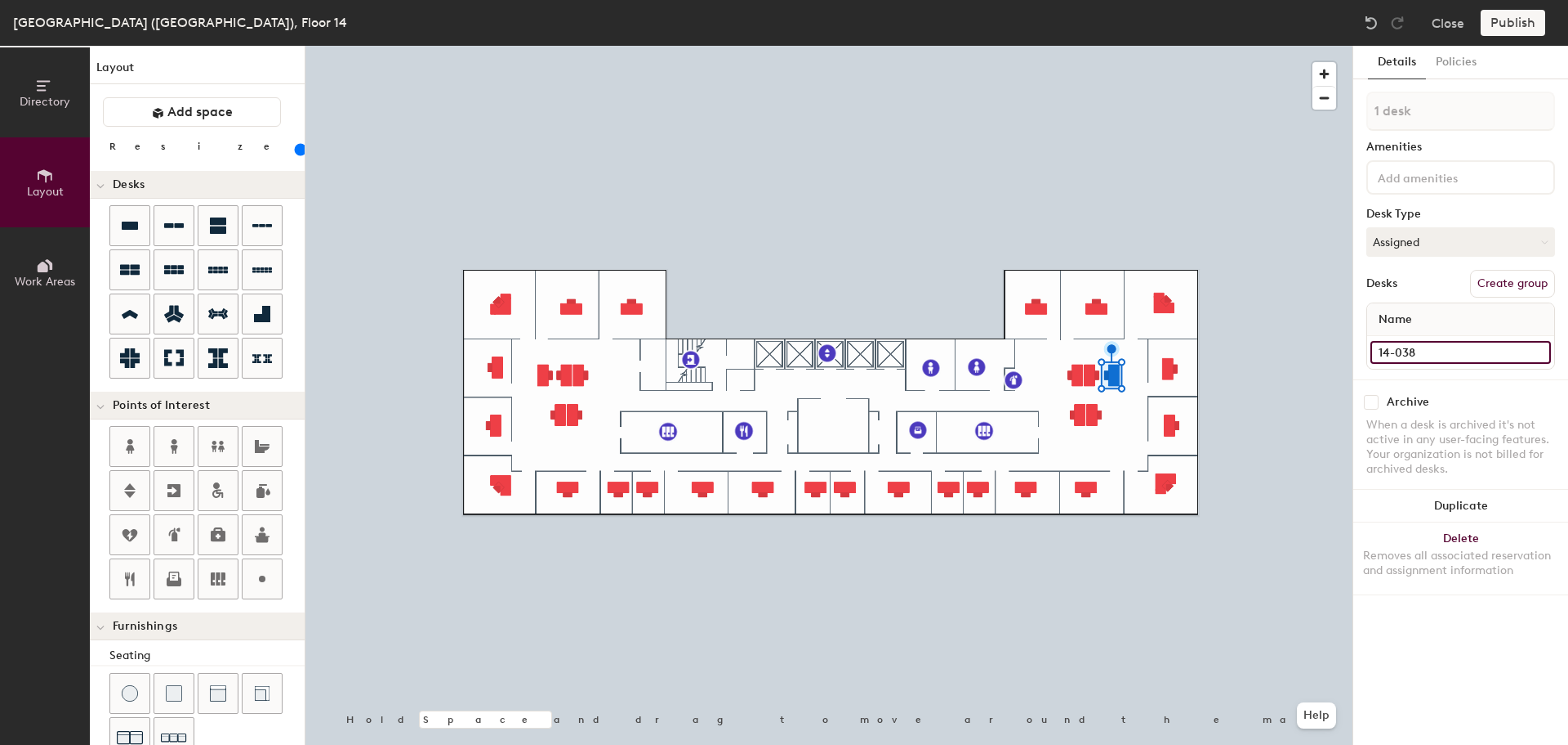
type input "14-038"
click at [1420, 344] on input at bounding box center [1461, 352] width 181 height 23
type input "14-026"
click at [1403, 357] on input at bounding box center [1461, 352] width 181 height 23
type input "14-025"
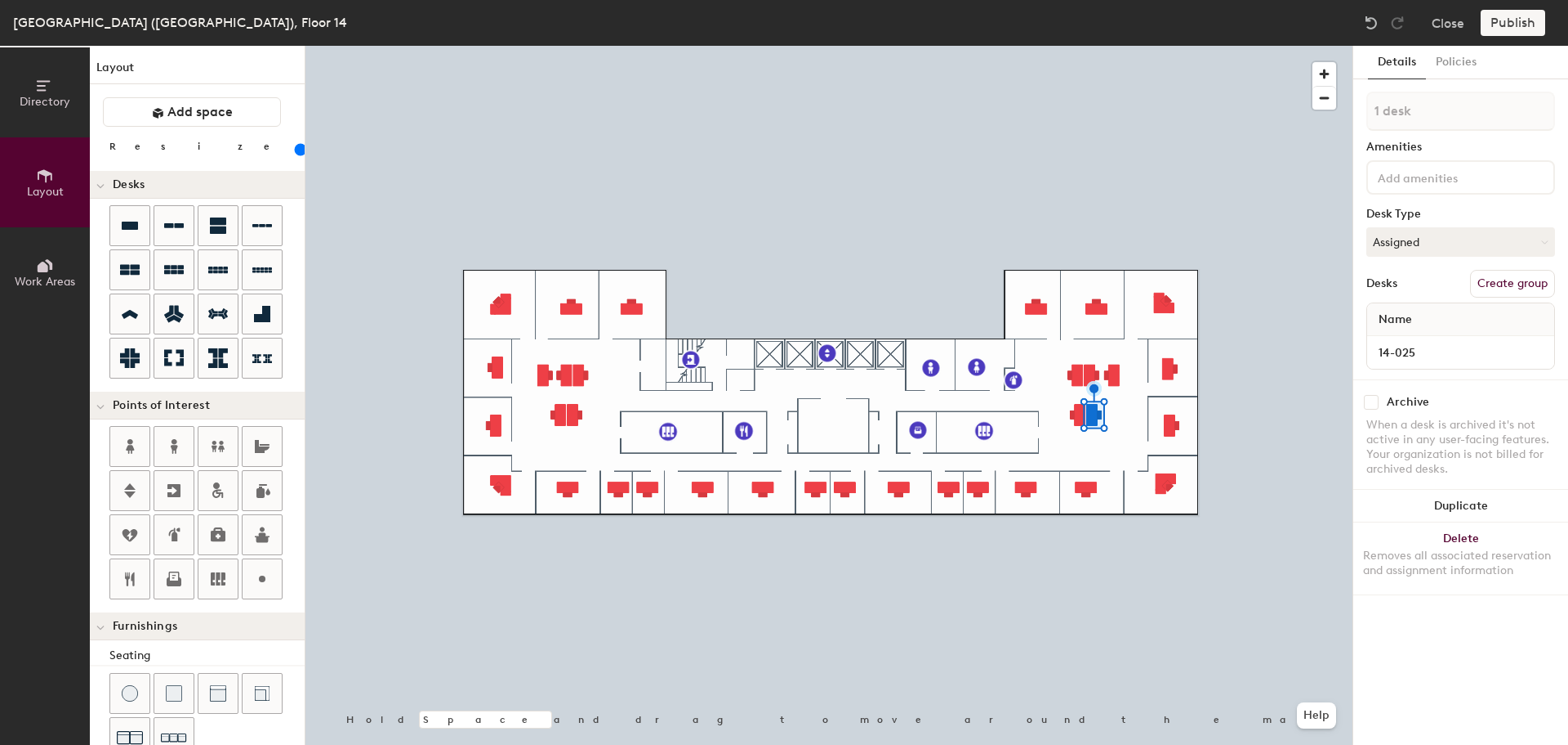
click at [1079, 46] on div at bounding box center [829, 46] width 1047 height 0
click at [1117, 46] on div at bounding box center [829, 46] width 1047 height 0
type input "140"
type input "4 desks"
click at [1451, 522] on button "Delete Removes all associated reservation and assignment information" at bounding box center [1460, 546] width 215 height 72
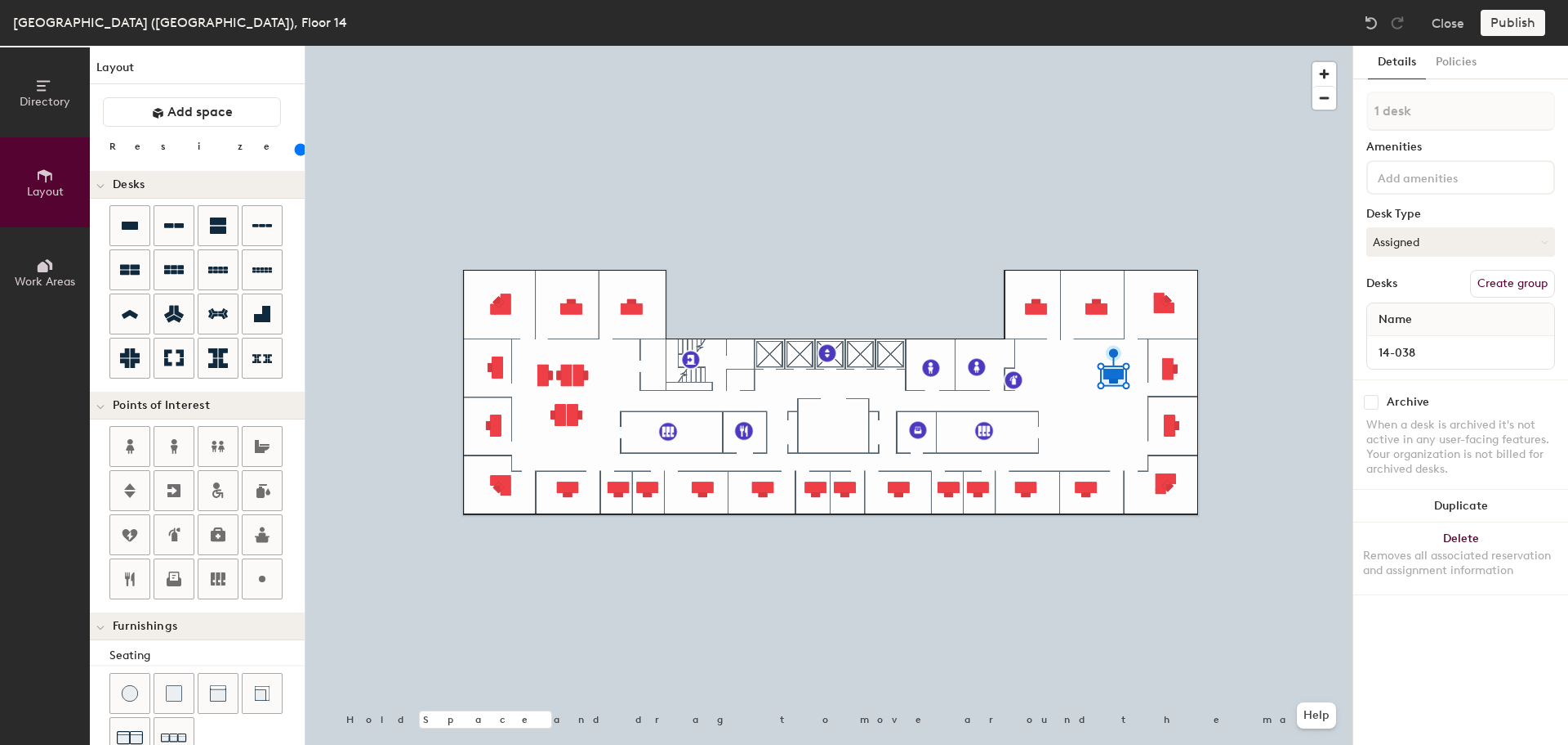
click at [1435, 495] on button "Duplicate" at bounding box center [1460, 506] width 215 height 33
click at [1433, 495] on button "Duplicate" at bounding box center [1460, 506] width 215 height 33
click at [1040, 46] on div at bounding box center [829, 46] width 1047 height 0
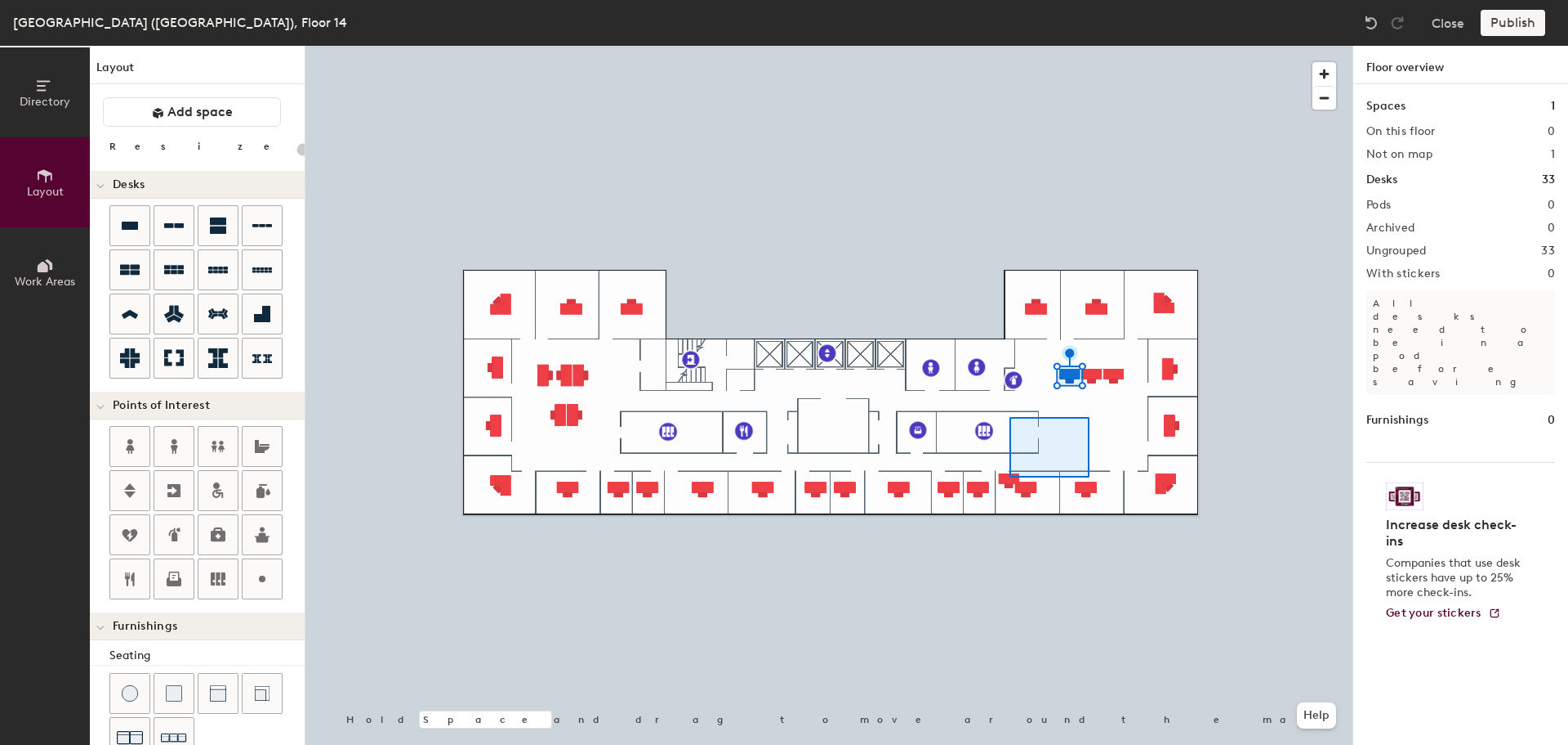
click at [1085, 46] on div at bounding box center [829, 46] width 1047 height 0
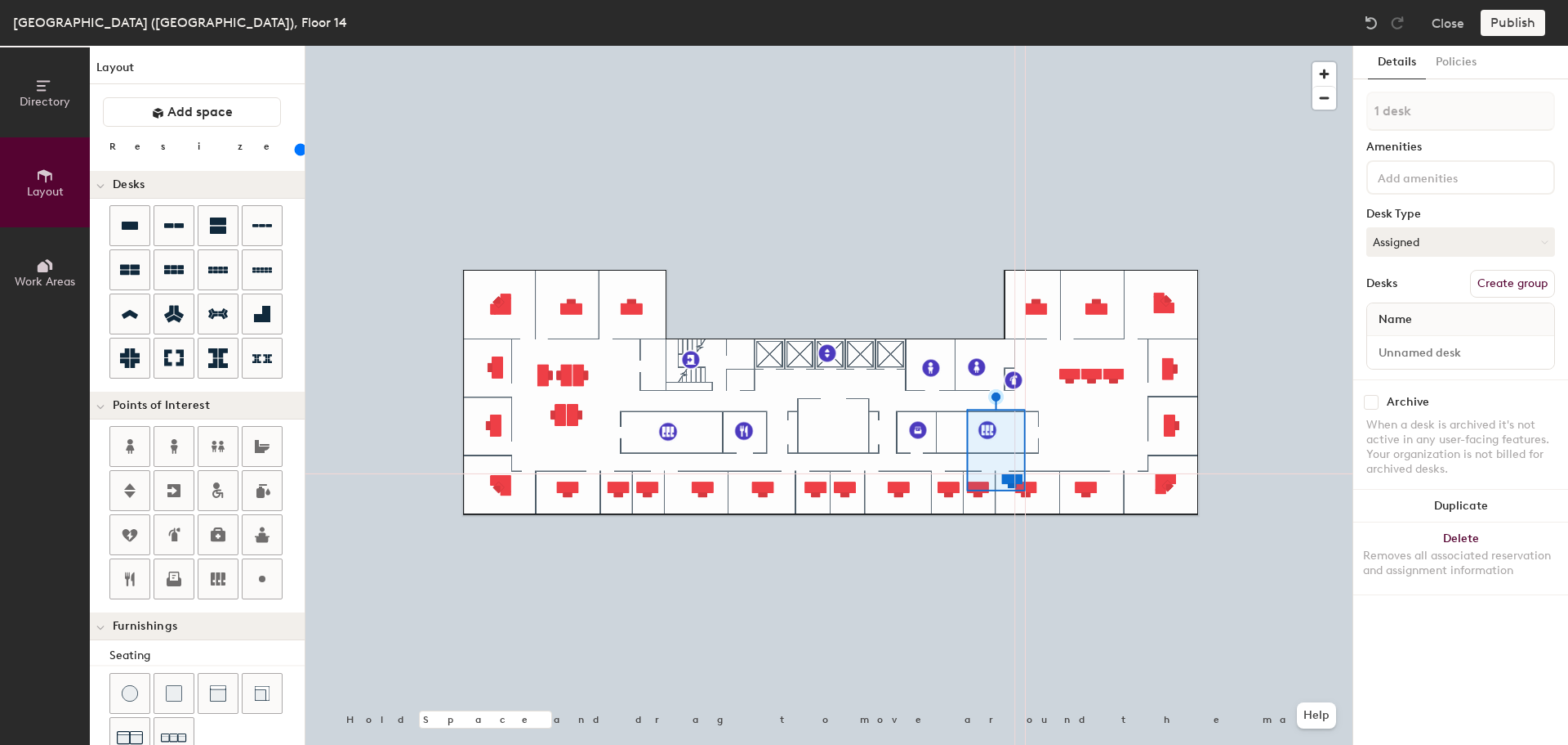
click at [1080, 46] on div at bounding box center [829, 46] width 1047 height 0
type input "140"
type input "5 desks"
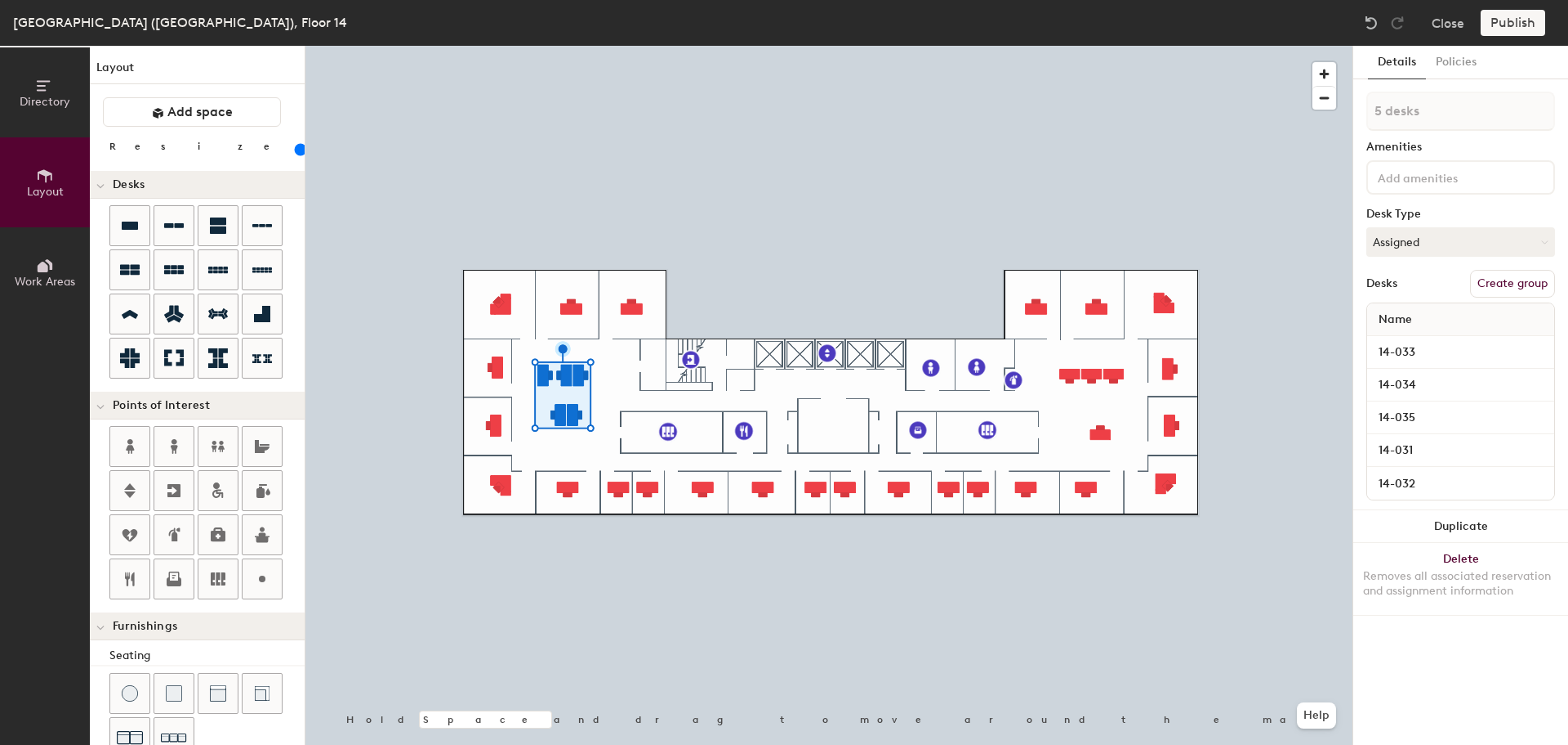
click at [1402, 559] on button "Delete Removes all associated reservation and assignment information" at bounding box center [1460, 579] width 215 height 72
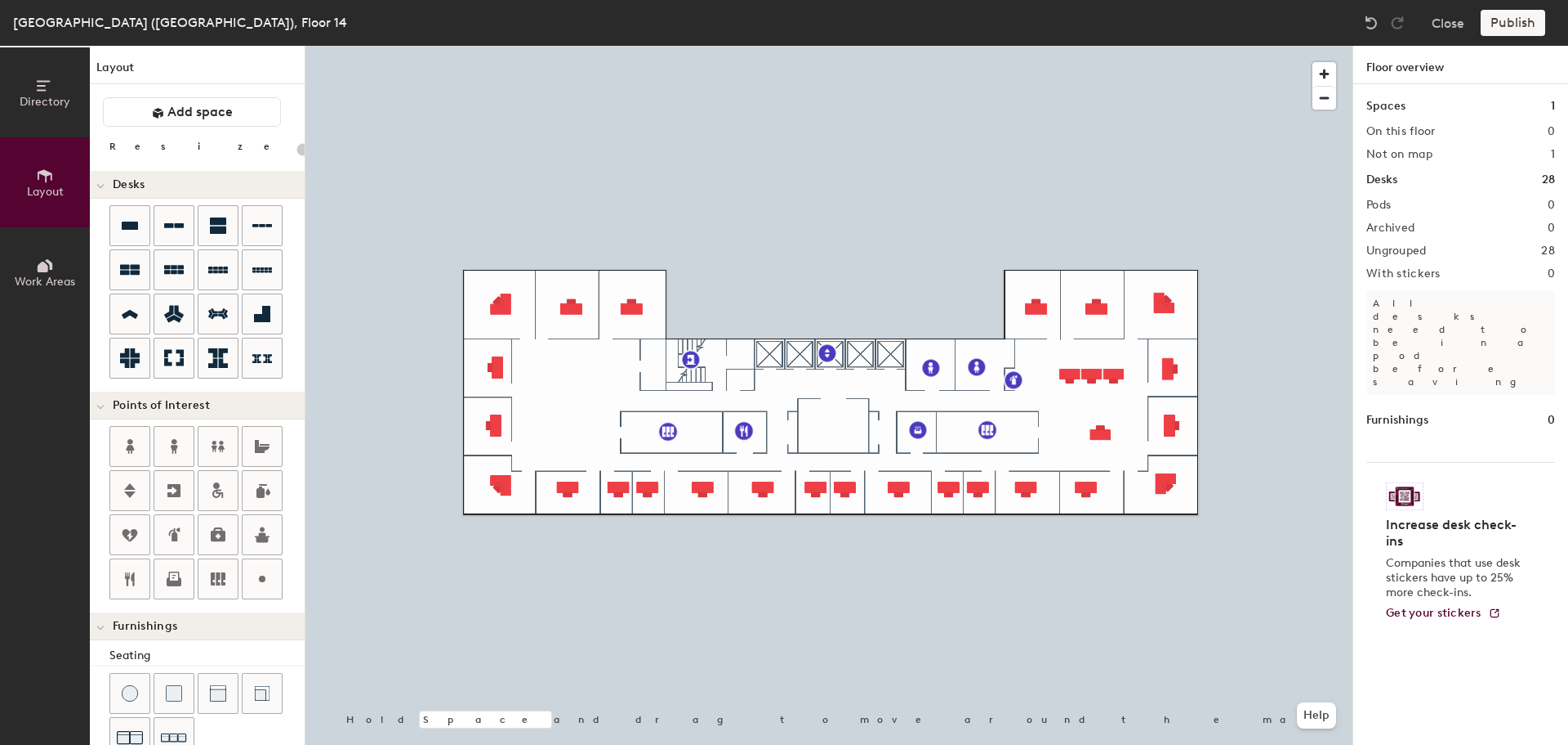
click at [1107, 46] on div at bounding box center [829, 46] width 1047 height 0
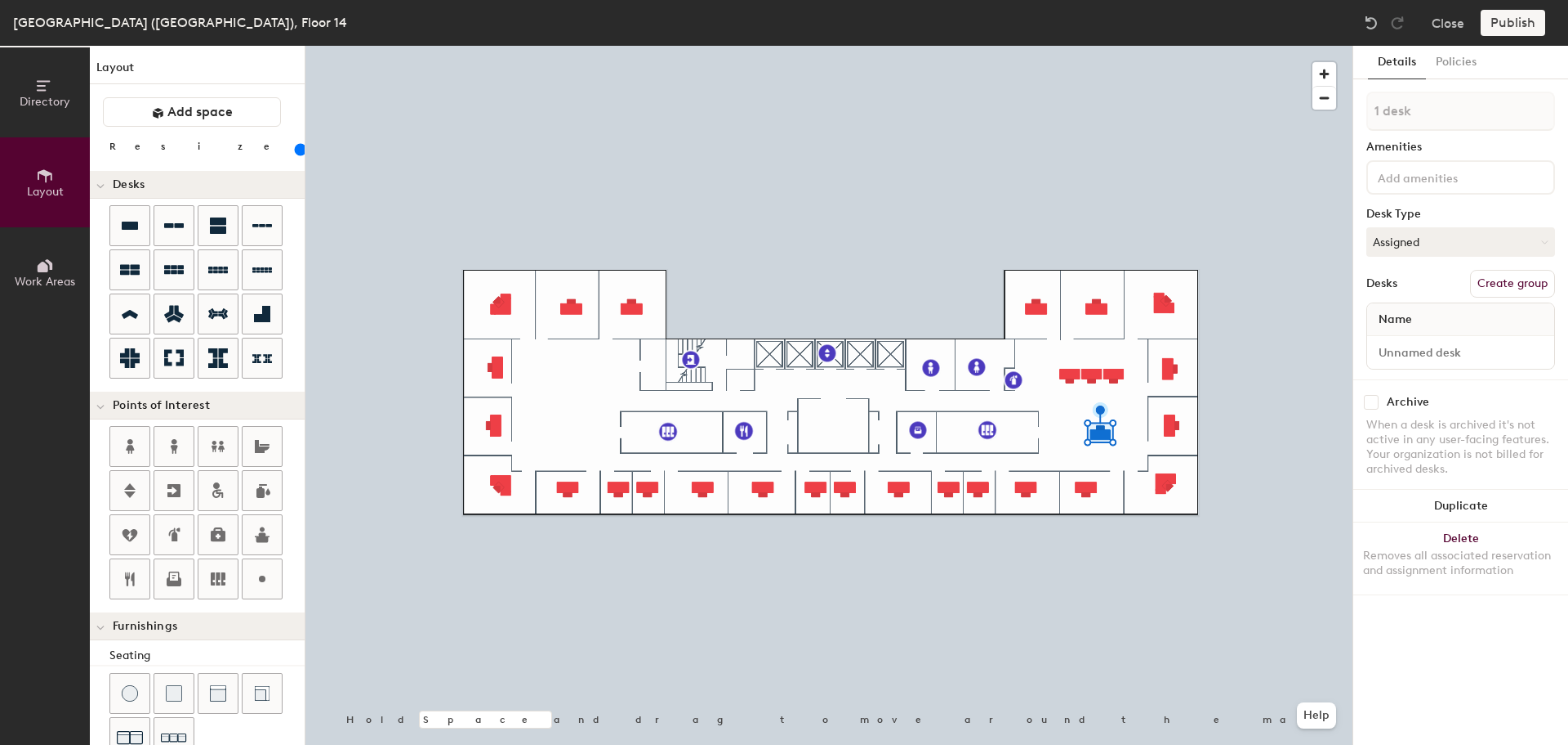
click at [1426, 508] on button "Duplicate" at bounding box center [1460, 506] width 215 height 33
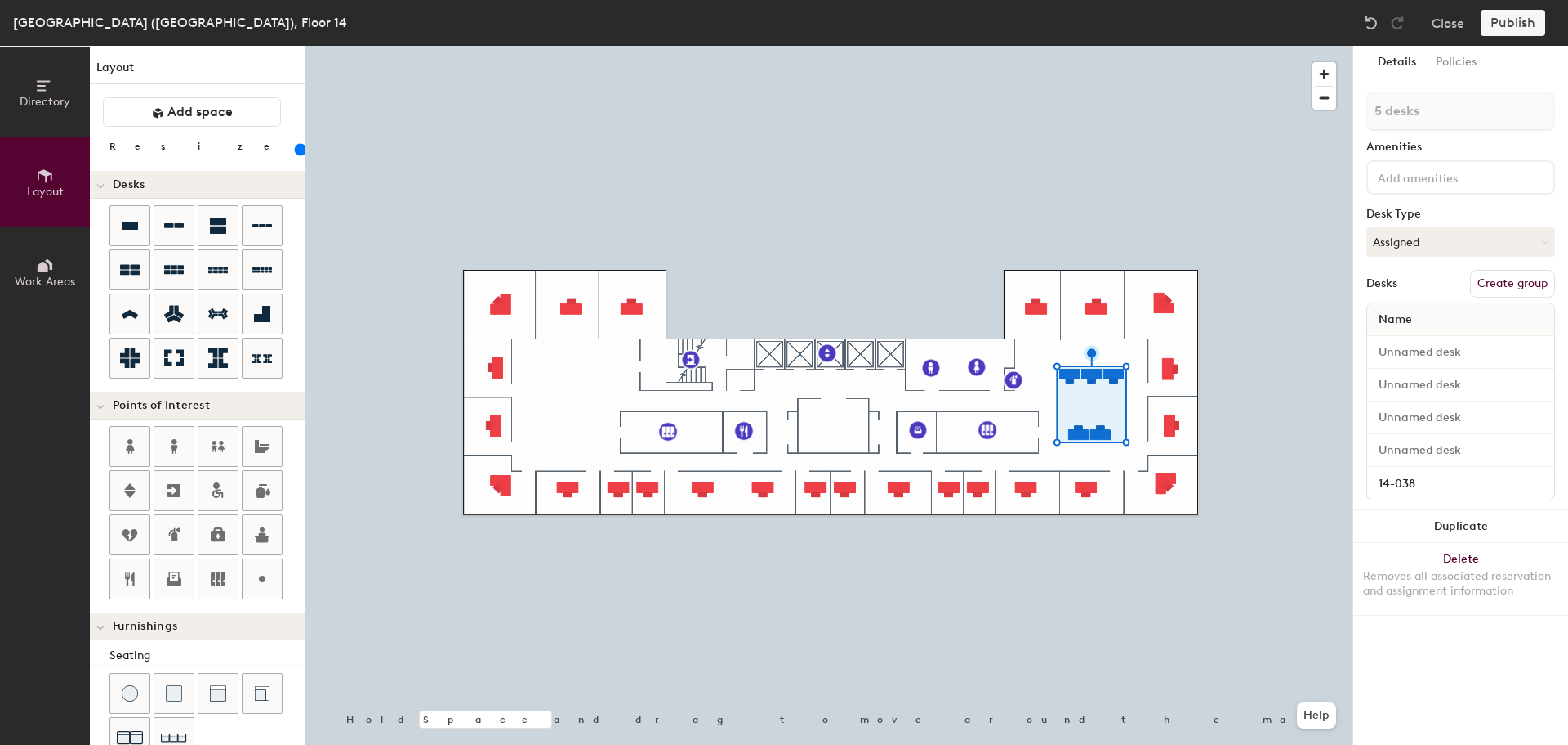
click at [1472, 518] on button "Duplicate" at bounding box center [1460, 526] width 215 height 33
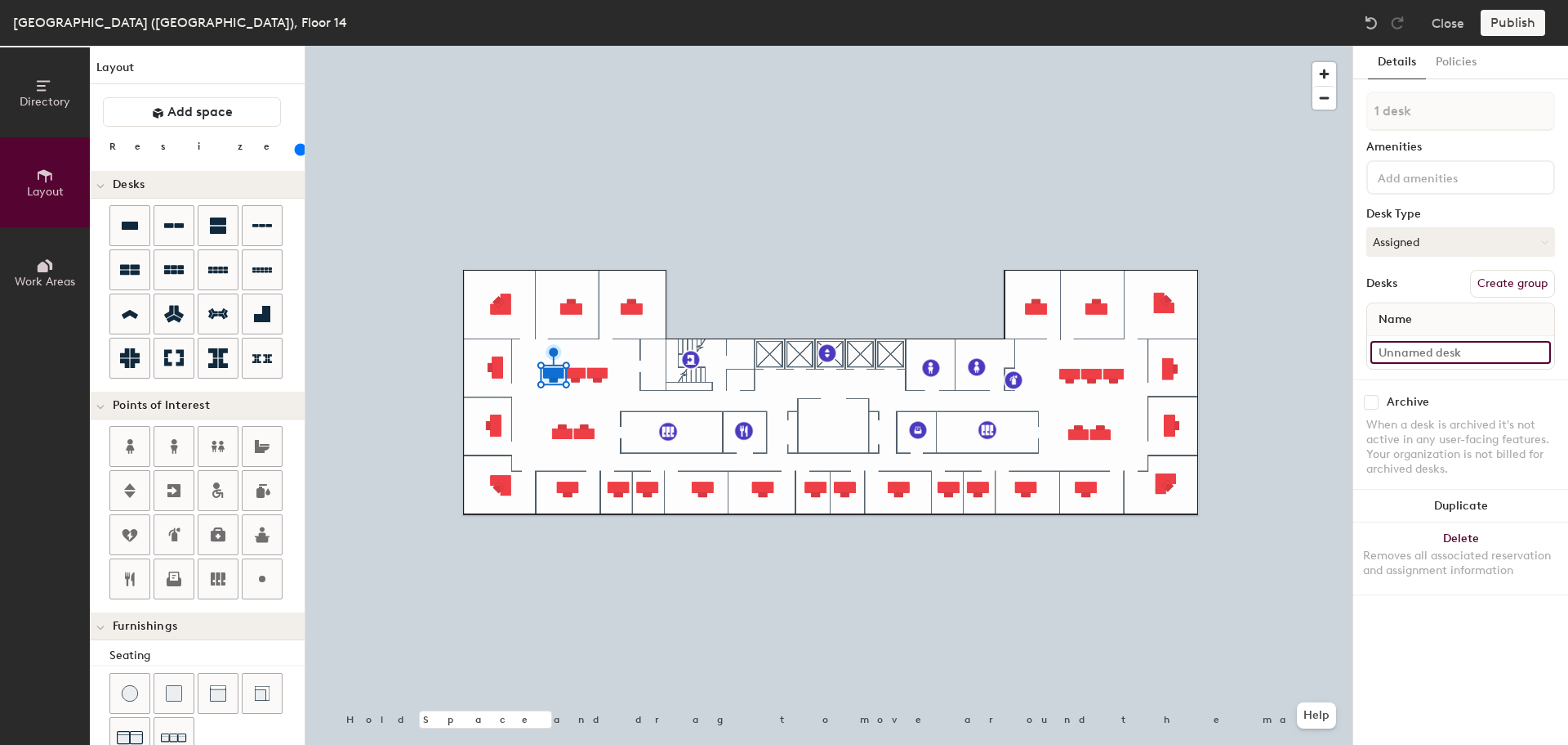
type input "140"
click at [1443, 352] on input at bounding box center [1461, 352] width 181 height 23
type input "1"
type input "140"
type input "14"
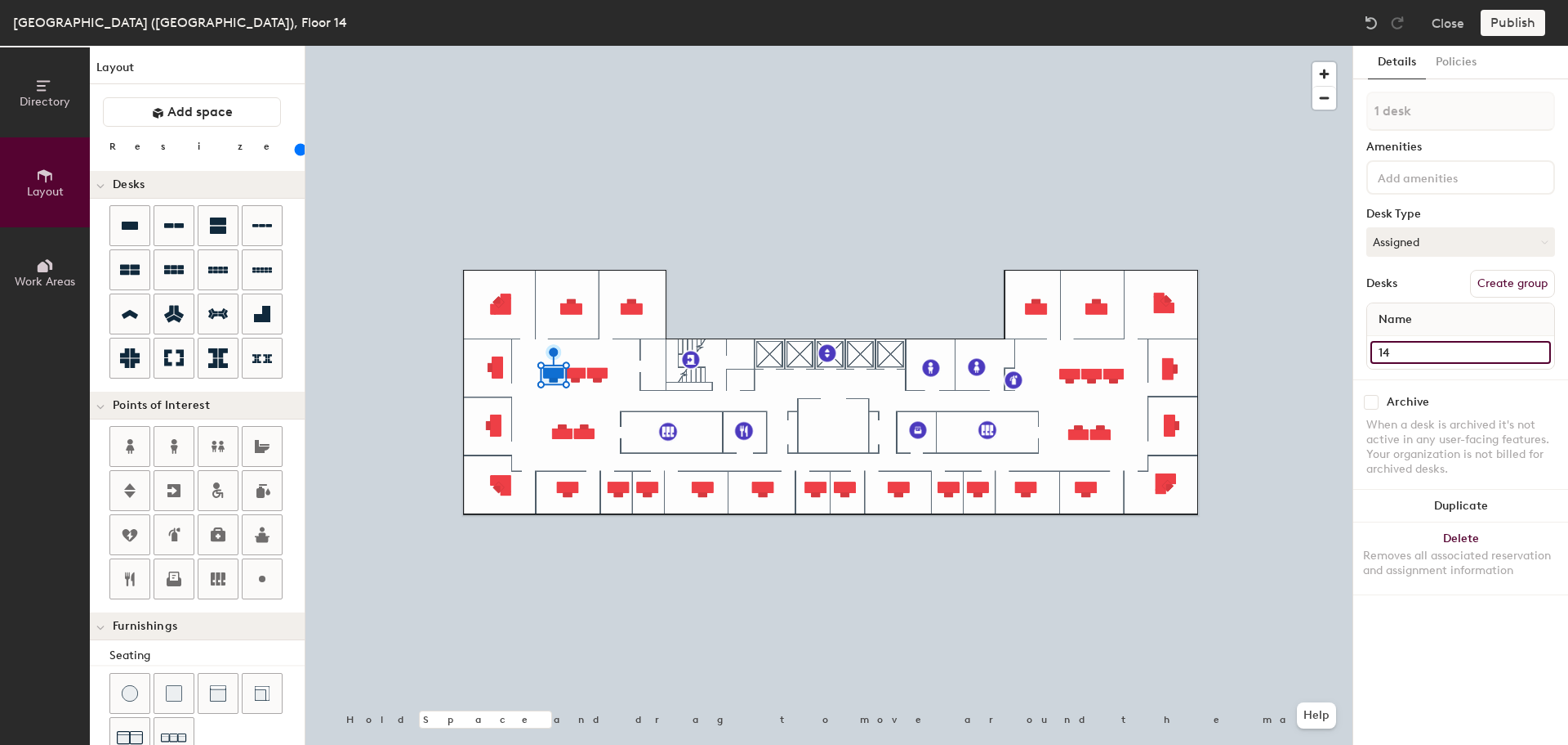
type input "140"
type input "14-"
type input "140"
type input "14-0"
type input "140"
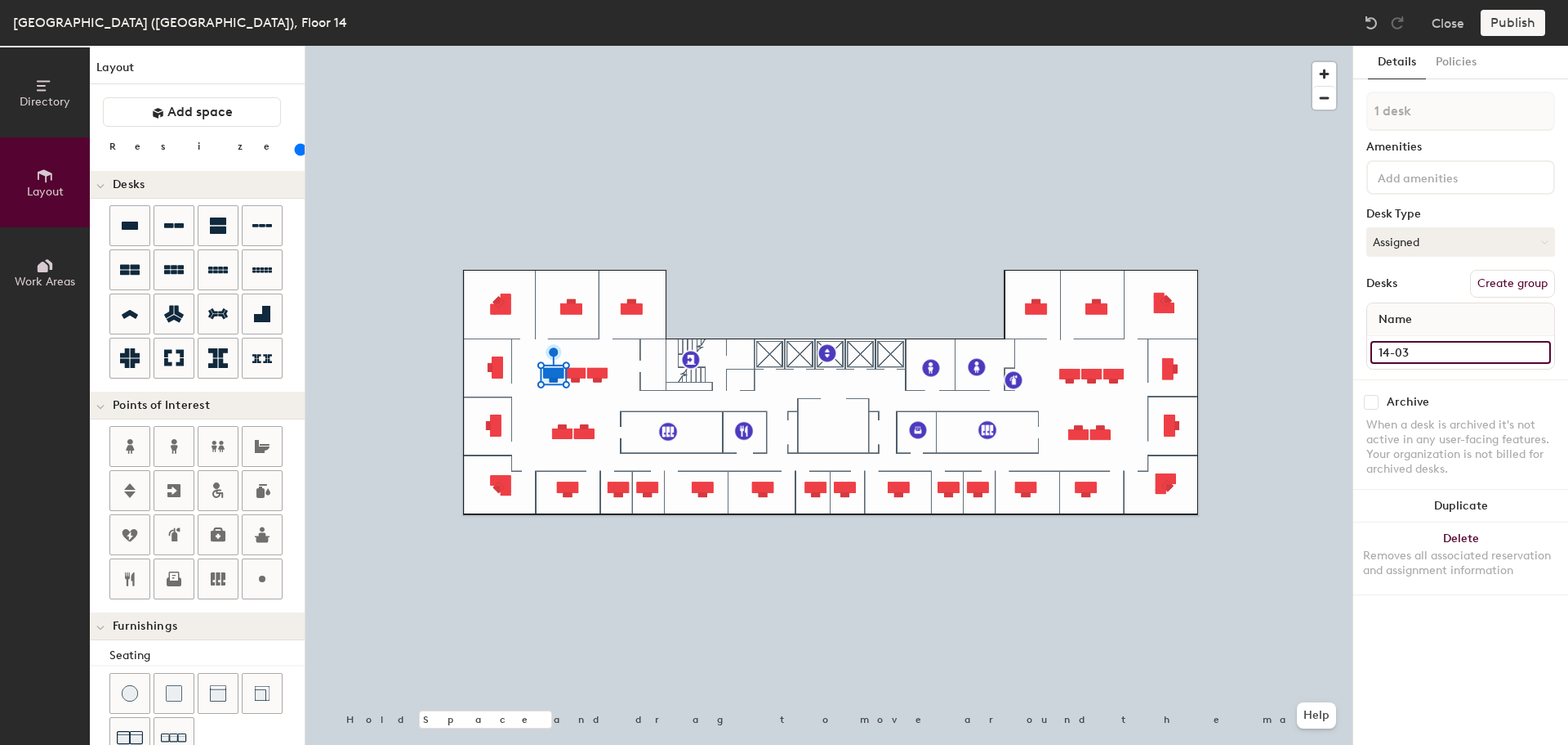
type input "14-033"
type input "140"
type input "14-033"
type input "140"
click at [1399, 346] on input at bounding box center [1461, 352] width 181 height 23
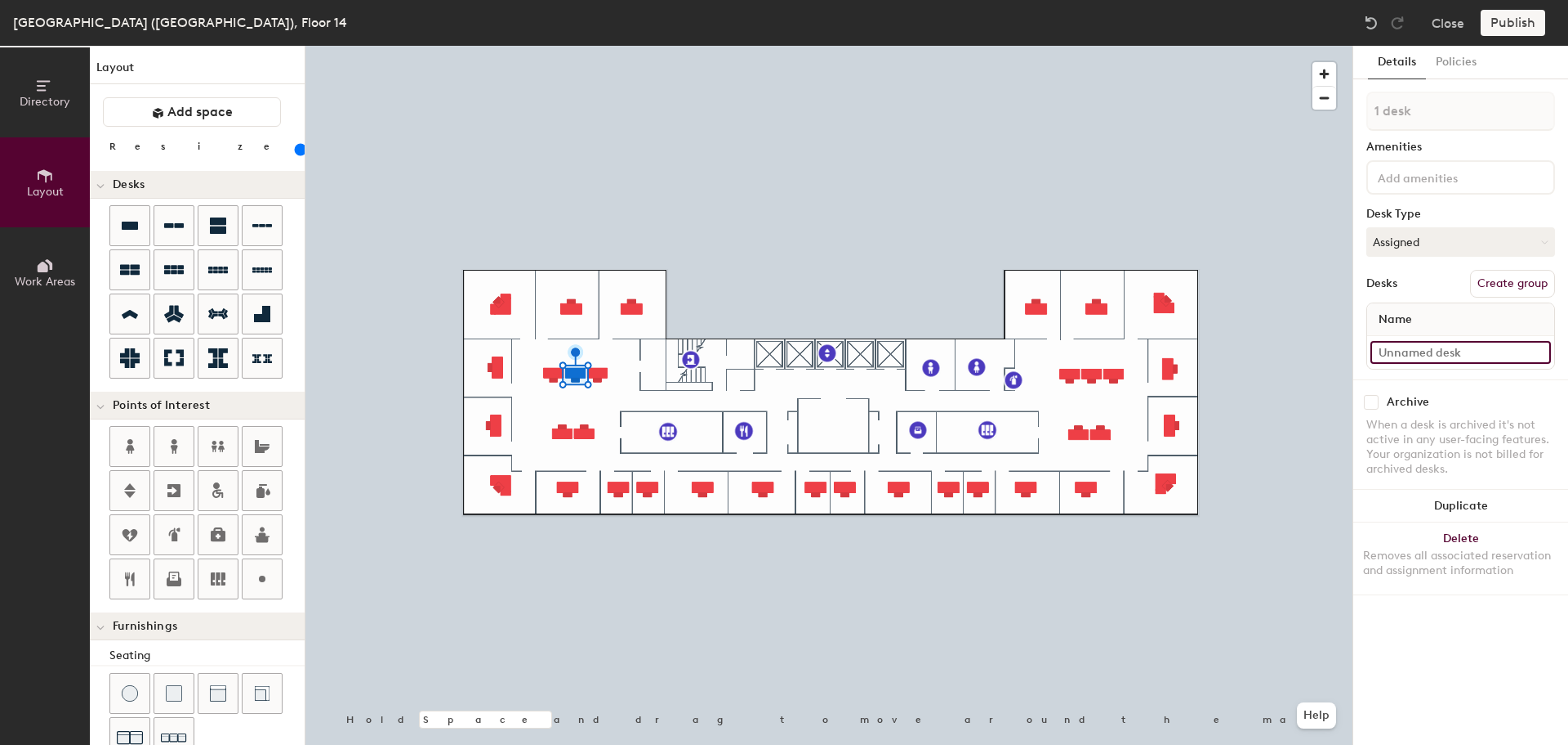
type input "1"
type input "140"
type input "14"
type input "140"
type input "14-"
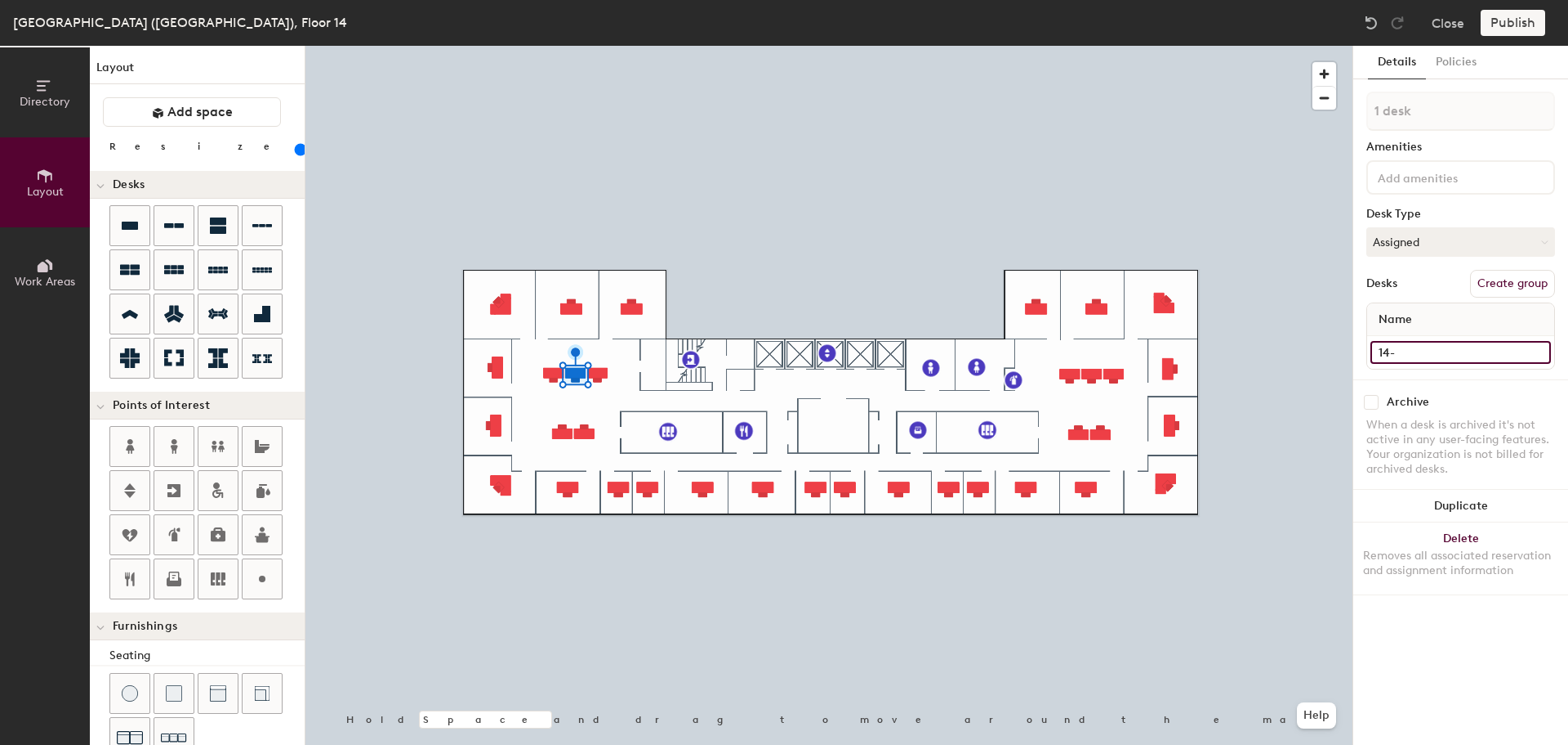
type input "140"
type input "14-0"
type input "140"
type input "14-03"
type input "140"
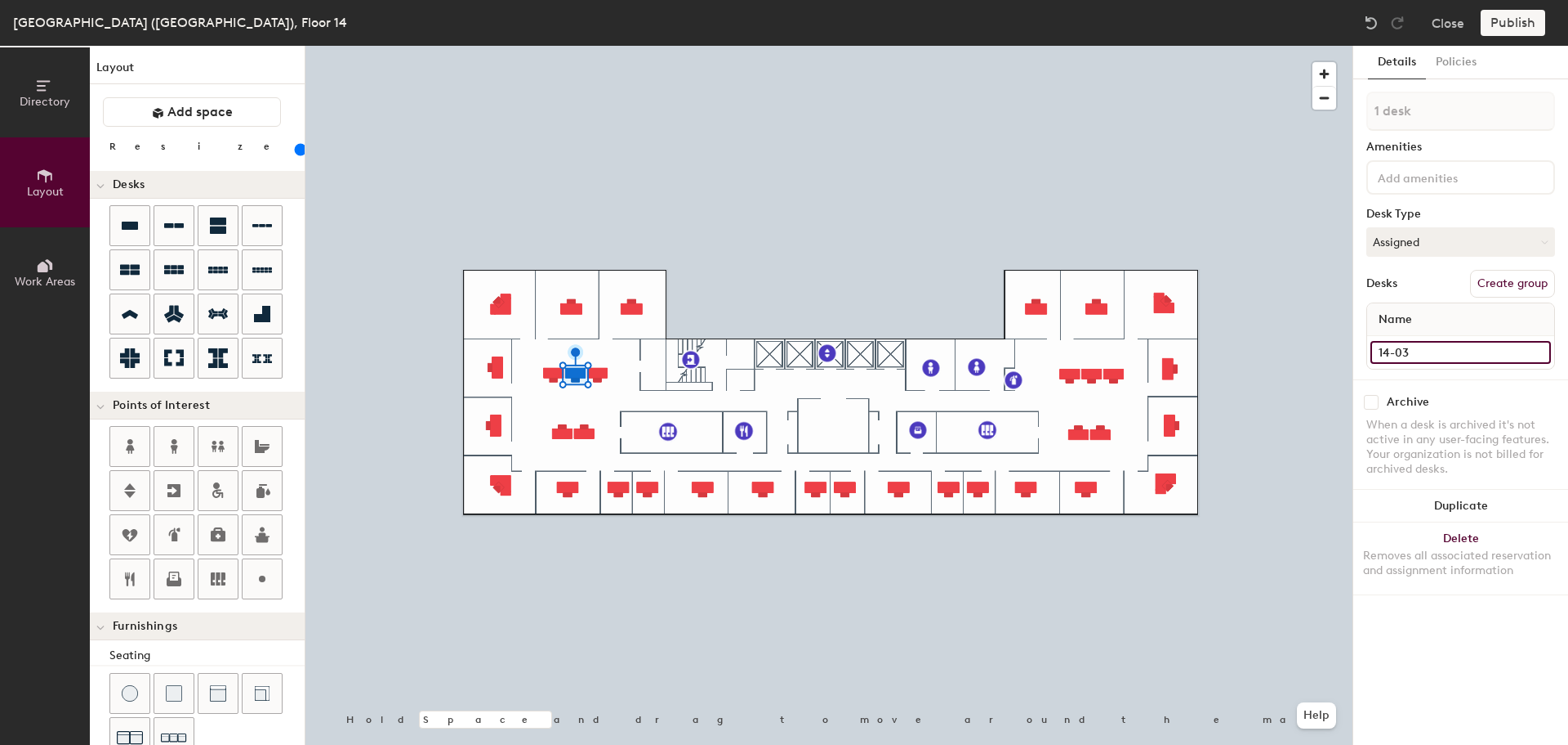
type input "14-034"
type input "140"
type input "14-034"
click at [598, 46] on div at bounding box center [829, 46] width 1047 height 0
type input "140"
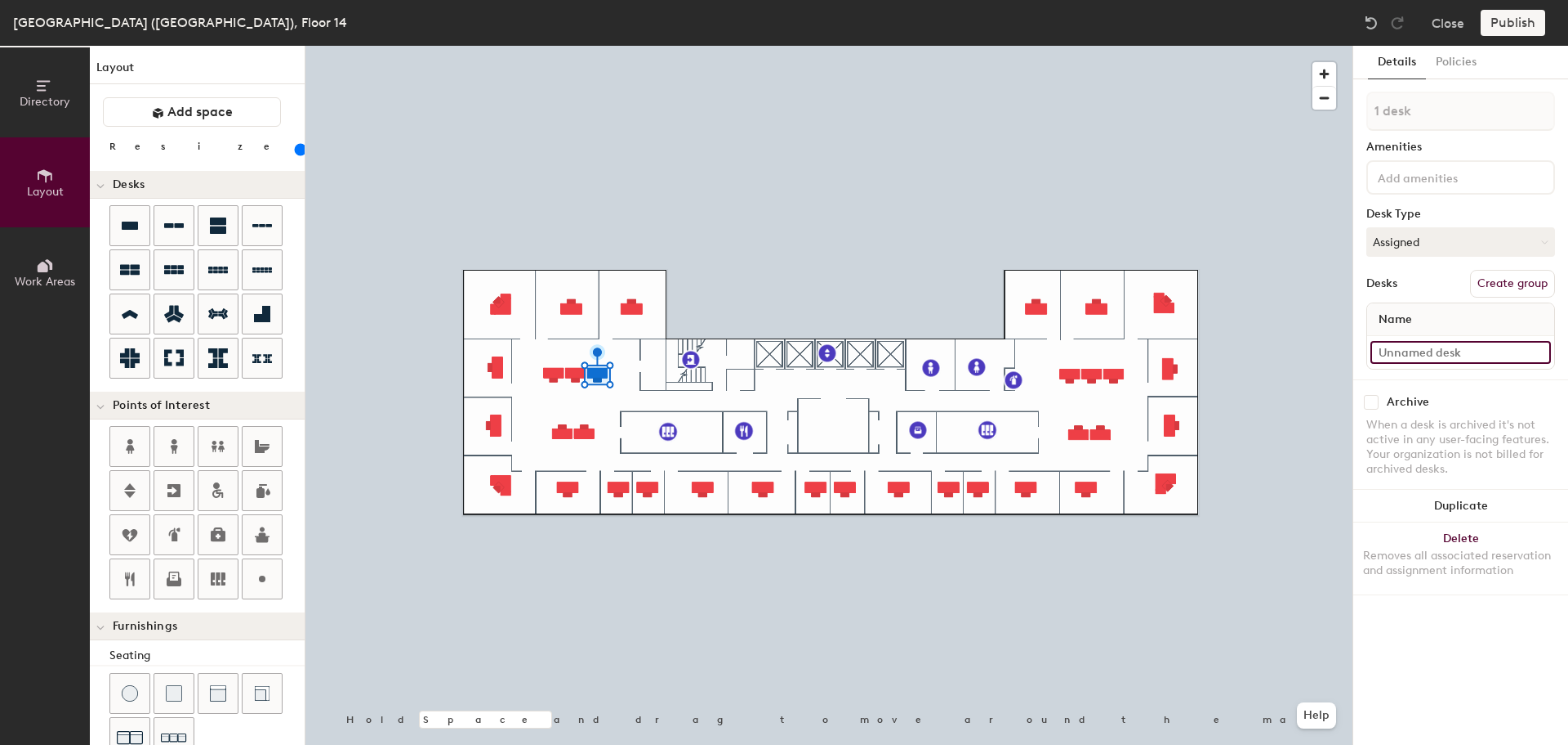
click at [1434, 351] on input at bounding box center [1461, 352] width 181 height 23
type input "14"
type input "140"
type input "14-"
type input "140"
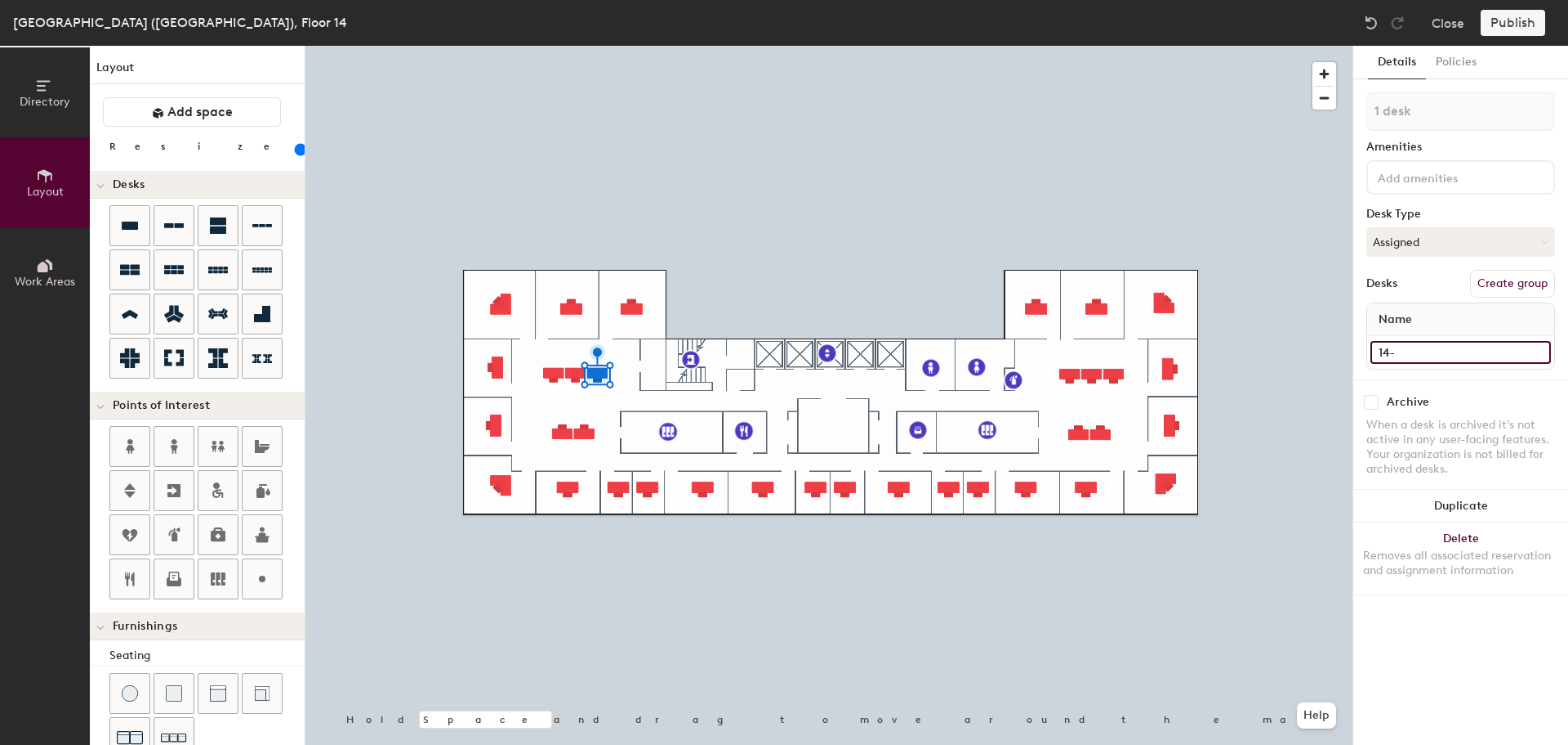
type input "14-0"
type input "140"
type input "14-03"
type input "140"
type input "14-035"
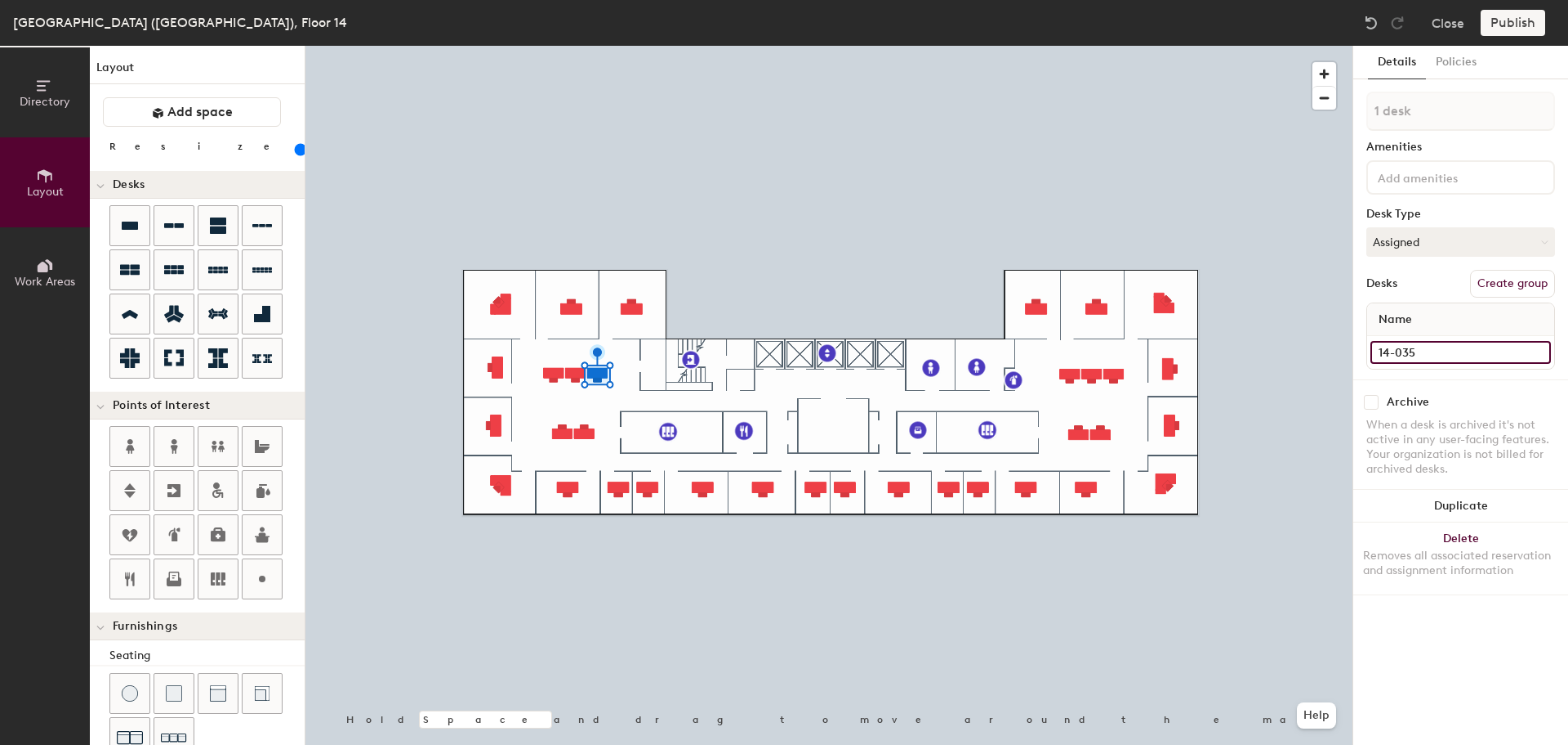
type input "140"
type input "14-035"
click at [1399, 346] on input at bounding box center [1461, 352] width 181 height 23
type input "140"
type input "1"
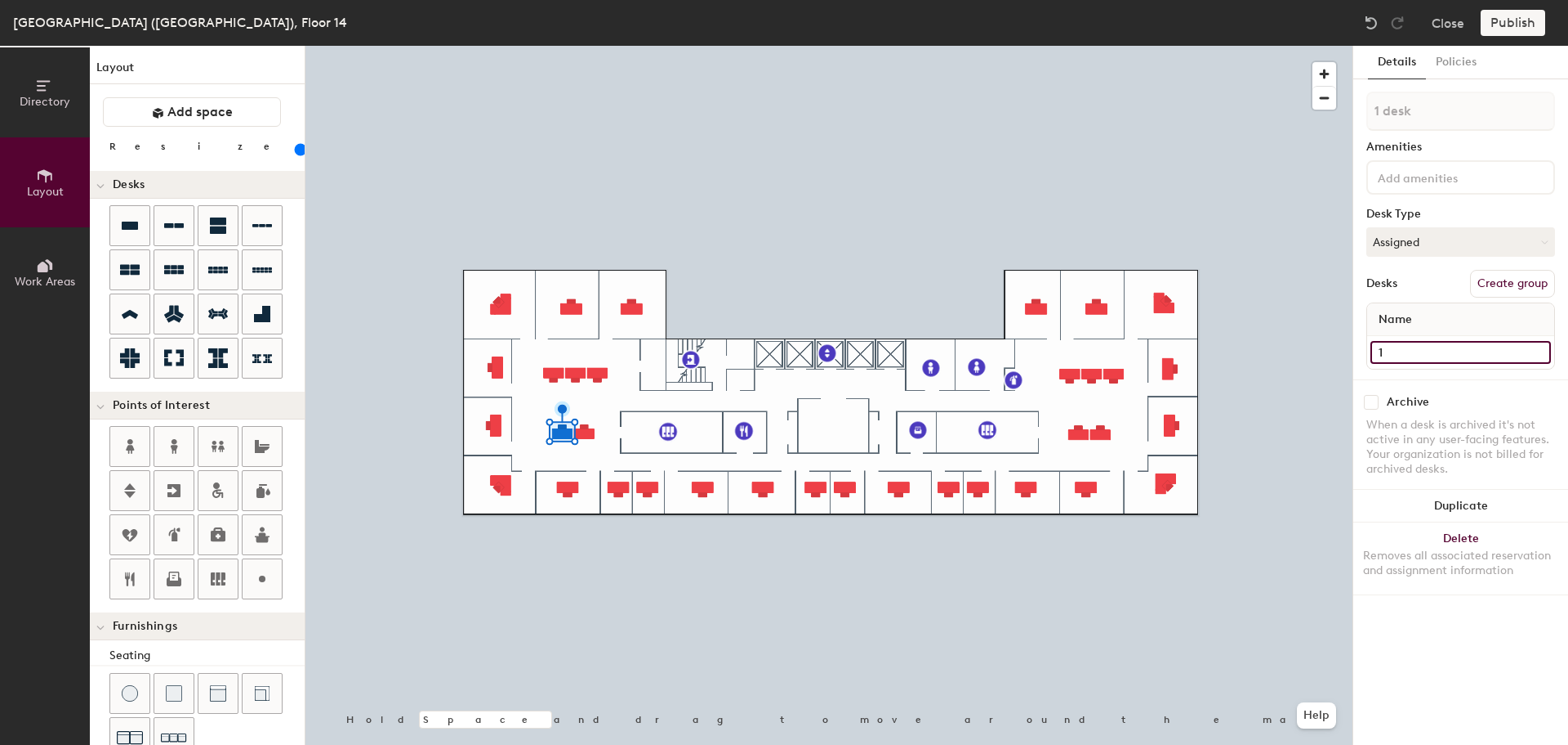
type input "140"
type input "14"
type input "140"
type input "14-"
type input "140"
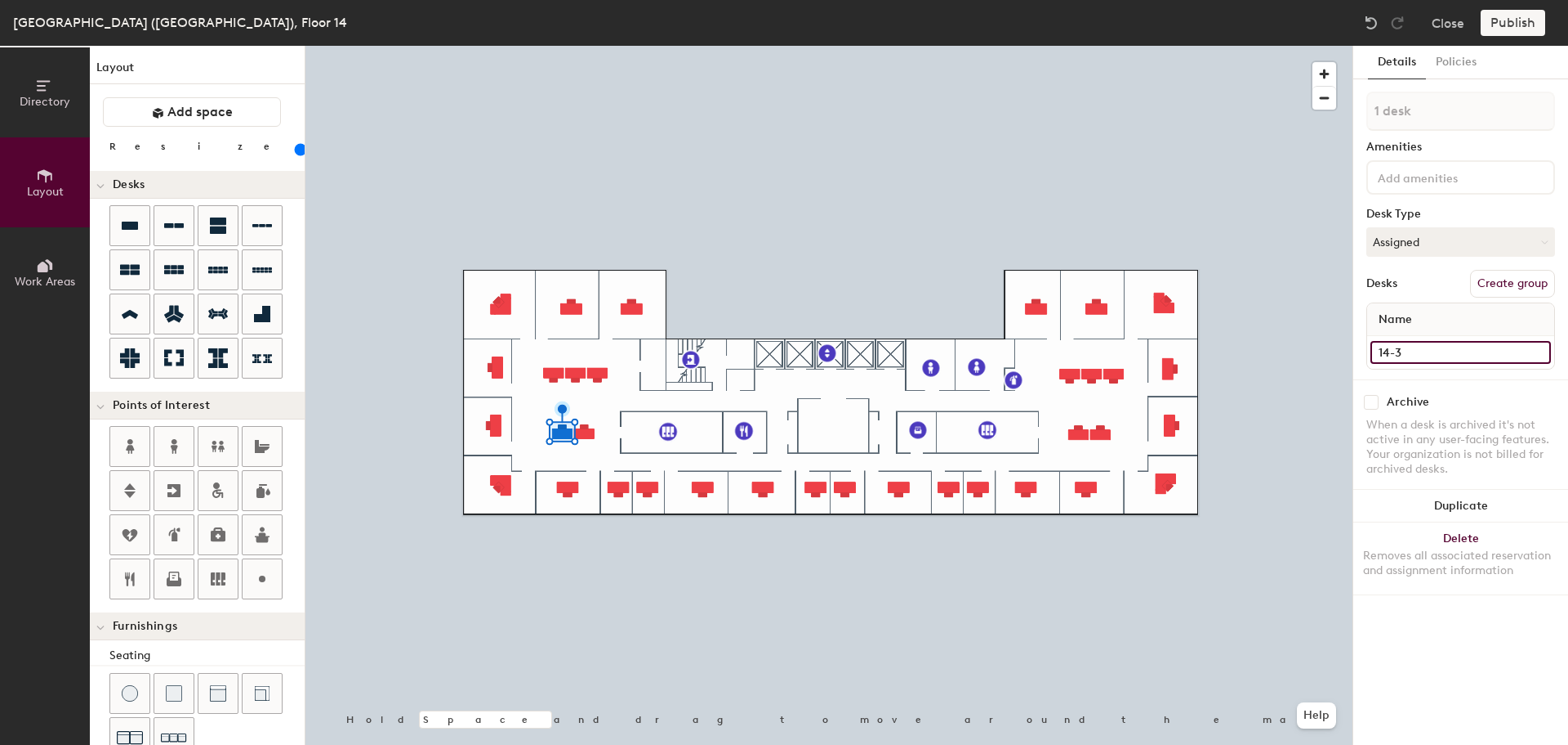
type input "14-32"
type input "140"
type input "14-3"
type input "140"
type input "14-"
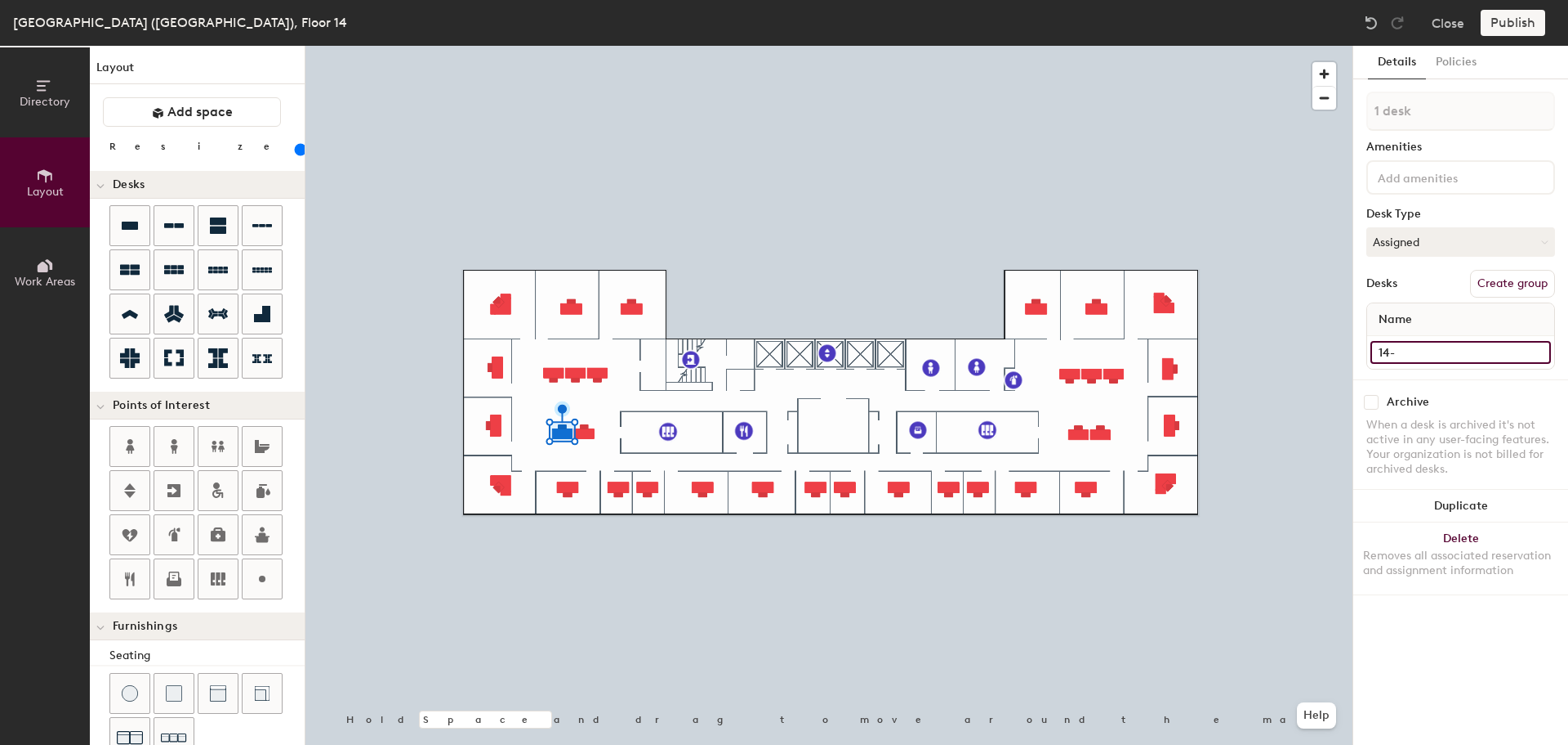
type input "140"
type input "14-0"
type input "140"
type input "14-032"
type input "140"
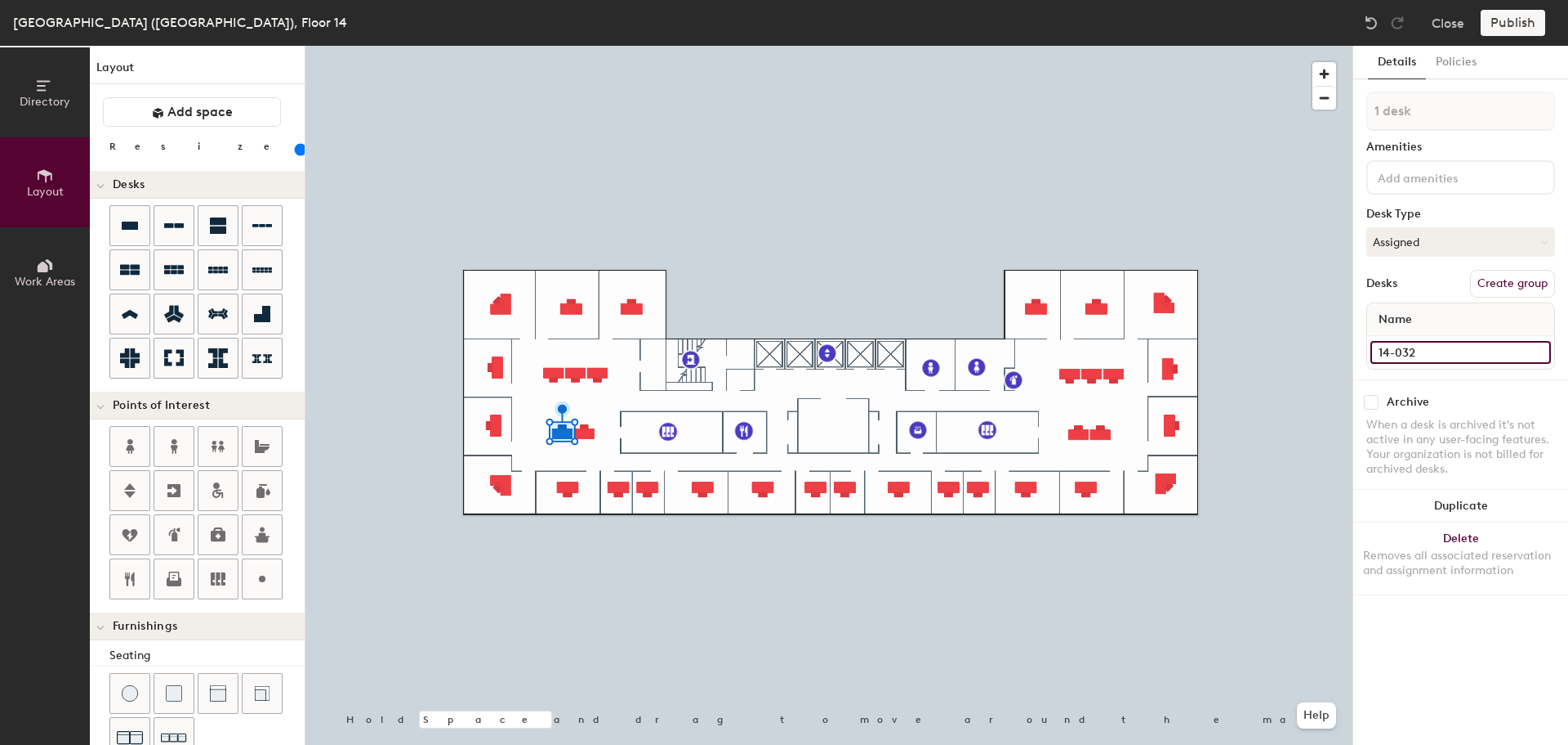
type input "14-032"
click at [552, 46] on div at bounding box center [829, 46] width 1047 height 0
type input "140"
click at [1432, 355] on input at bounding box center [1461, 352] width 181 height 23
type input "1"
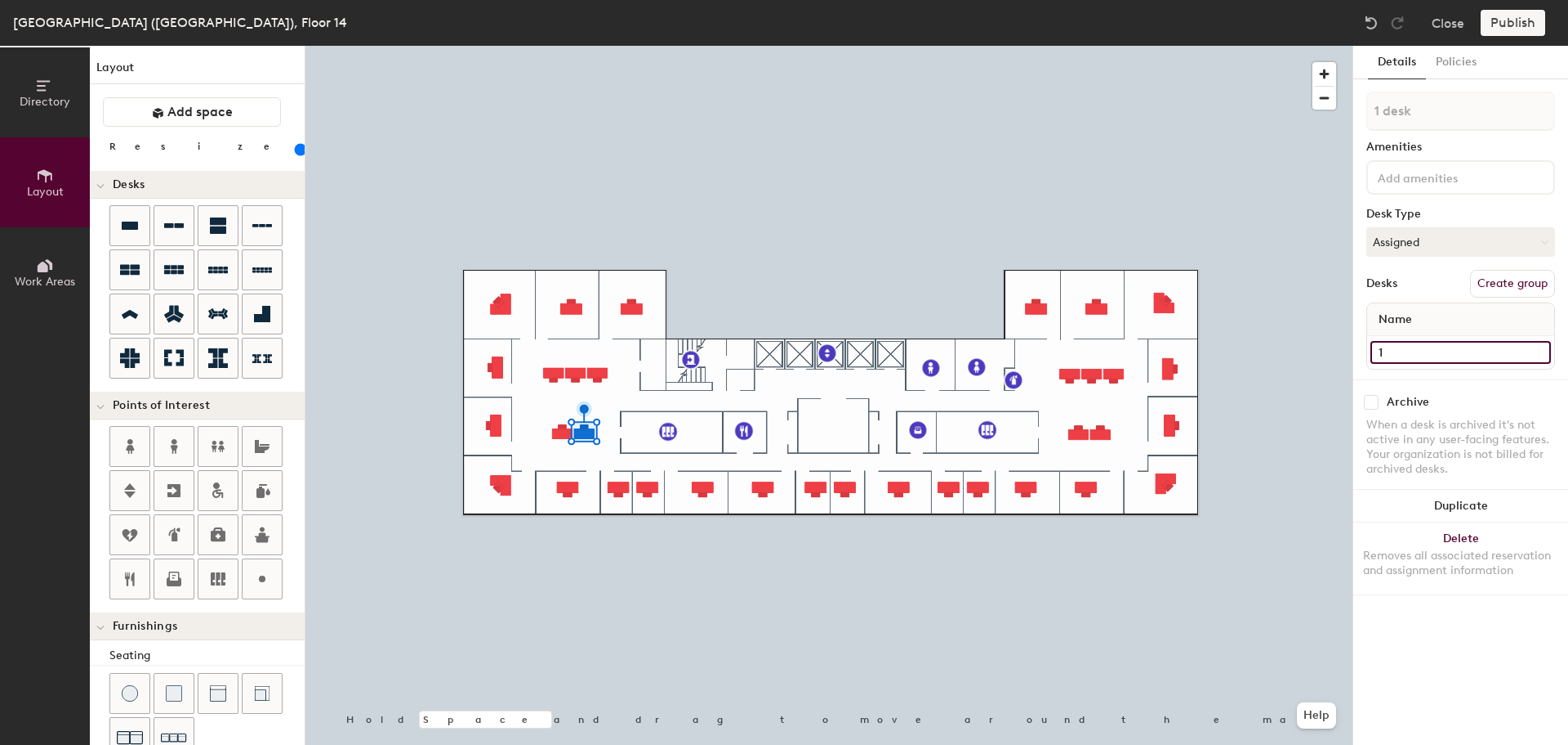
type input "140"
type input "14"
type input "140"
type input "14-"
type input "140"
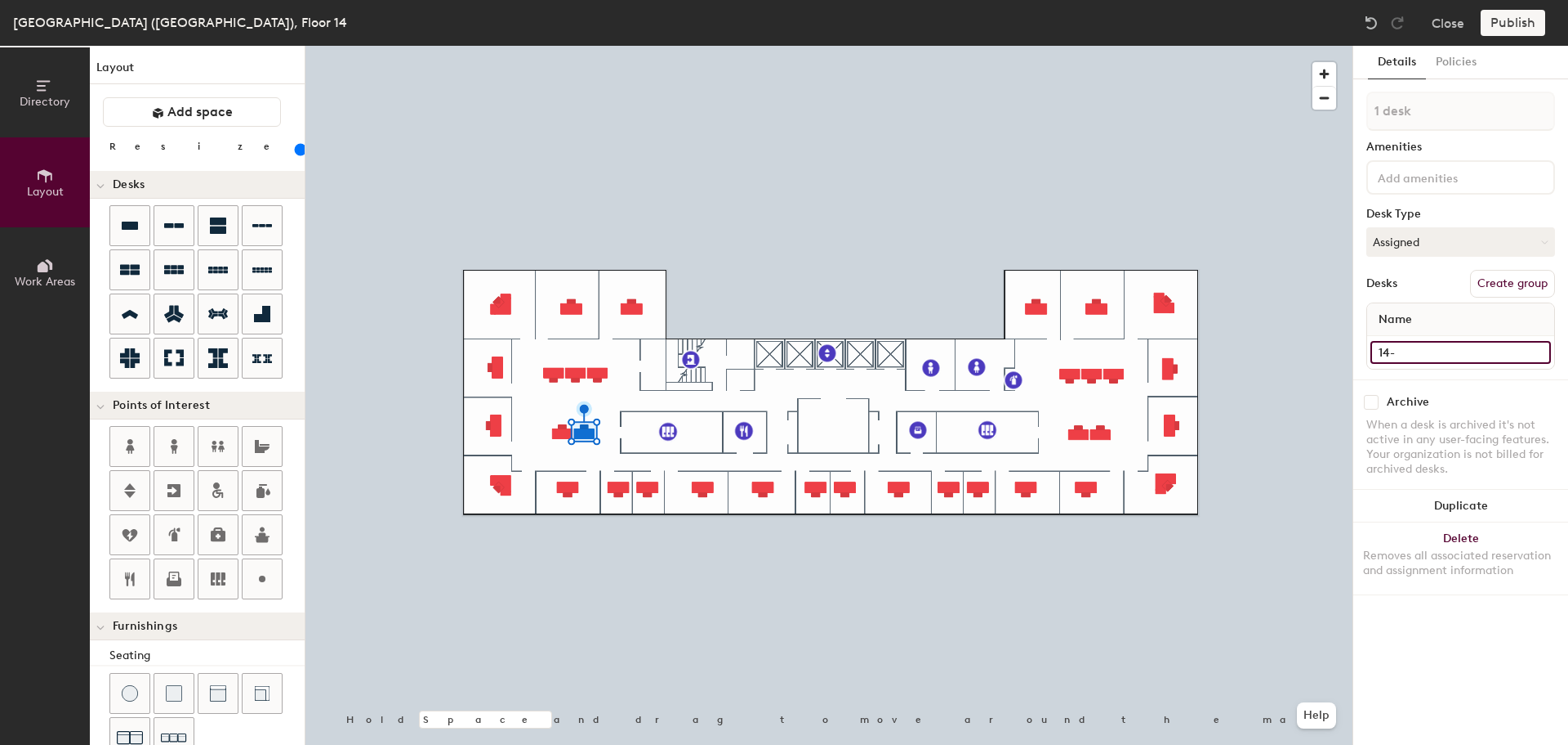
type input "14-0"
type input "140"
type input "14-031"
type input "140"
type input "14-031"
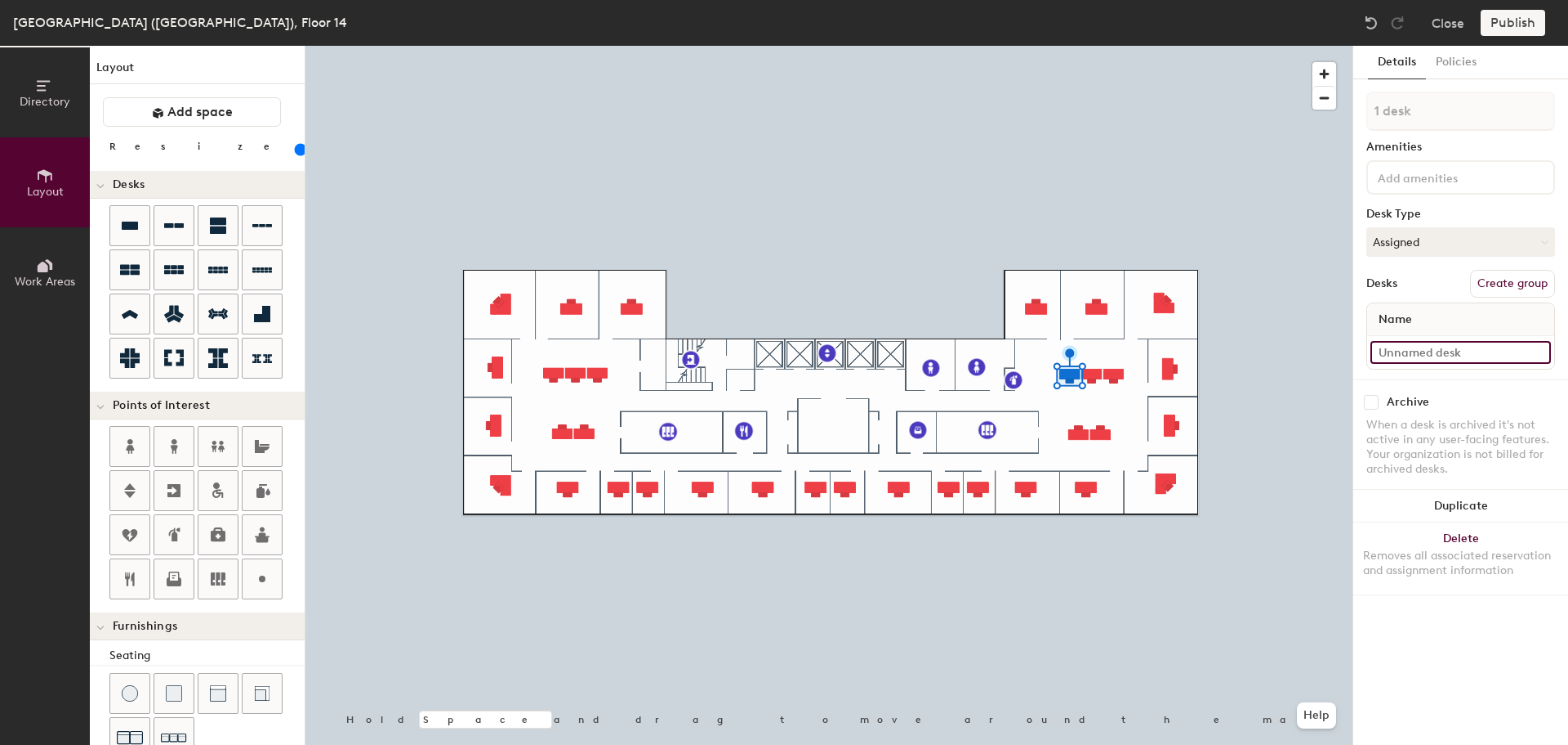
click at [1403, 343] on input at bounding box center [1461, 352] width 181 height 23
type input "140"
type input "1"
type input "140"
type input "14"
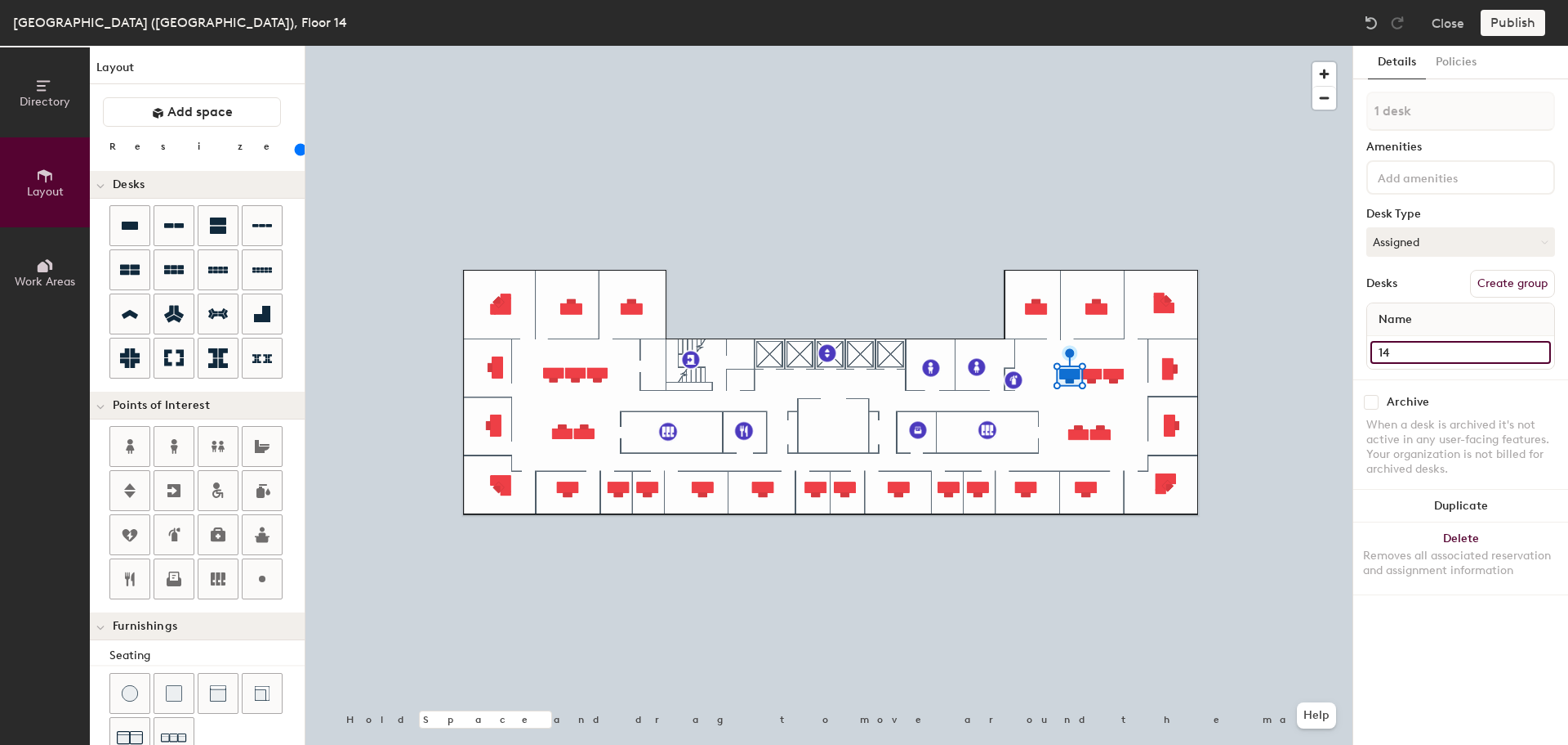
type input "140"
type input "14-"
type input "140"
type input "14-0"
type input "140"
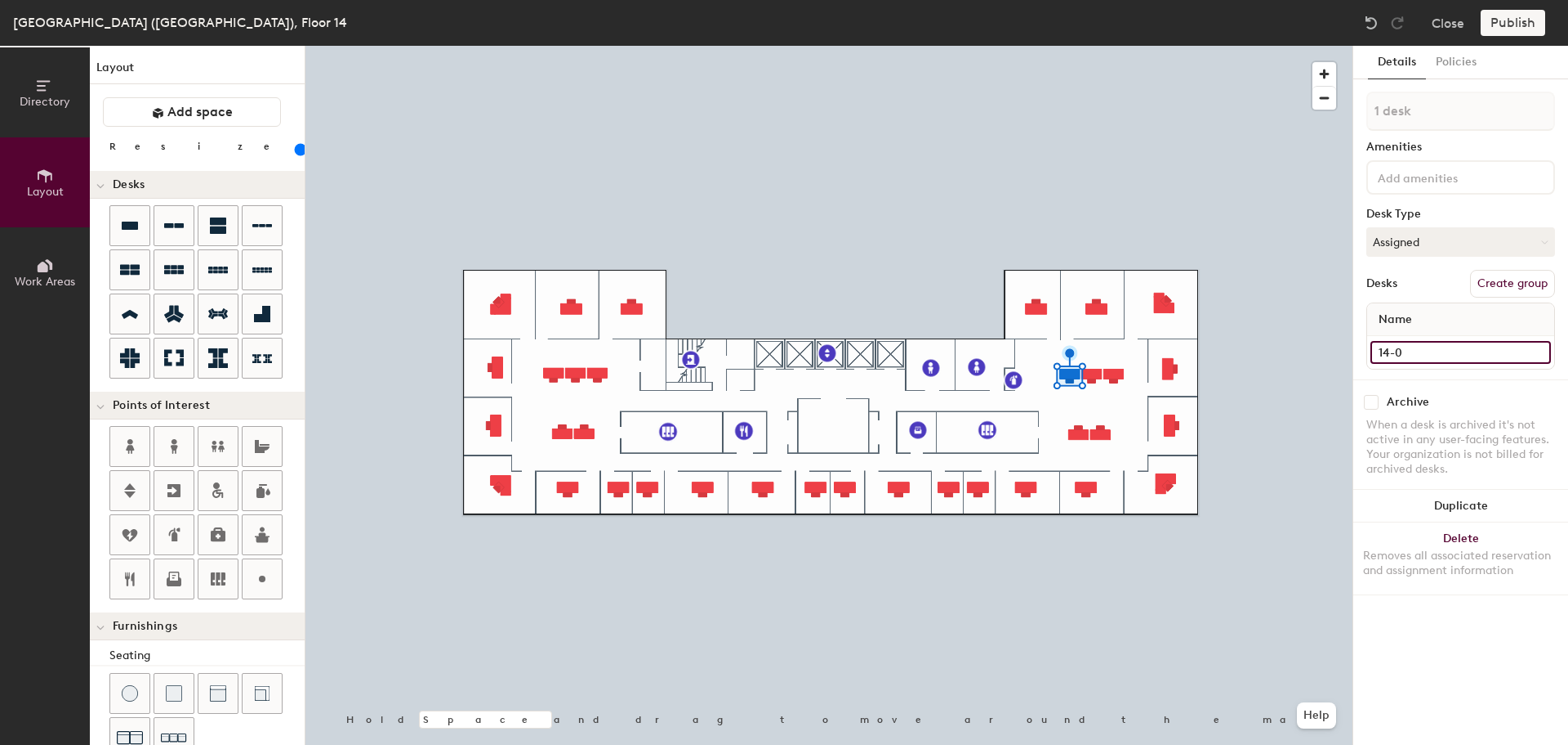
type input "14-03"
type input "140"
type input "14-036"
type input "140"
type input "14-036"
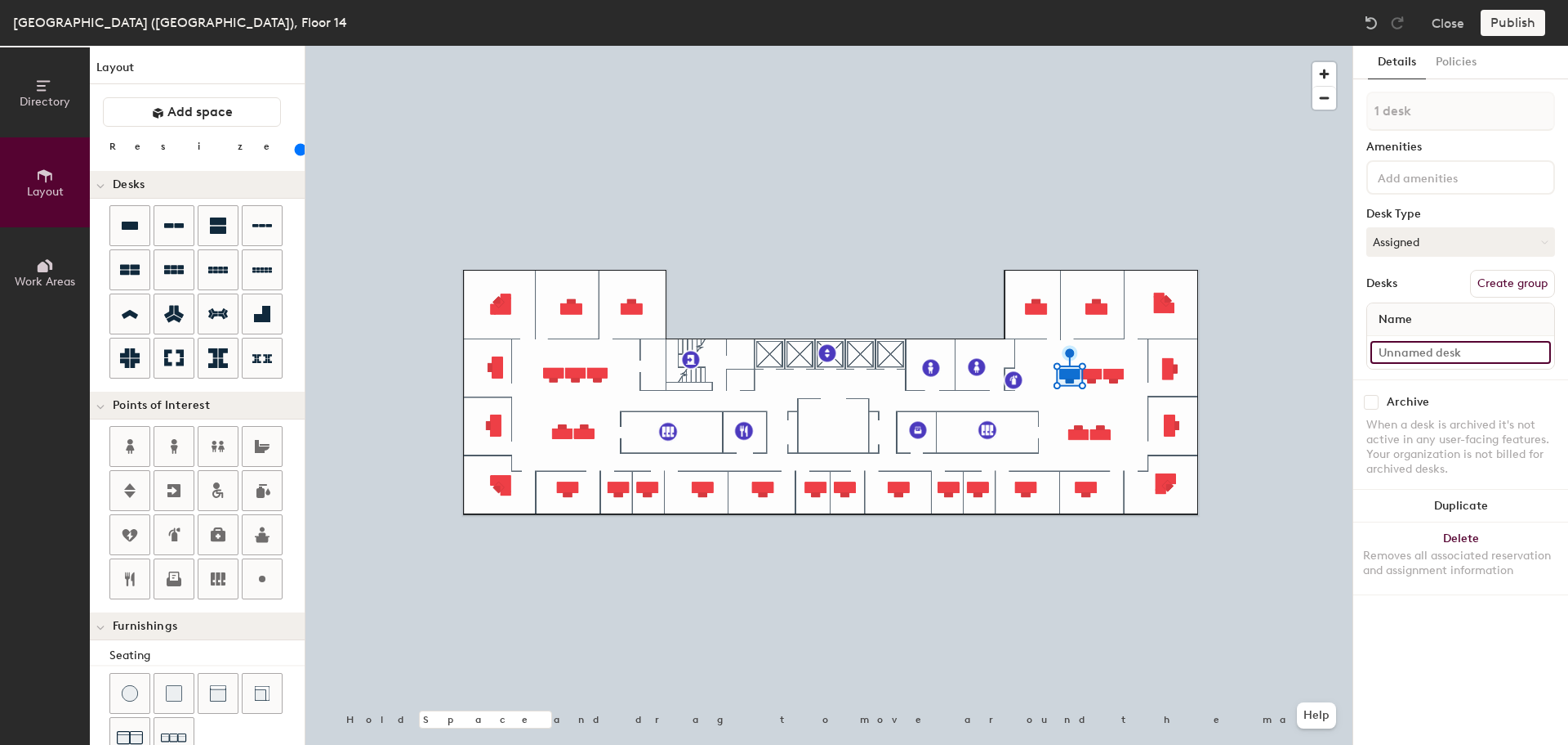
click at [1403, 348] on input at bounding box center [1461, 352] width 181 height 23
type input "140"
type input "1"
type input "140"
type input "14"
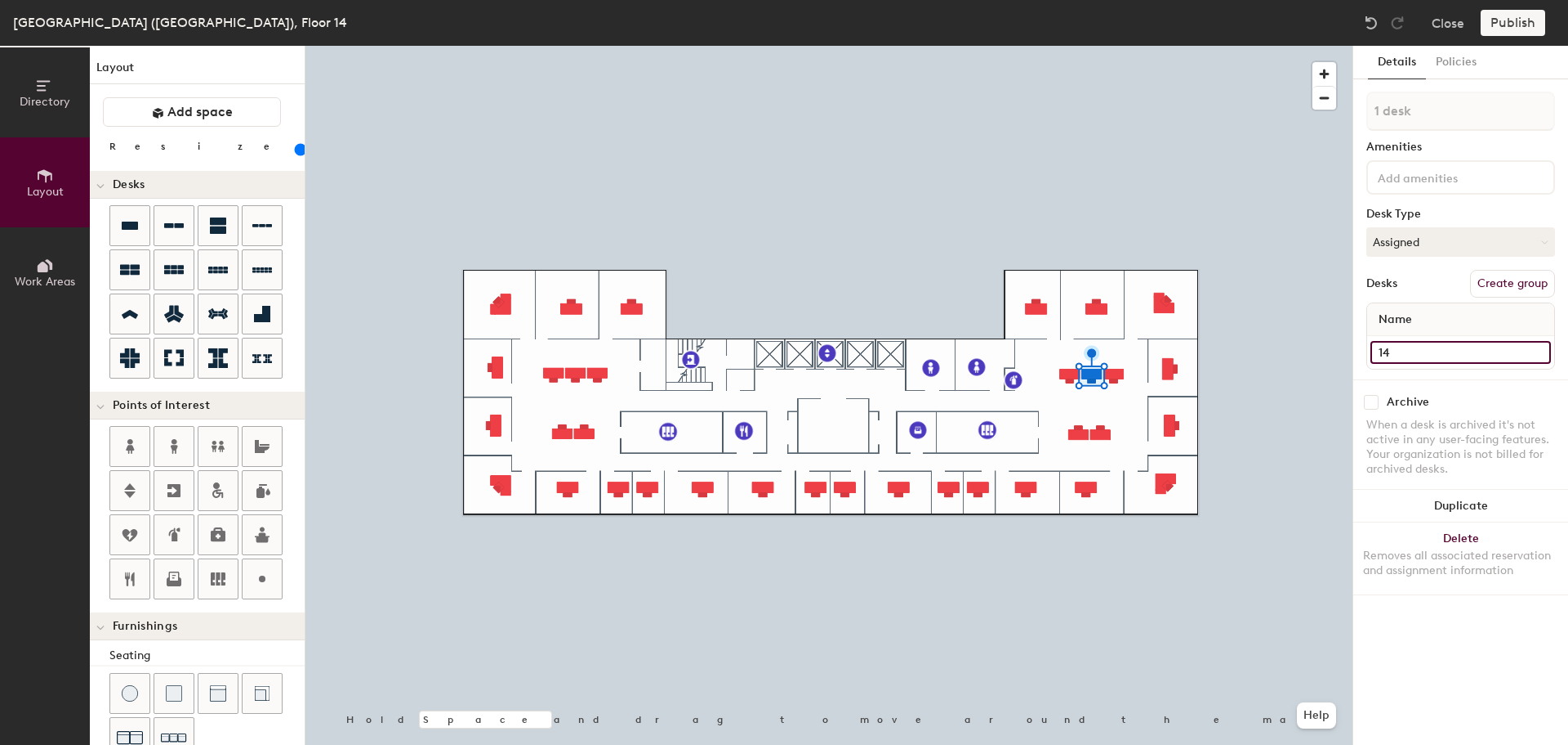
type input "140"
type input "14-"
type input "140"
type input "14-0"
type input "140"
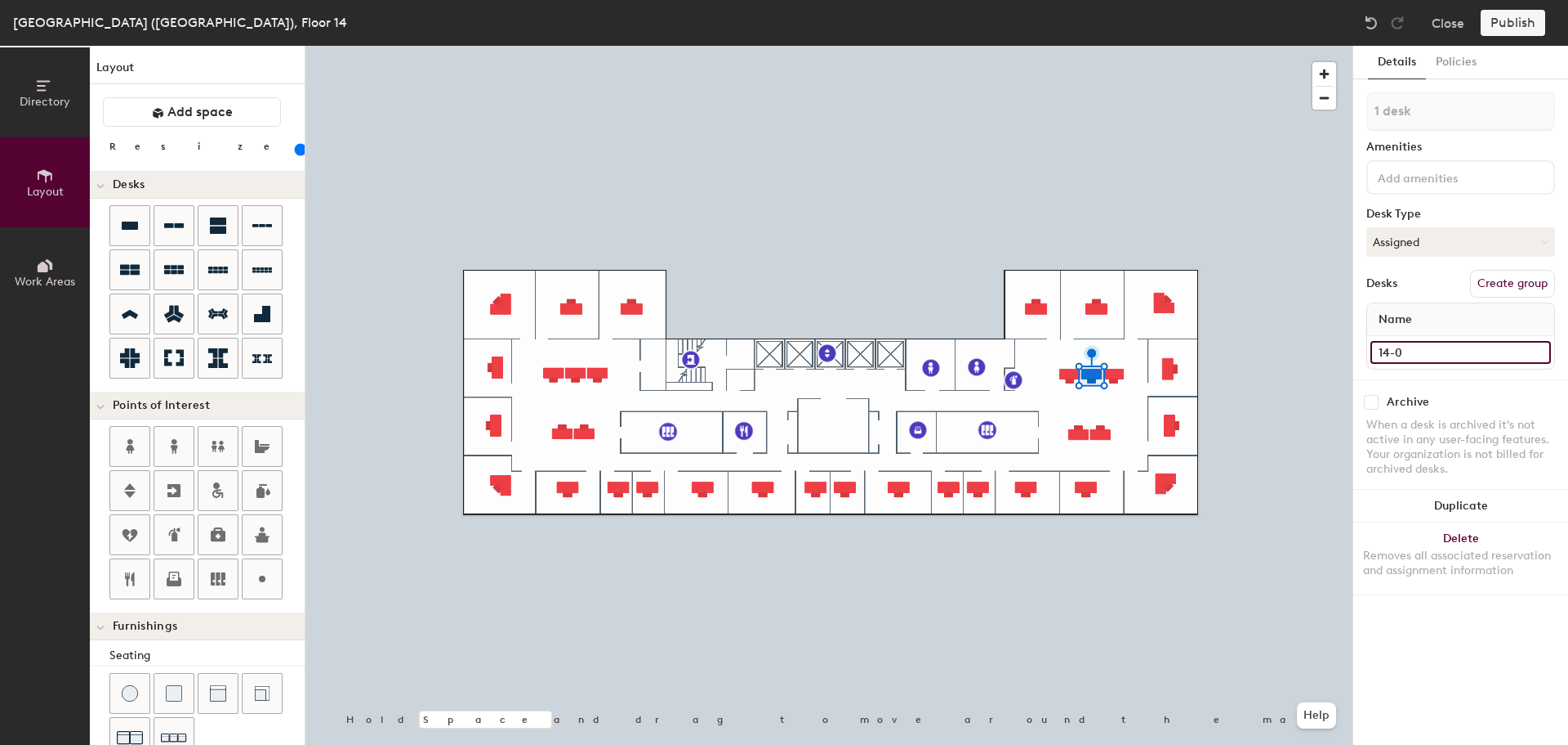
type input "14-03"
type input "140"
type input "14-037"
type input "140"
type input "14-037"
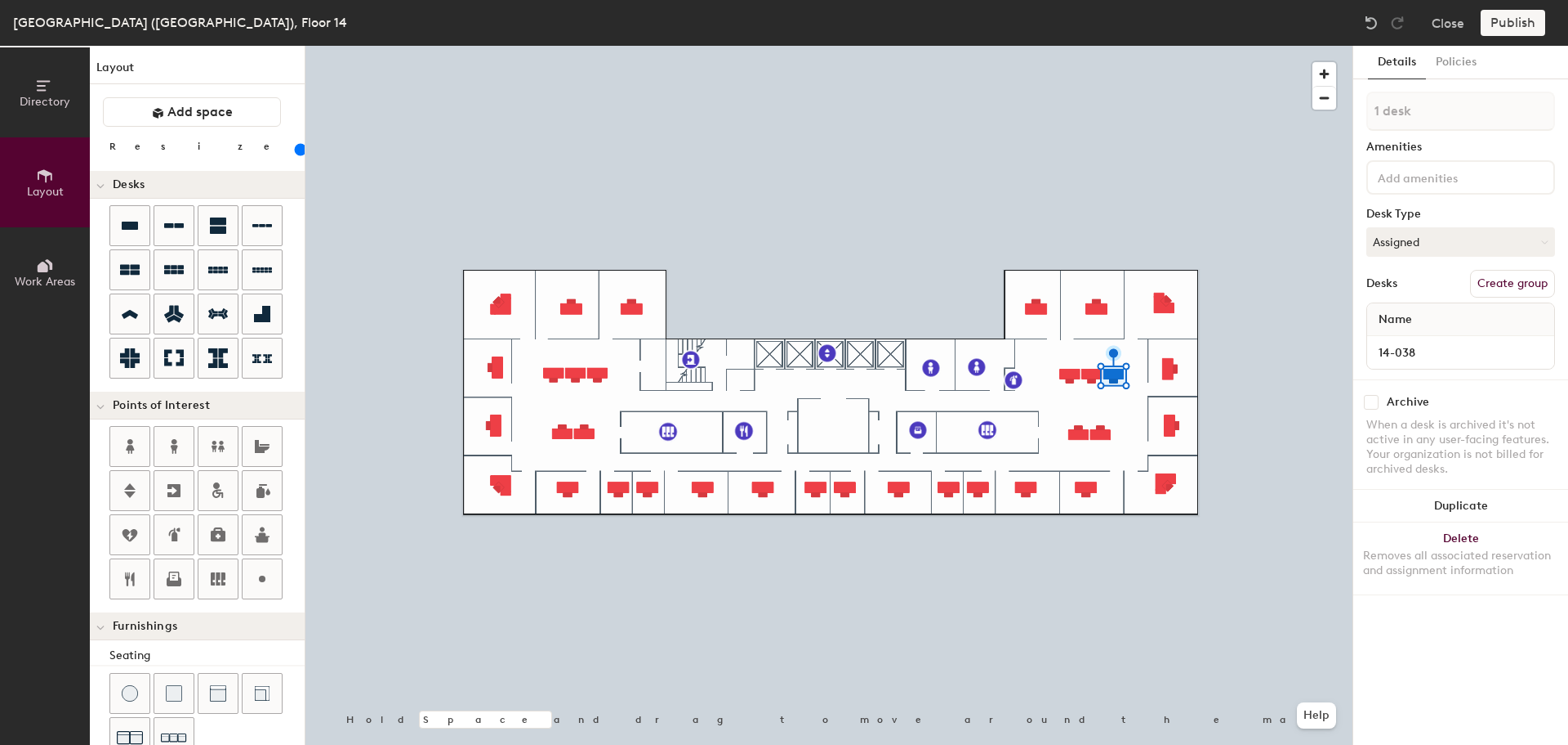
click at [1106, 46] on div at bounding box center [829, 46] width 1047 height 0
click at [1454, 349] on input at bounding box center [1461, 352] width 181 height 23
type input "140"
type input "1"
type input "140"
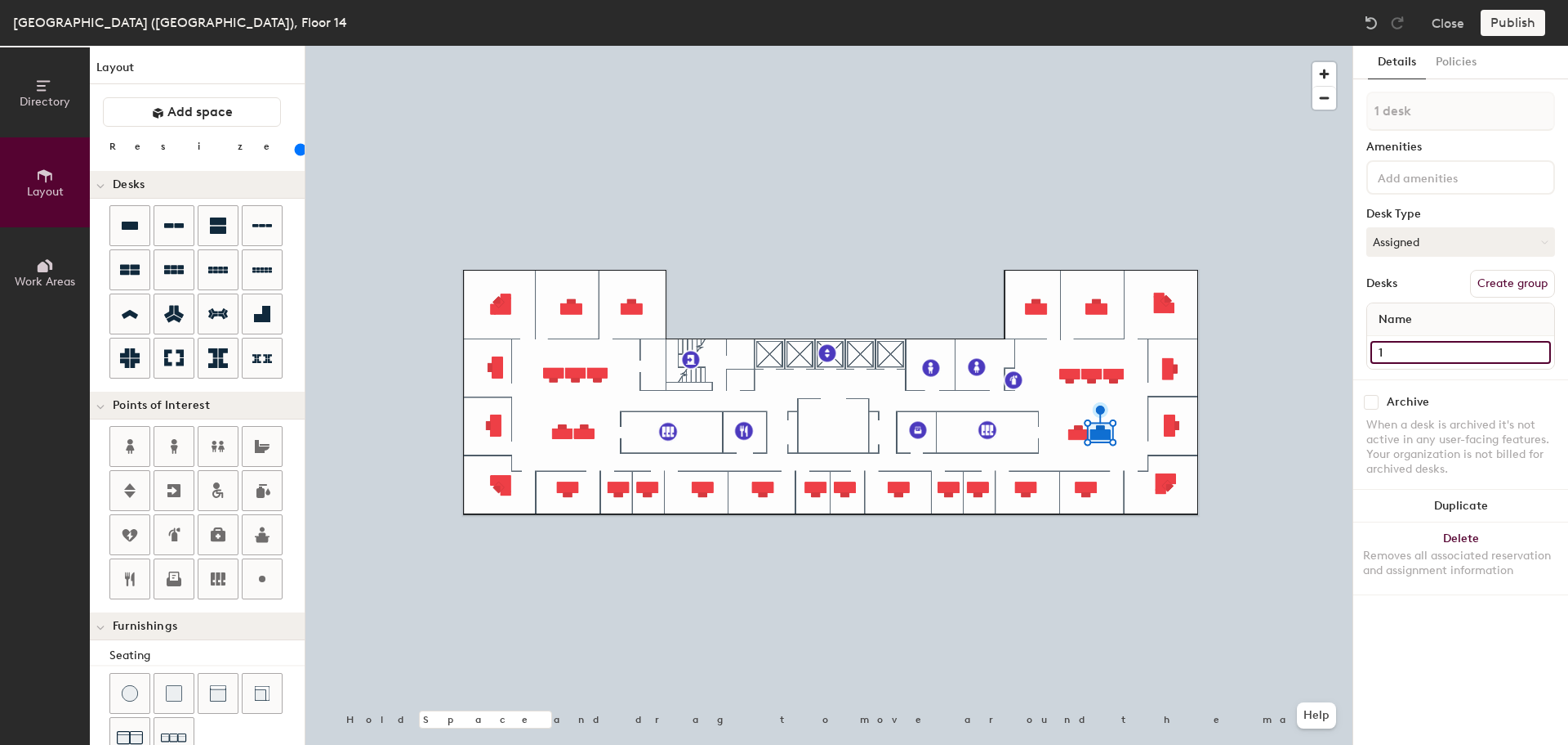
type input "14"
type input "140"
type input "14-"
type input "140"
type input "14-0"
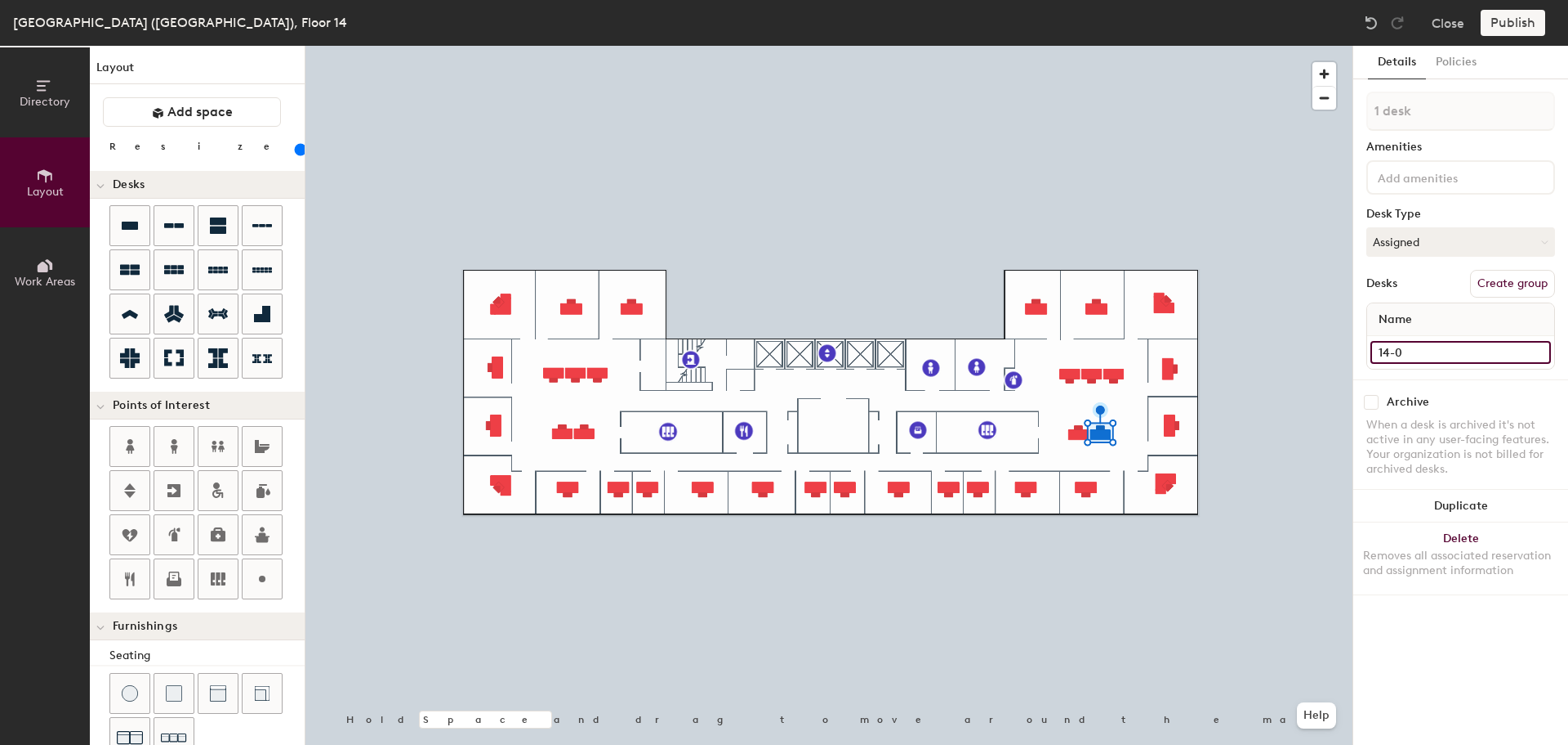
type input "140"
type input "14-02"
type input "140"
type input "14-025"
type input "140"
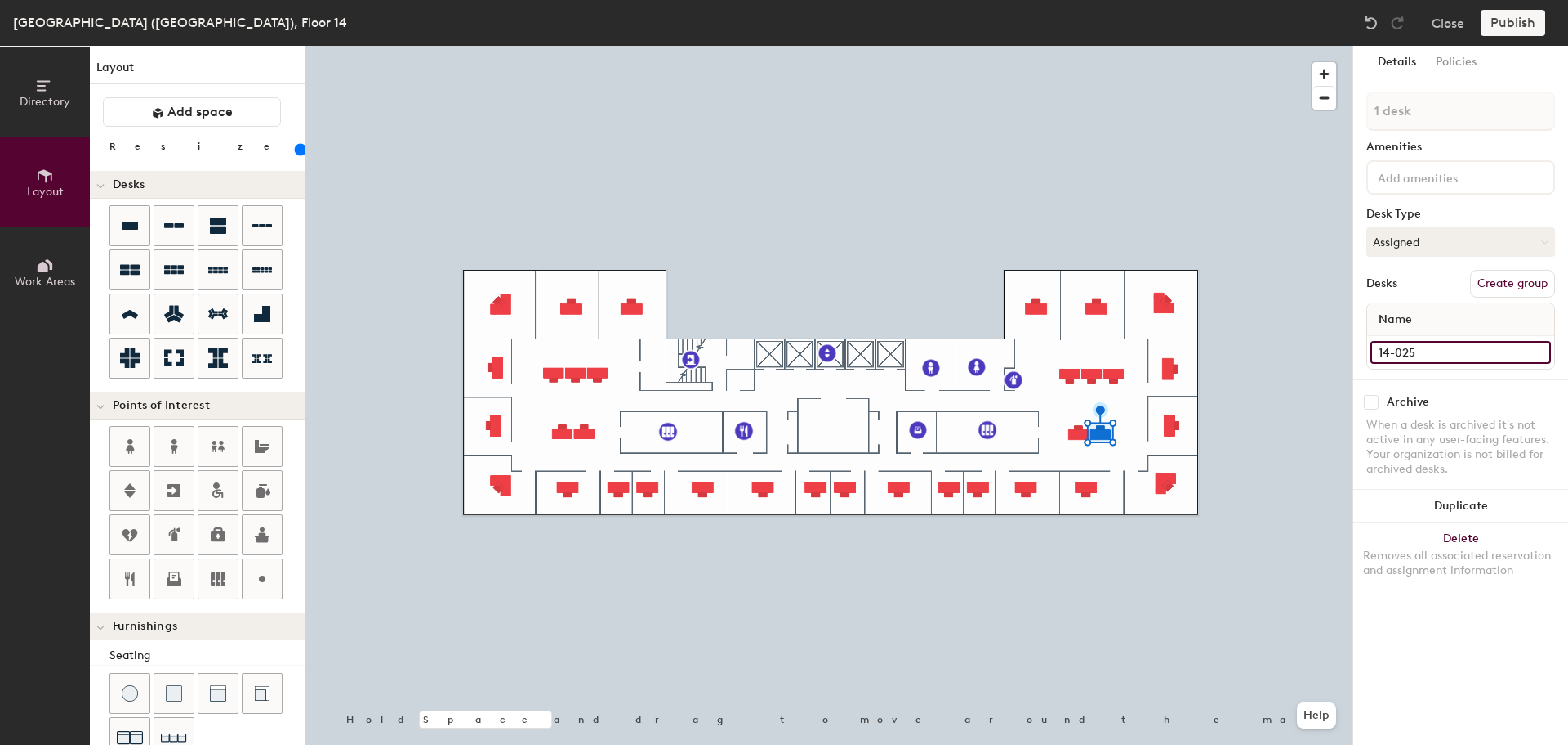
type input "14-025"
click at [1077, 46] on div at bounding box center [829, 46] width 1047 height 0
click at [1417, 351] on input at bounding box center [1461, 352] width 181 height 23
type input "140"
type input "1"
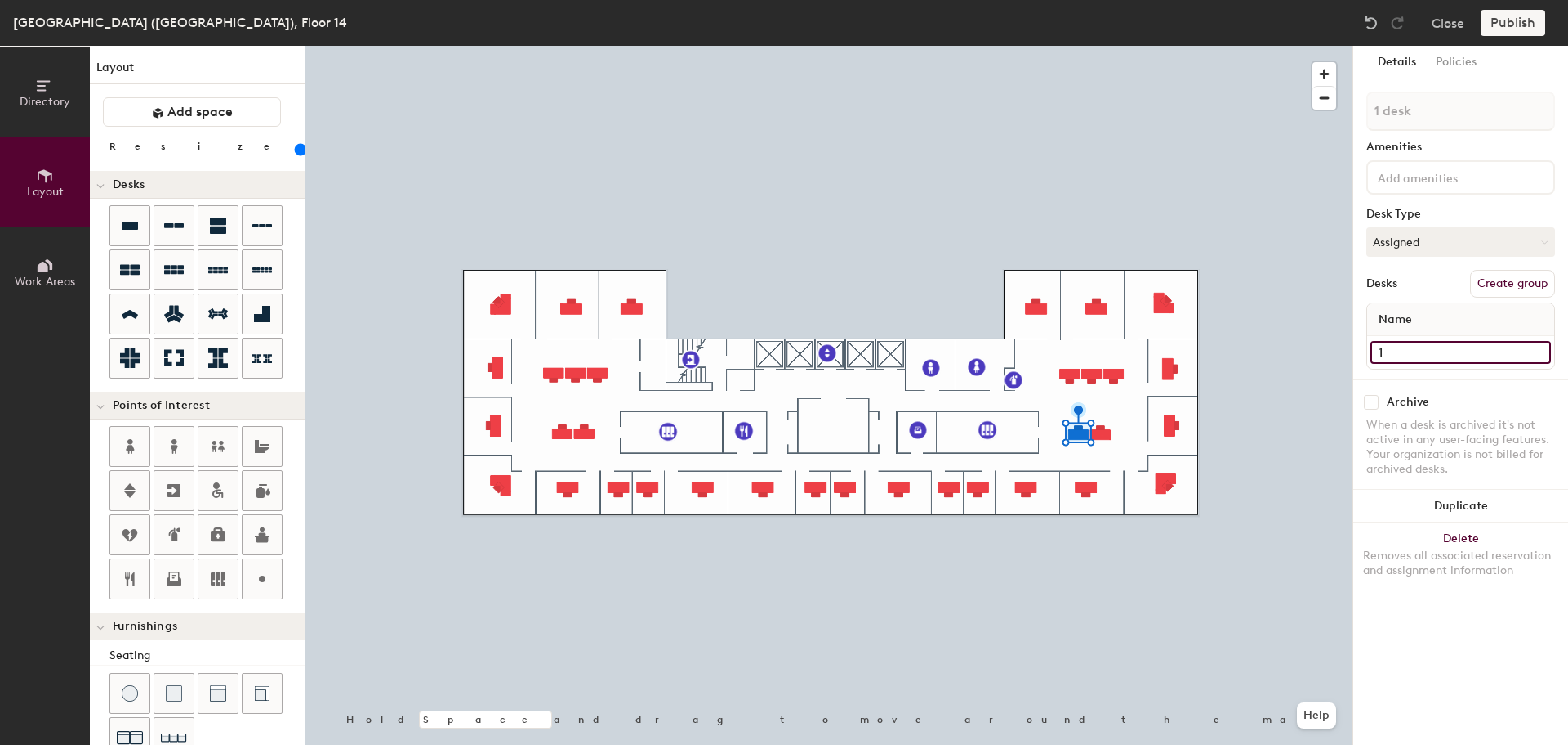
type input "140"
type input "14"
type input "140"
type input "14-"
type input "140"
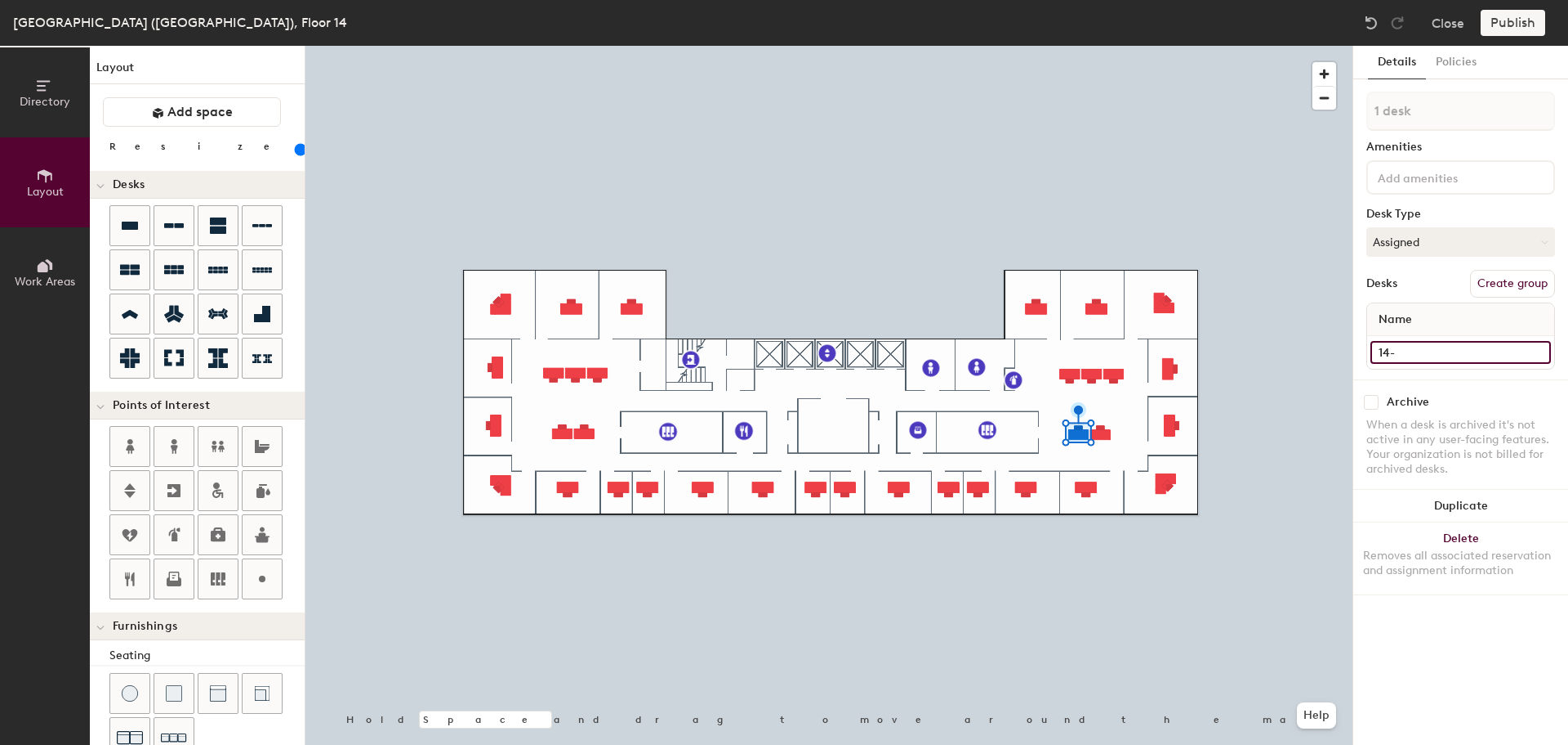
type input "14-0"
type input "140"
type input "14-03"
type input "140"
type input "14-0"
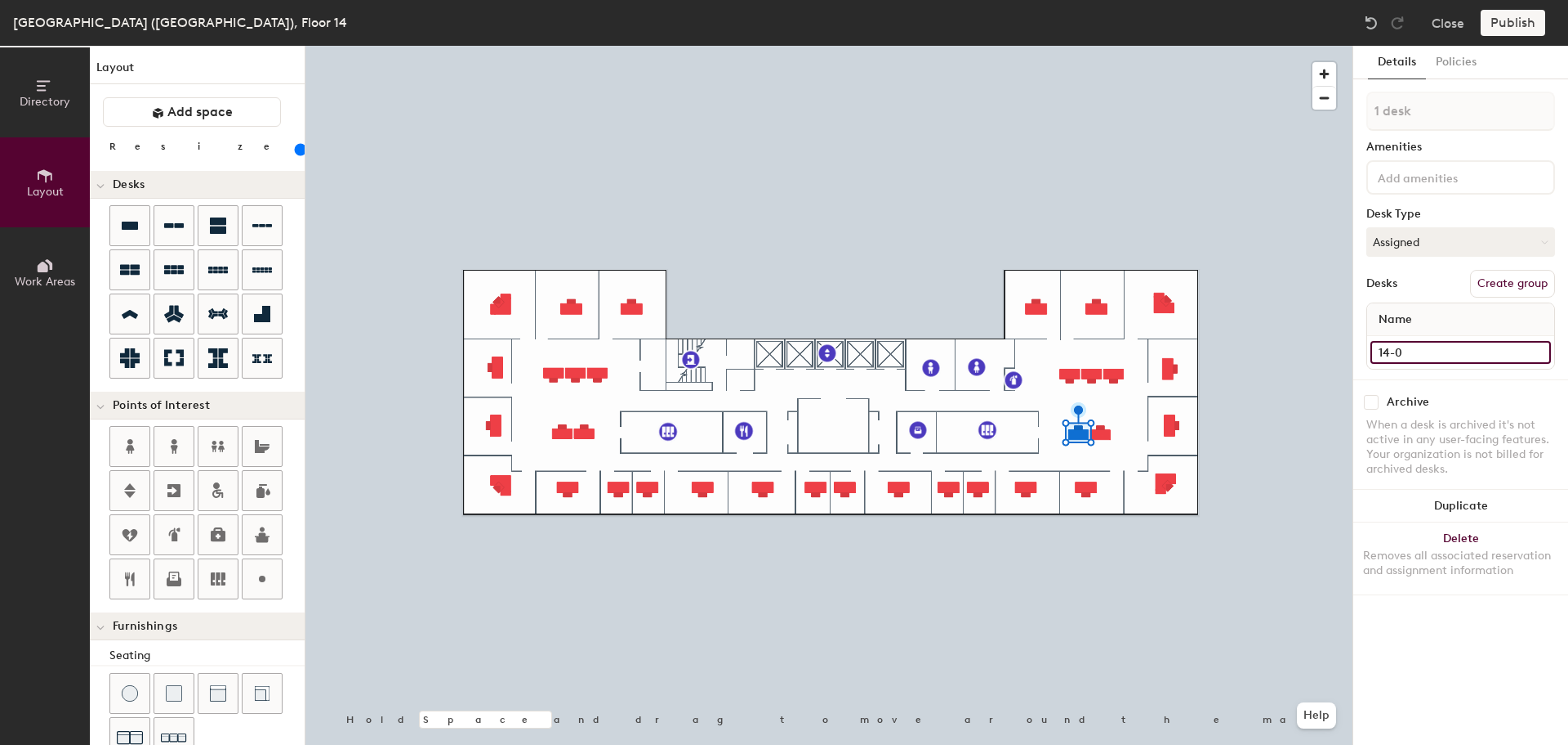
type input "140"
type input "14-02"
type input "140"
type input "14-024"
type input "140"
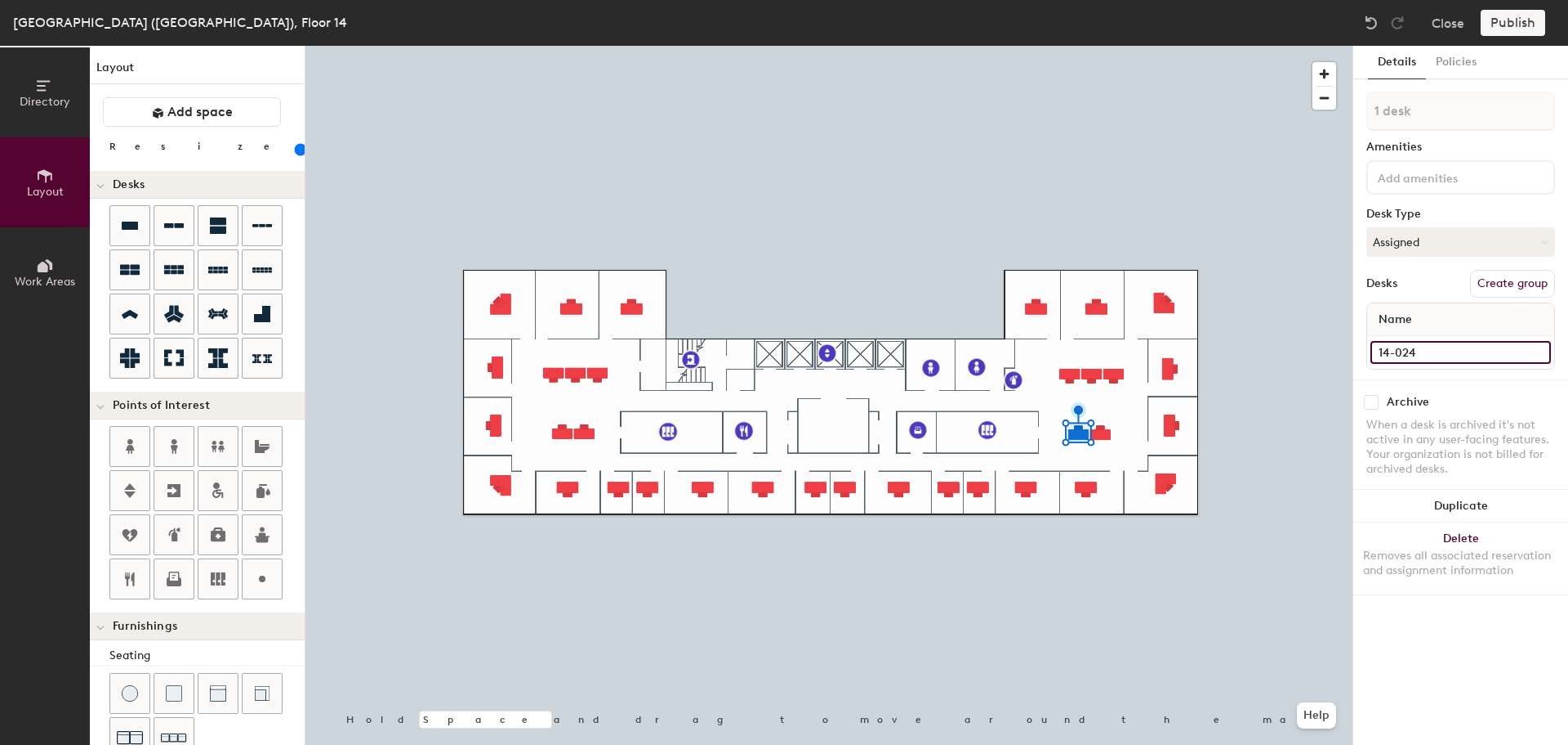
type input "14-02"
type input "140"
type input "14-026"
type input "140"
type input "14-026"
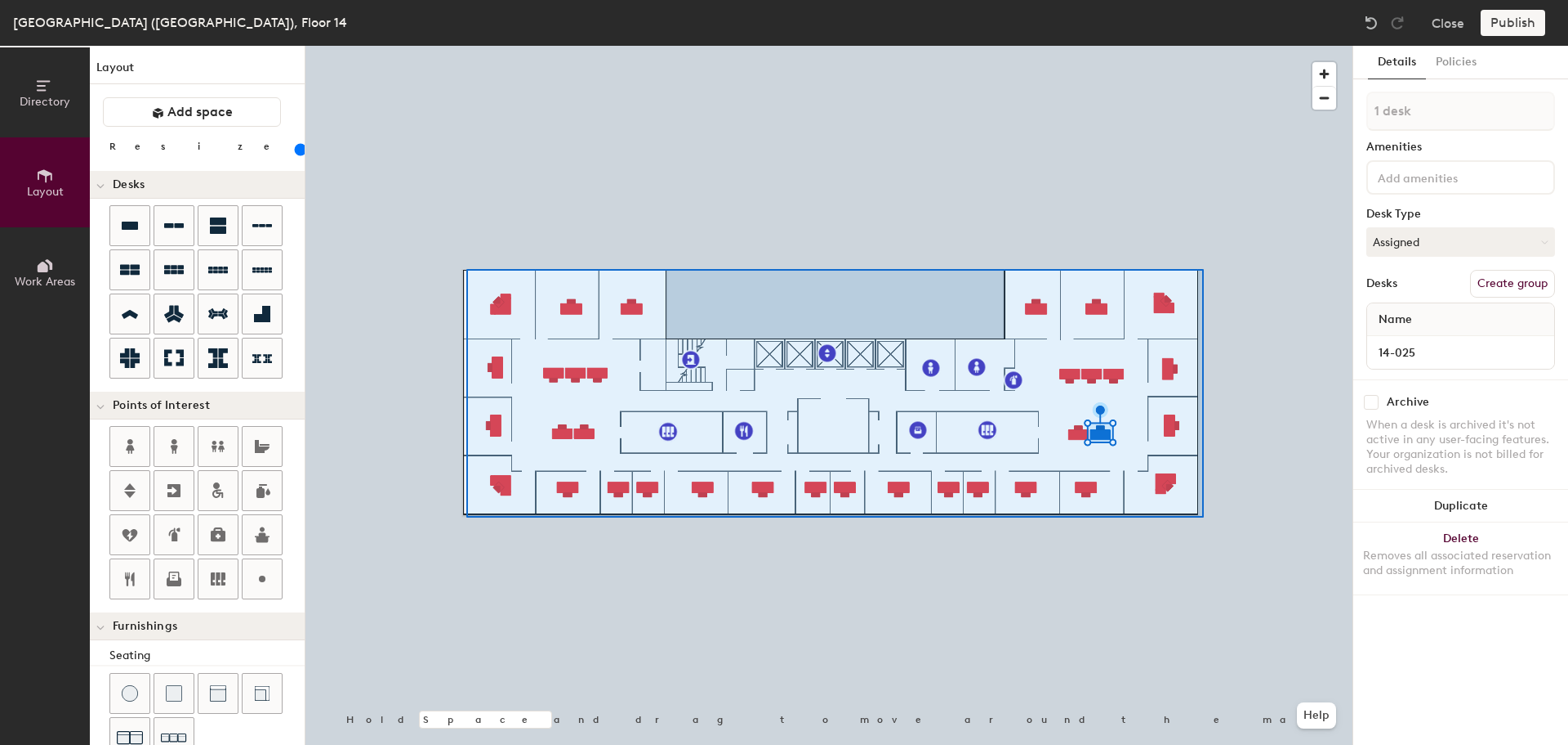
type input "20"
type input "34 desks"
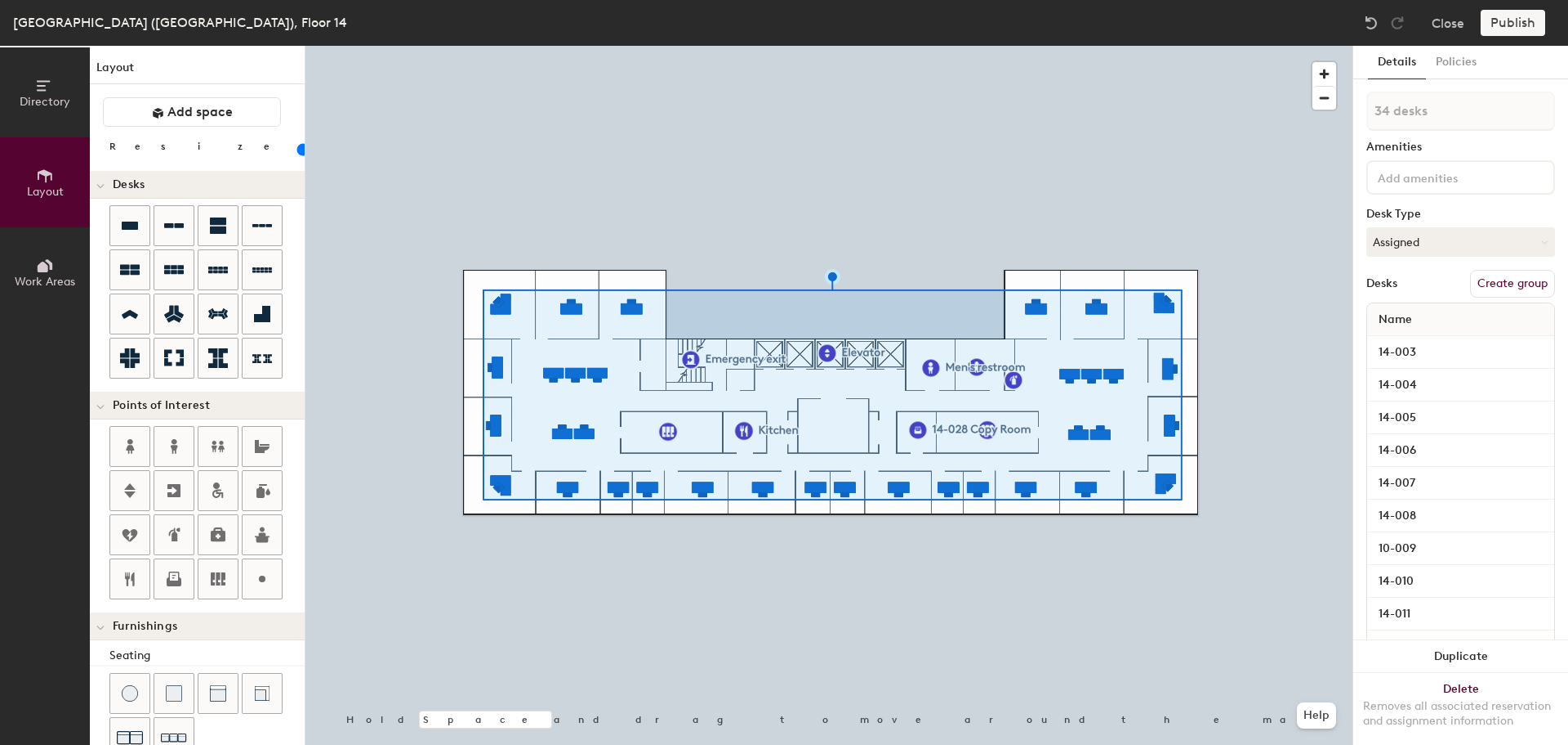
click at [1514, 290] on button "Create group" at bounding box center [1512, 284] width 85 height 28
drag, startPoint x: 1424, startPoint y: 118, endPoint x: 1362, endPoint y: 120, distance: 62.0
click at [1364, 120] on div "Details Policies Pod 1 Amenities Desk Type Assigned Desks Ungroup Name 14-003 1…" at bounding box center [1460, 395] width 215 height 699
type input "20"
type input "O"
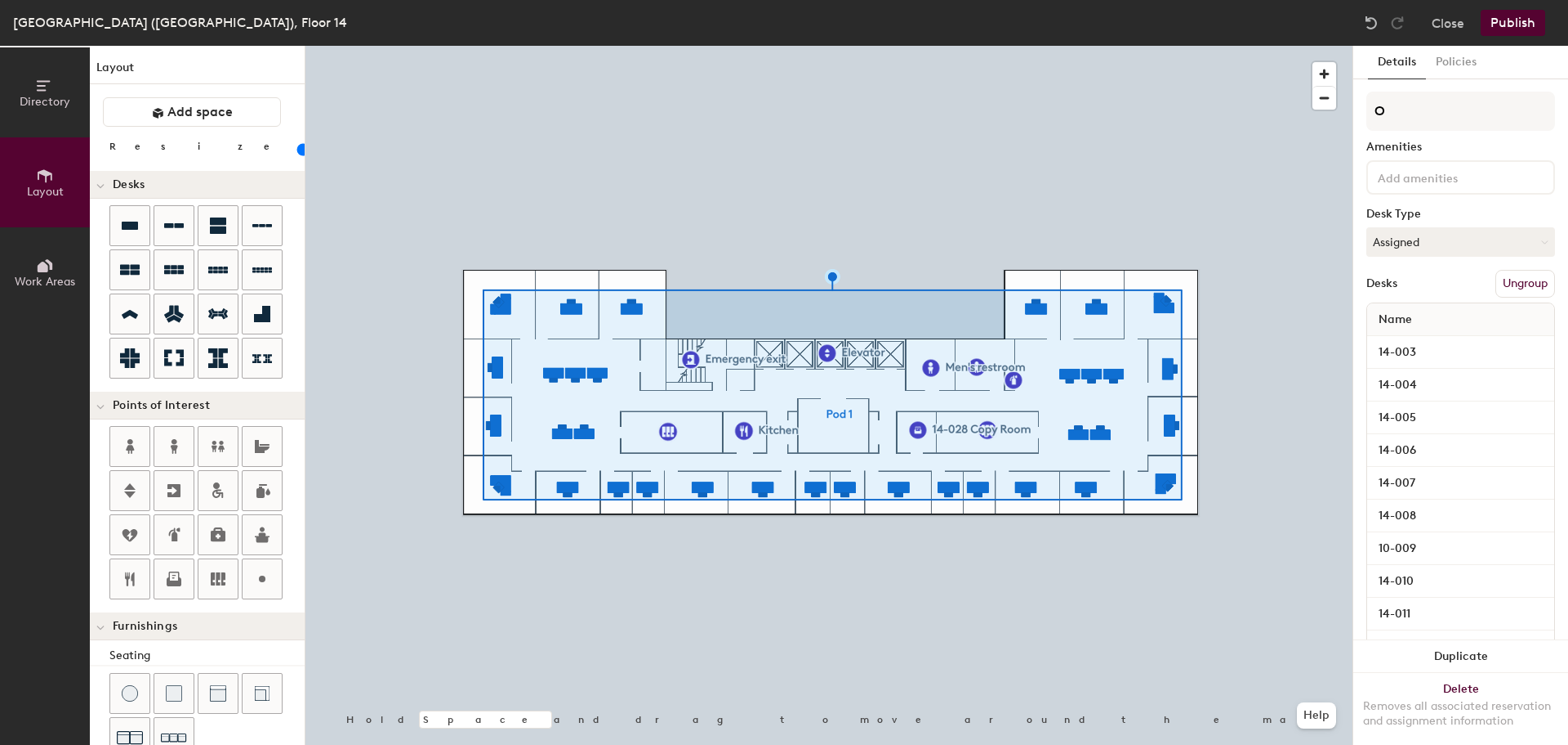
type input "20"
type input "Offic"
type input "20"
type input "Office"
type input "20"
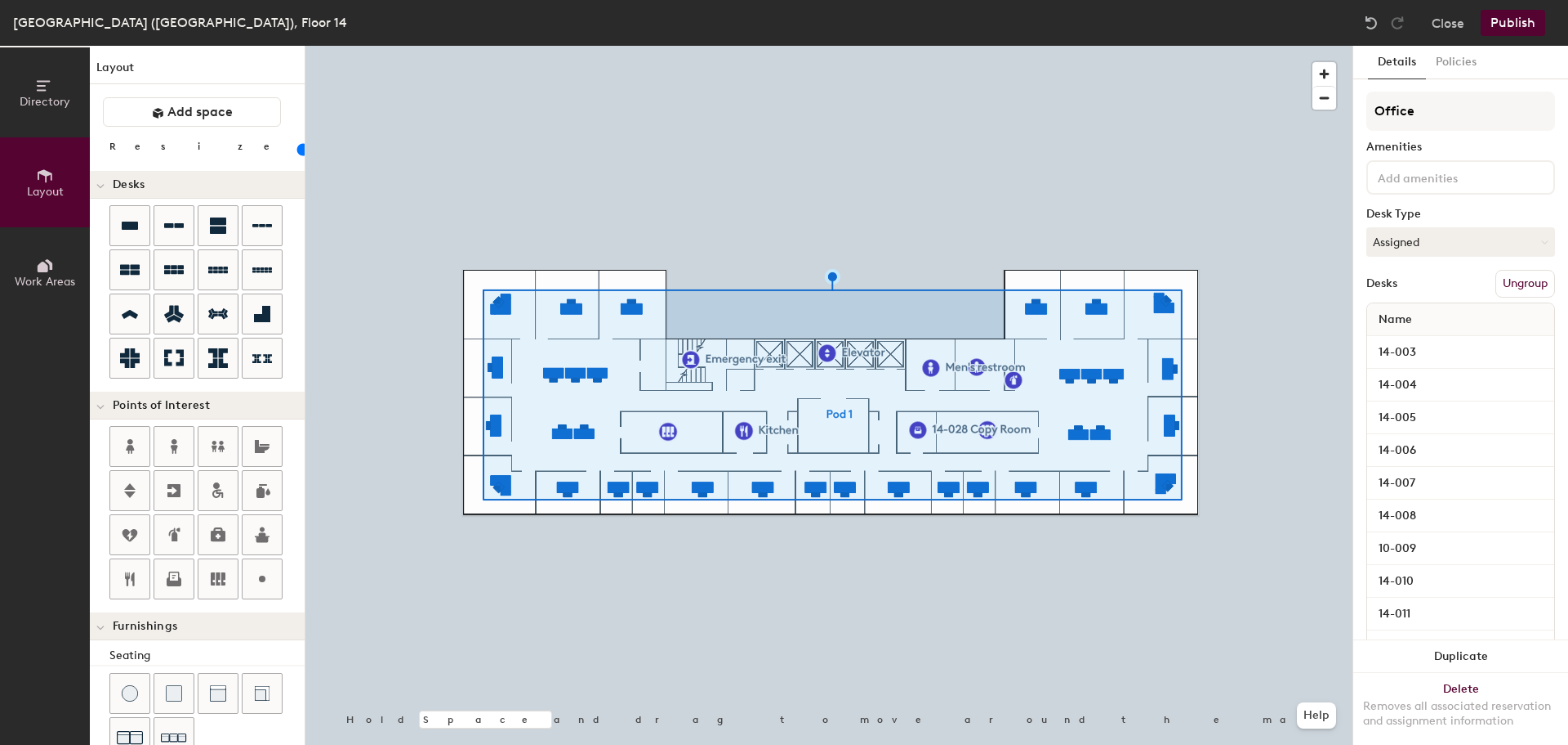
type input "Offices"
type input "20"
type input "Offices"
click at [158, 104] on span at bounding box center [158, 112] width 12 height 16
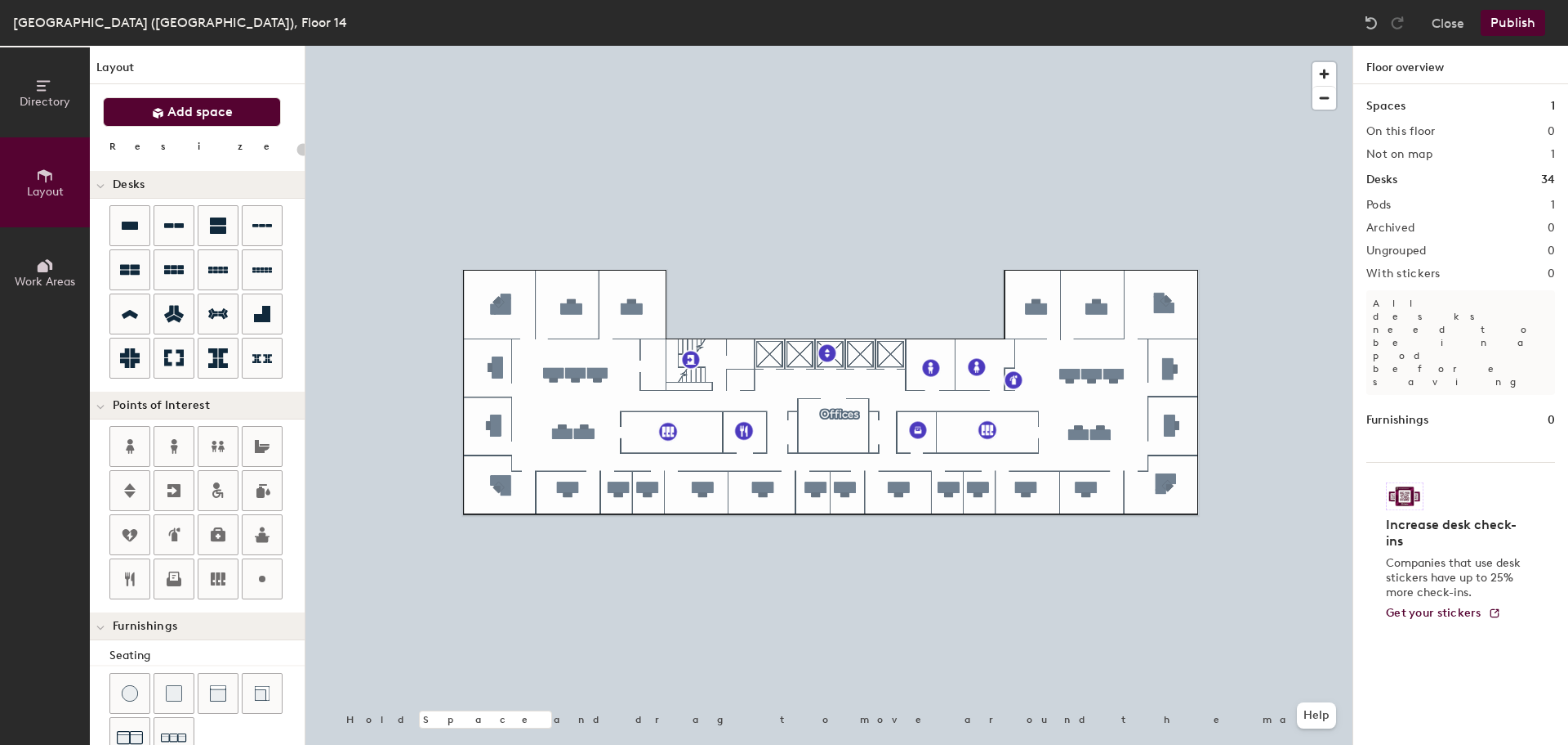
click at [48, 185] on span "Layout" at bounding box center [45, 192] width 37 height 14
click at [124, 116] on button "Add space" at bounding box center [192, 111] width 178 height 29
click at [1513, 23] on button "Publish" at bounding box center [1513, 23] width 65 height 26
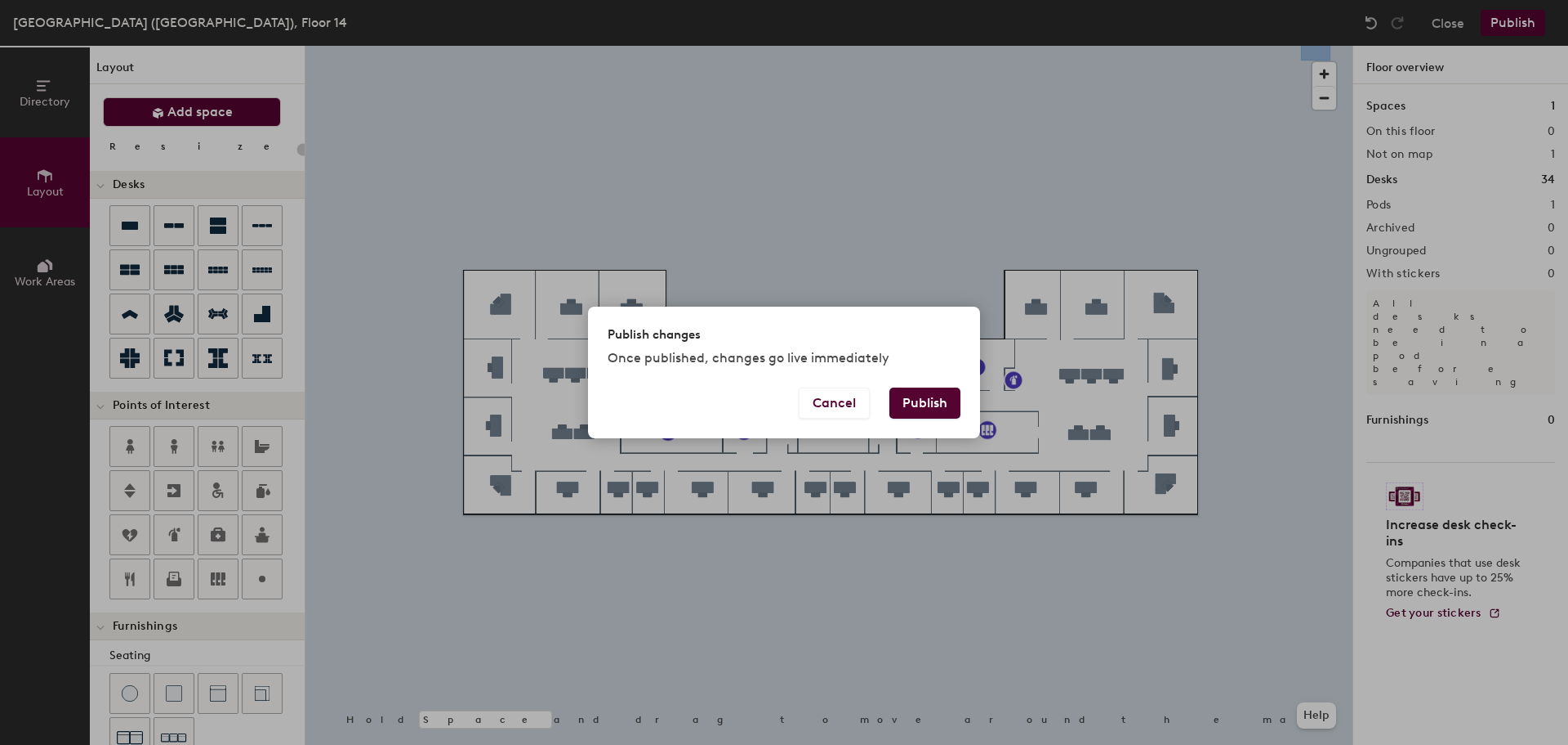
click at [902, 411] on button "Publish" at bounding box center [924, 402] width 71 height 31
type input "20"
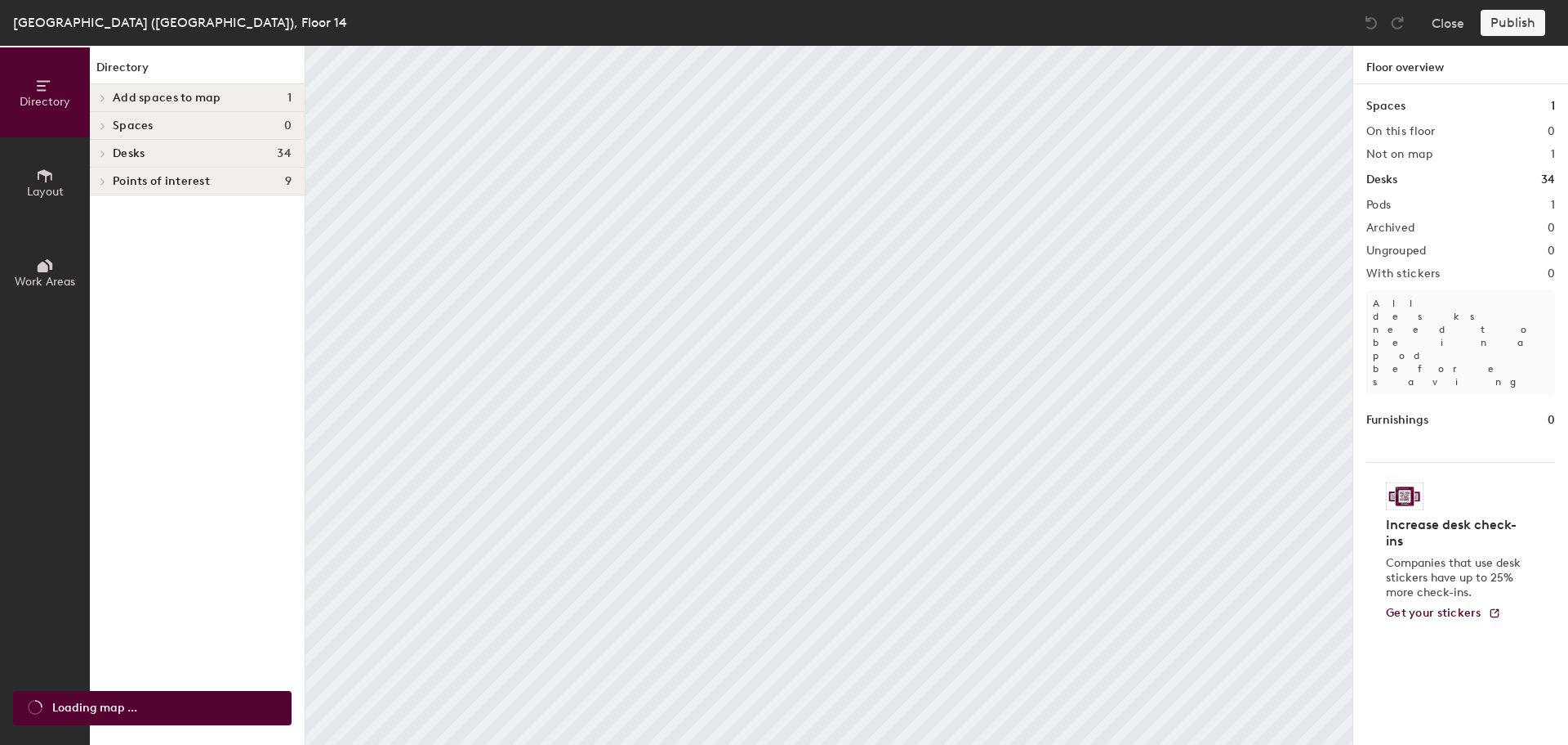
click at [101, 88] on div at bounding box center [100, 97] width 21 height 27
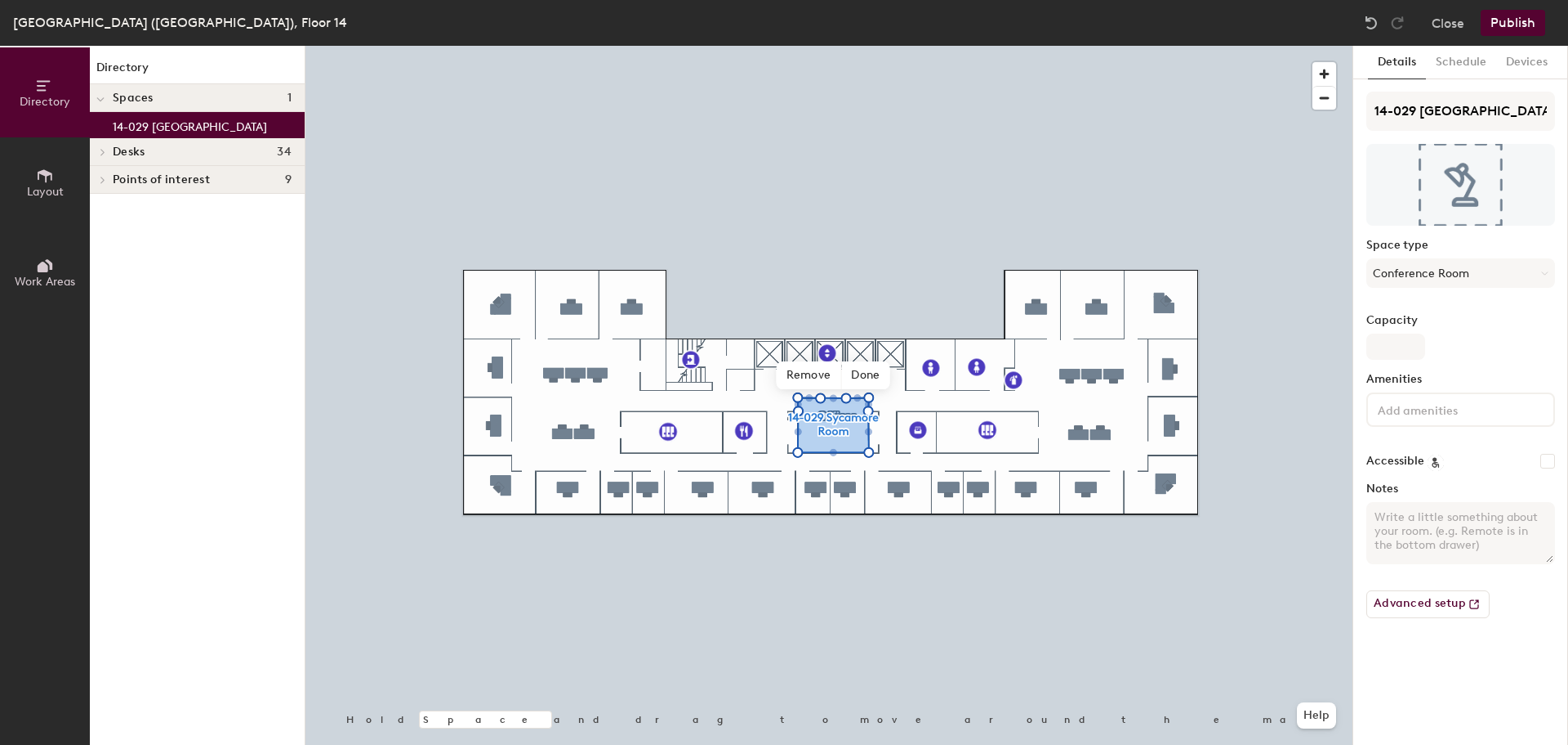
click at [865, 371] on span "Done" at bounding box center [865, 375] width 48 height 28
click at [1510, 24] on button "Publish" at bounding box center [1513, 23] width 65 height 26
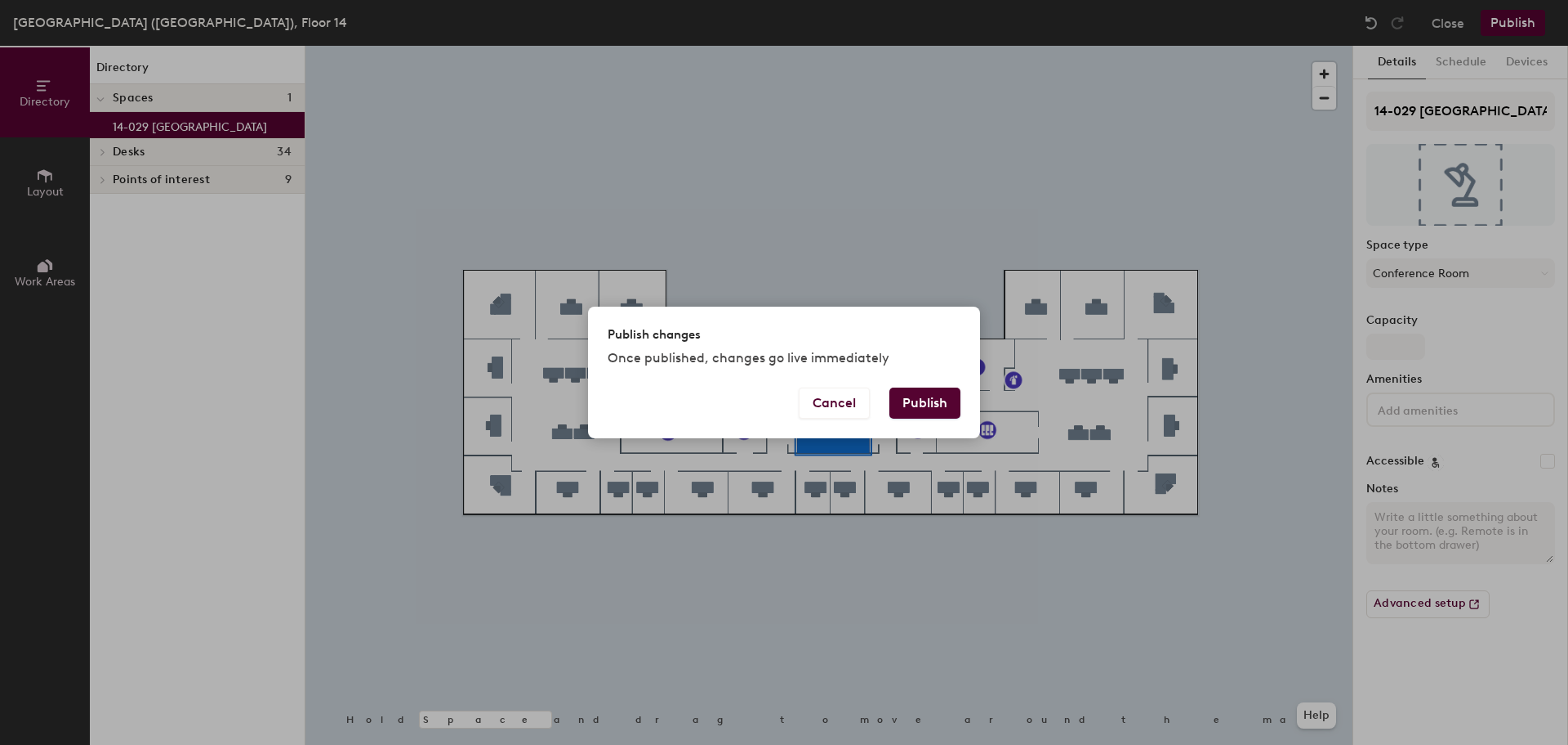
click at [910, 402] on button "Publish" at bounding box center [924, 402] width 71 height 31
